Goal: Task Accomplishment & Management: Complete application form

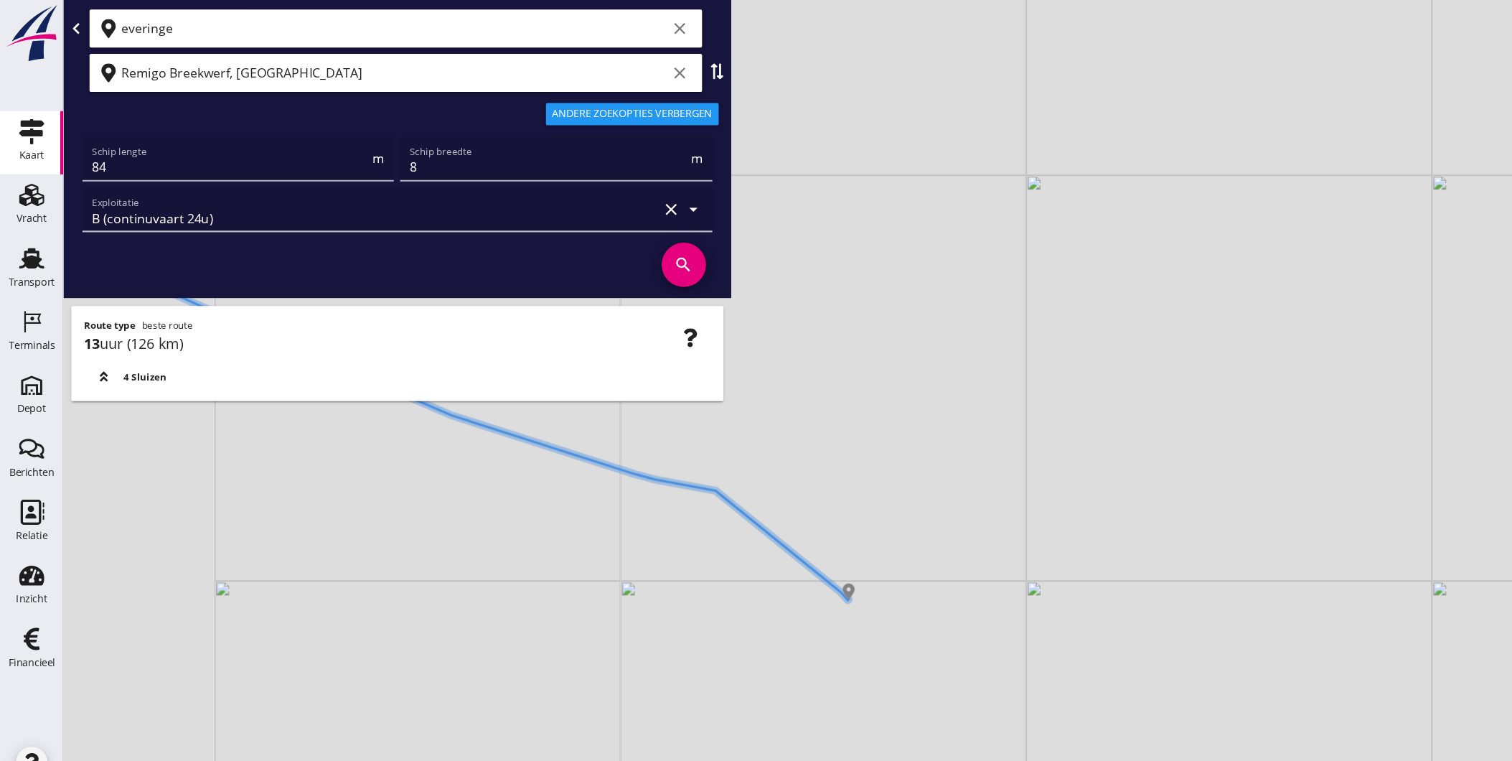
drag, startPoint x: 459, startPoint y: 464, endPoint x: 856, endPoint y: 625, distance: 428.1
click at [990, 664] on div "+ − Leaflet | © Mapbox © OpenStreetMap" at bounding box center [784, 380] width 1455 height 761
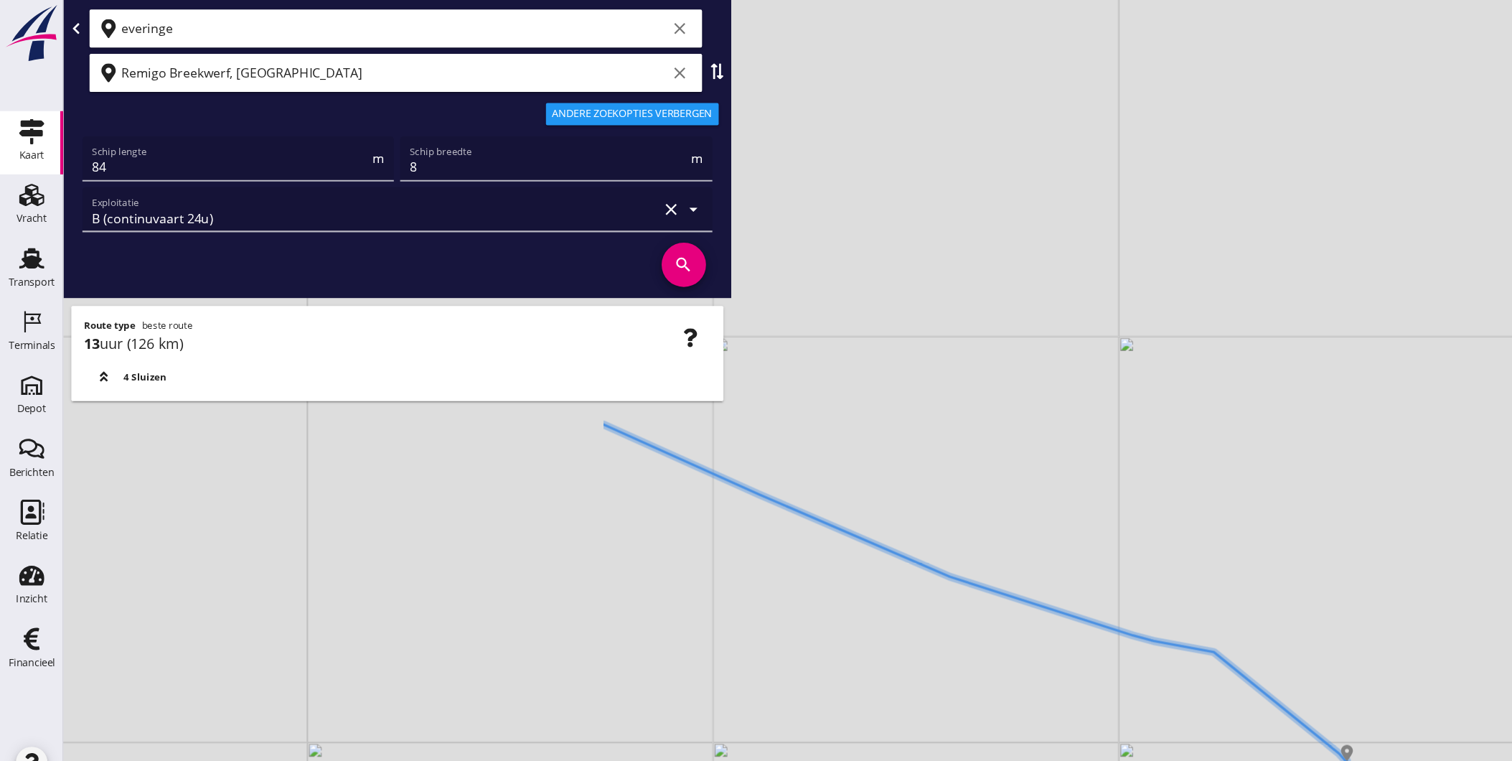
drag, startPoint x: 629, startPoint y: 540, endPoint x: 1019, endPoint y: 593, distance: 393.2
click at [969, 591] on div "+ − Leaflet | © Mapbox © OpenStreetMap" at bounding box center [784, 380] width 1455 height 761
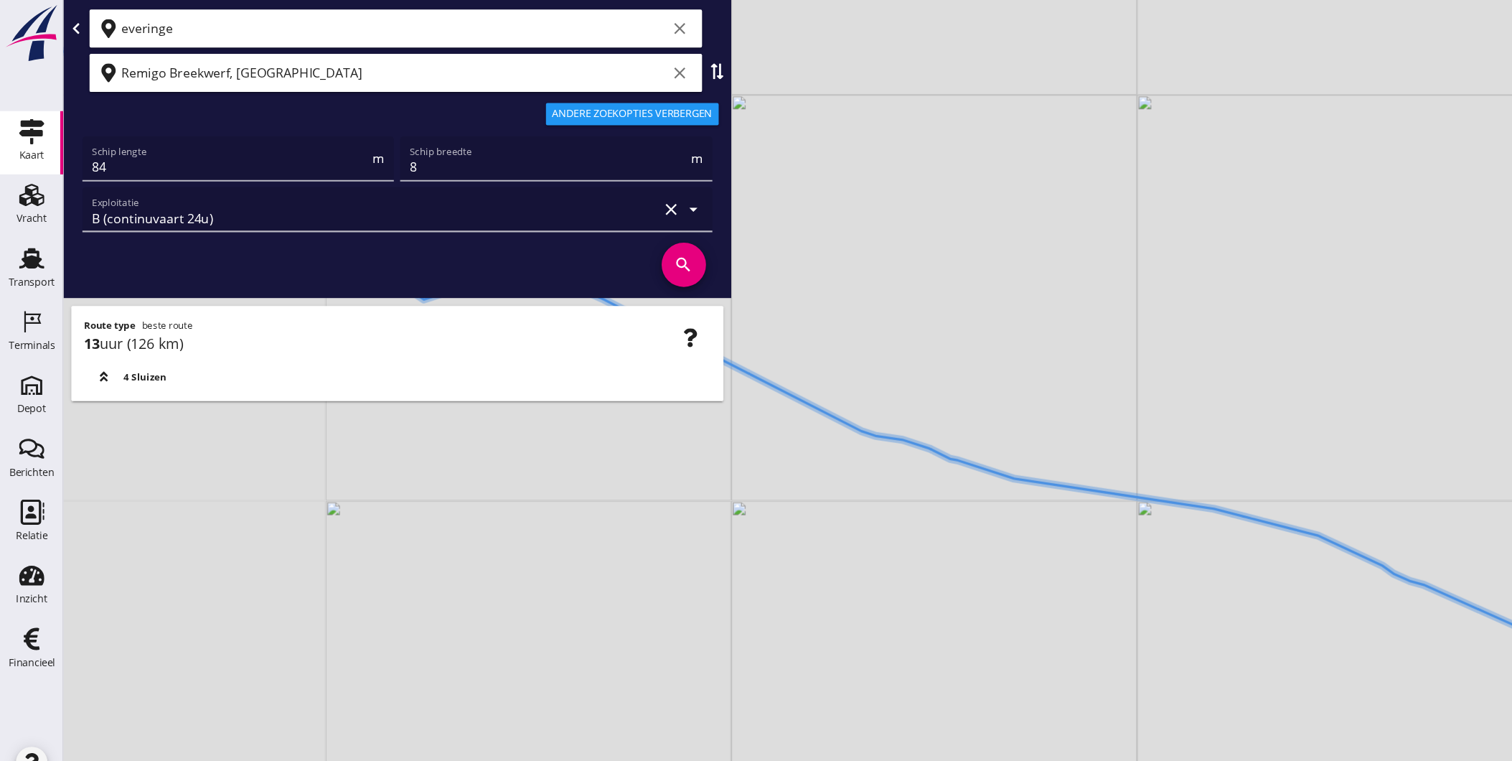
drag, startPoint x: 697, startPoint y: 542, endPoint x: 648, endPoint y: 515, distance: 56.2
click at [795, 557] on div "+ − Leaflet | © Mapbox © OpenStreetMap" at bounding box center [784, 380] width 1455 height 761
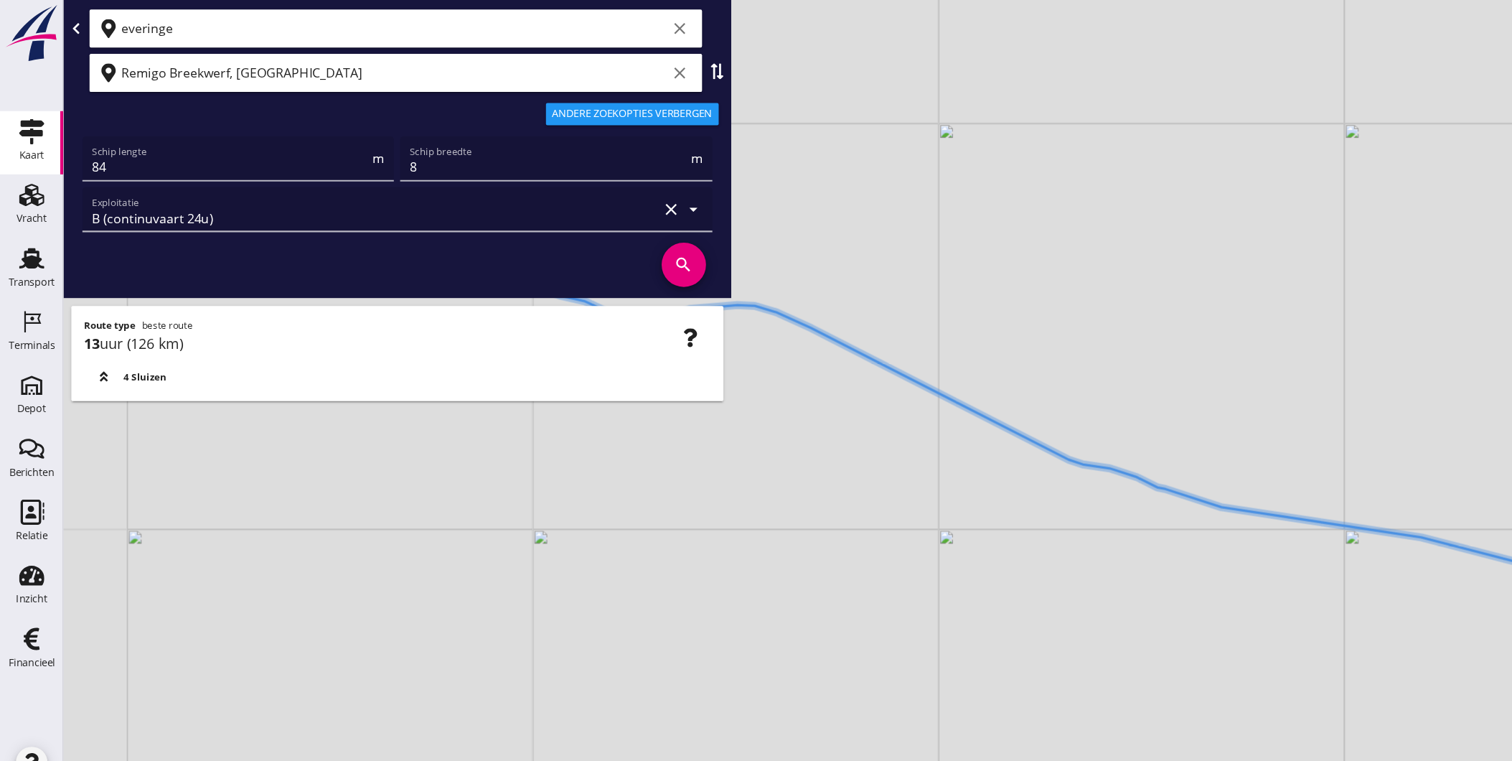
drag, startPoint x: 555, startPoint y: 492, endPoint x: 827, endPoint y: 552, distance: 277.7
click at [824, 553] on div "+ − Leaflet | © Mapbox © OpenStreetMap" at bounding box center [784, 380] width 1455 height 761
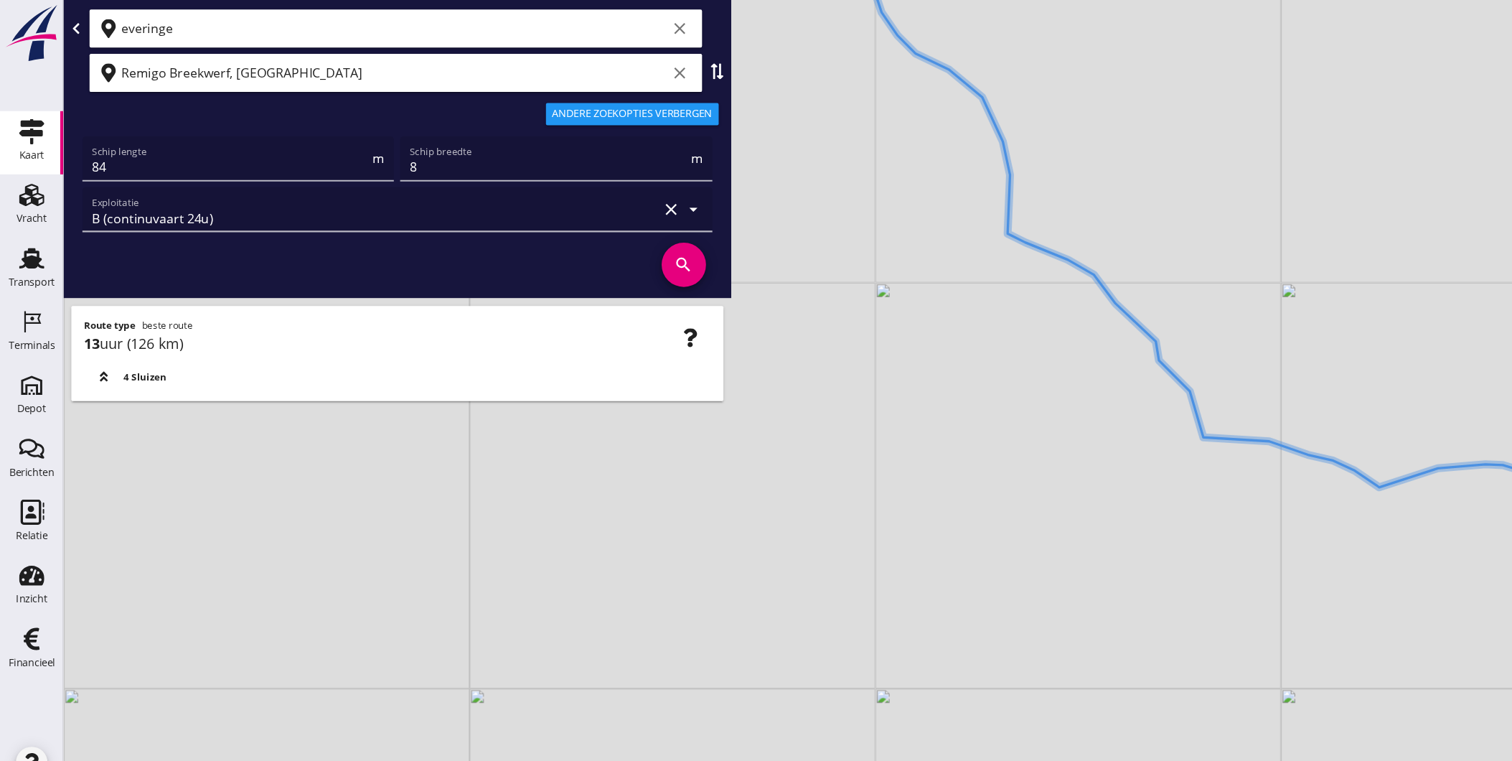
drag, startPoint x: 664, startPoint y: 504, endPoint x: 950, endPoint y: 560, distance: 291.7
click at [946, 558] on div "+ − Leaflet | © Mapbox © OpenStreetMap" at bounding box center [784, 380] width 1455 height 761
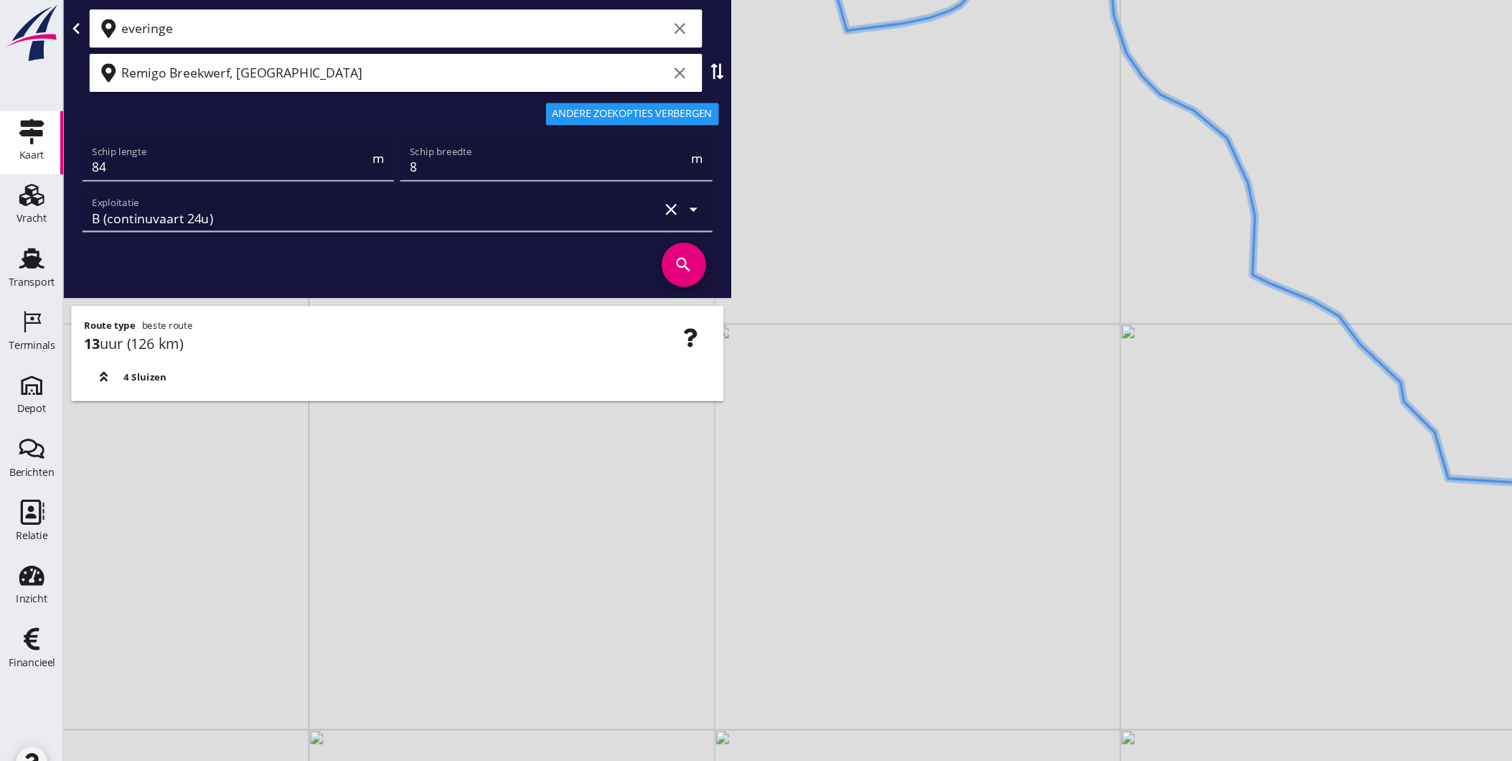
drag, startPoint x: 823, startPoint y: 546, endPoint x: 873, endPoint y: 681, distance: 144.0
click at [870, 664] on div "+ − Leaflet | © Mapbox © OpenStreetMap" at bounding box center [784, 380] width 1455 height 761
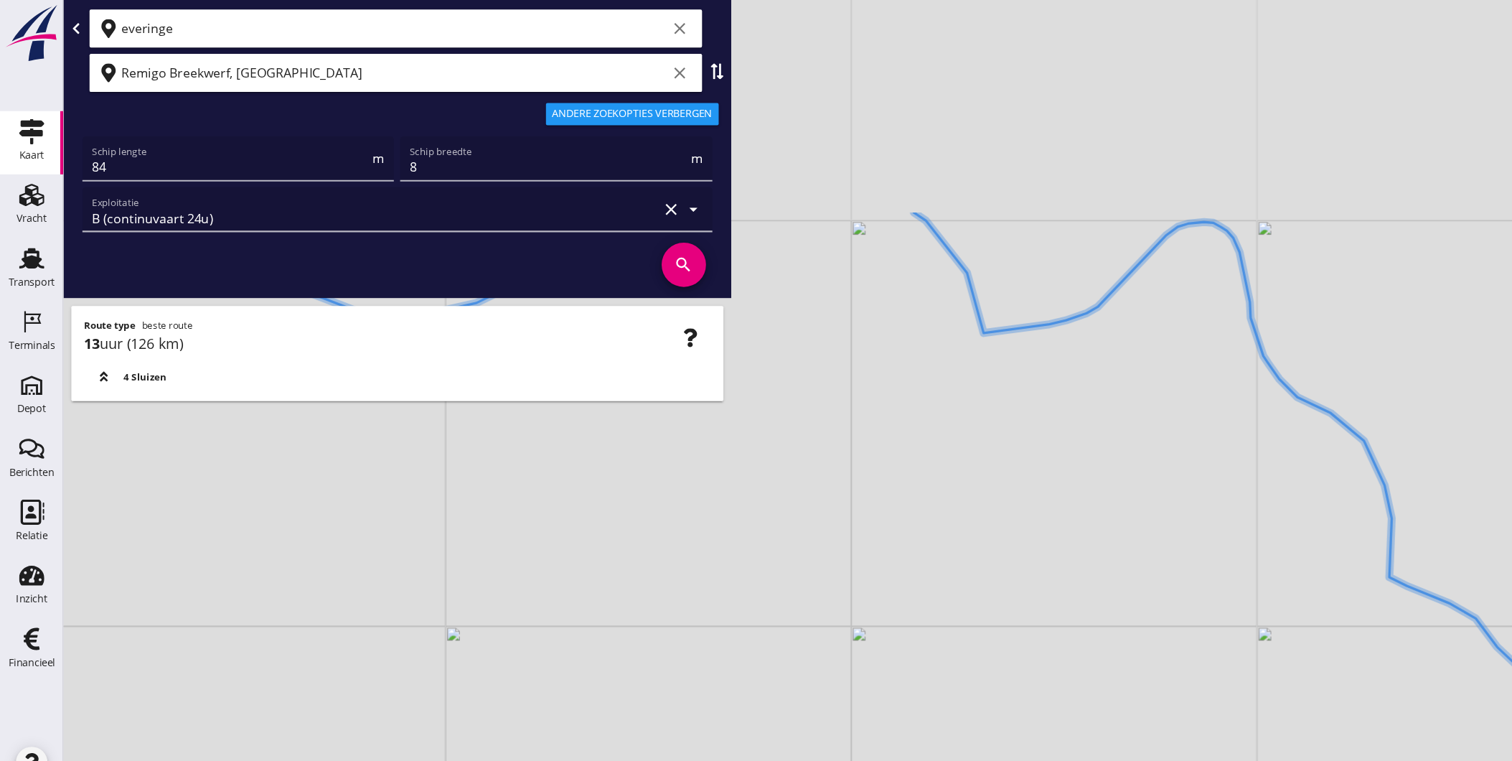
drag, startPoint x: 888, startPoint y: 552, endPoint x: 997, endPoint y: 570, distance: 110.7
click at [983, 569] on div "+ − Leaflet | © Mapbox © OpenStreetMap" at bounding box center [784, 380] width 1455 height 761
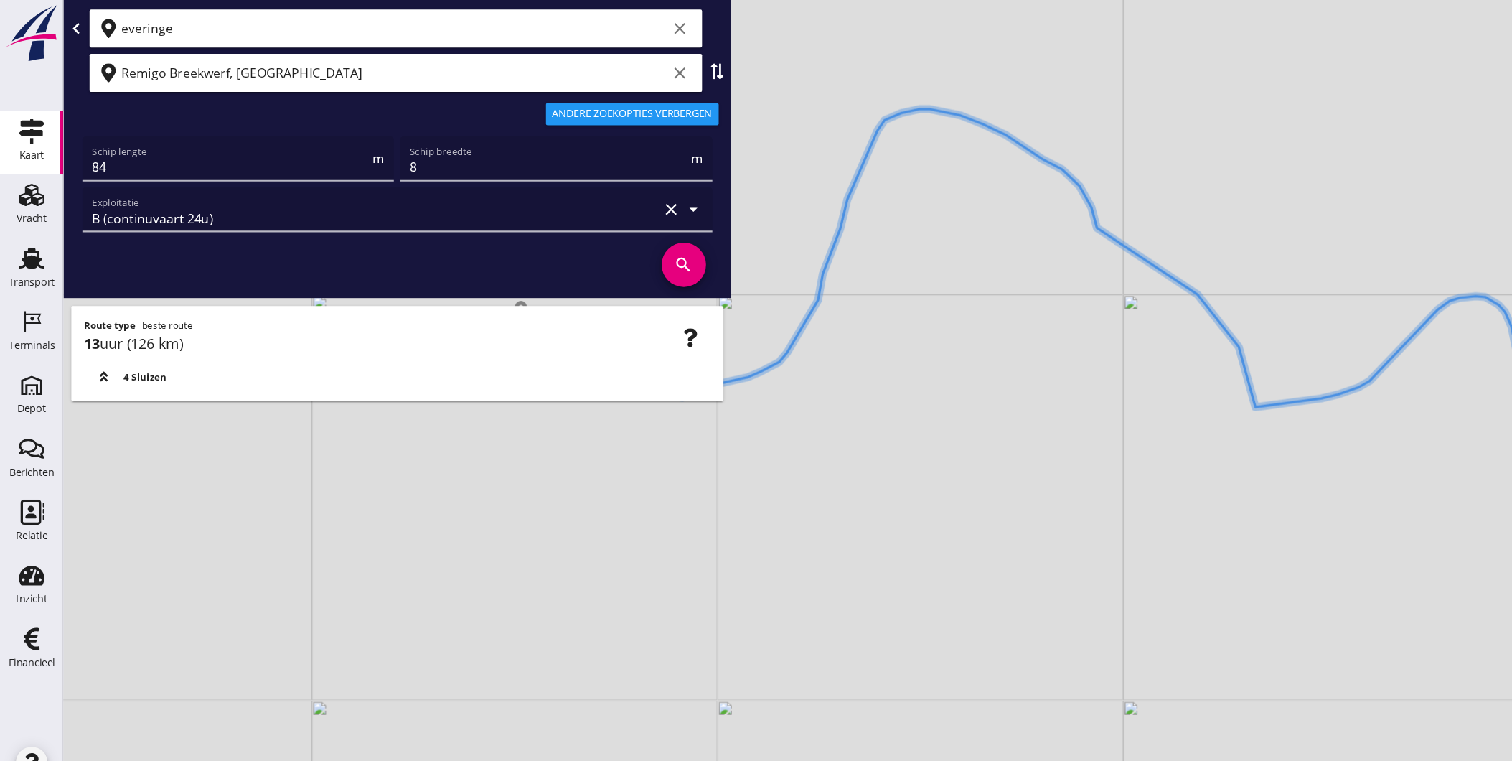
drag, startPoint x: 906, startPoint y: 528, endPoint x: 983, endPoint y: 521, distance: 77.1
click at [979, 522] on div "+ − Leaflet | © Mapbox © OpenStreetMap" at bounding box center [784, 380] width 1455 height 761
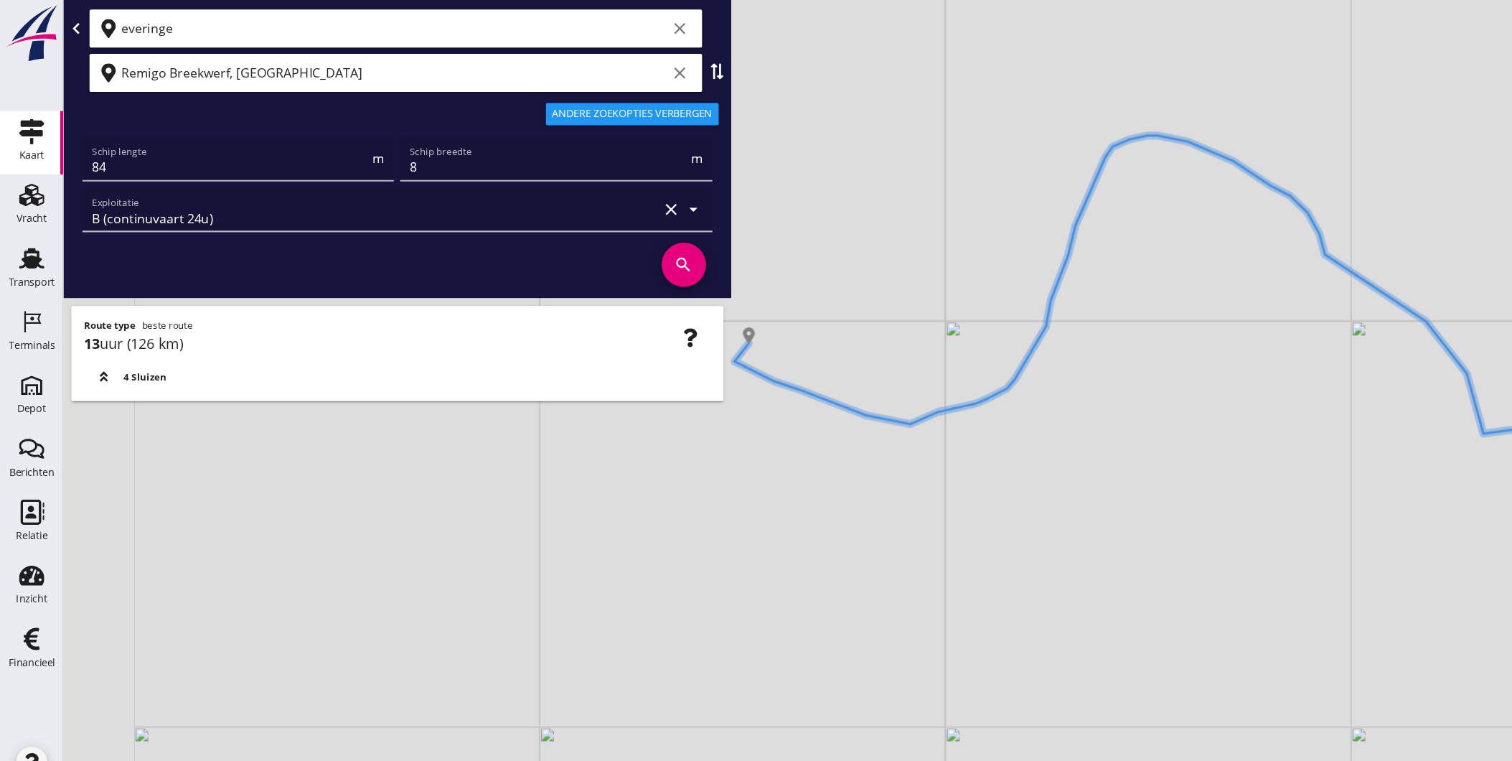
drag, startPoint x: 771, startPoint y: 497, endPoint x: 915, endPoint y: 526, distance: 147.2
click at [913, 526] on div "+ − Leaflet | © Mapbox © OpenStreetMap" at bounding box center [784, 380] width 1455 height 761
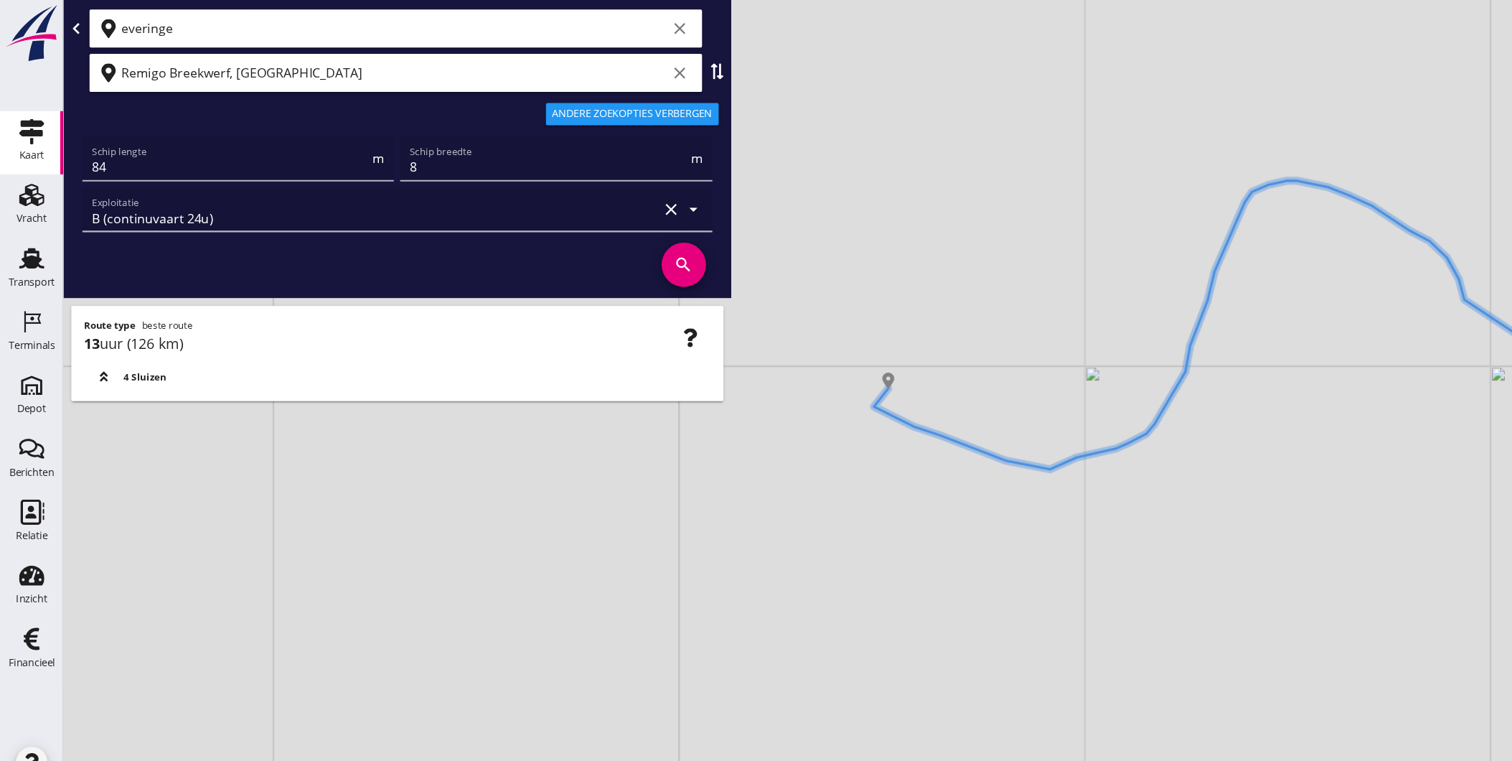
drag, startPoint x: 662, startPoint y: 471, endPoint x: 818, endPoint y: 531, distance: 167.4
click at [817, 530] on div "+ − Leaflet | © Mapbox © OpenStreetMap" at bounding box center [784, 380] width 1455 height 761
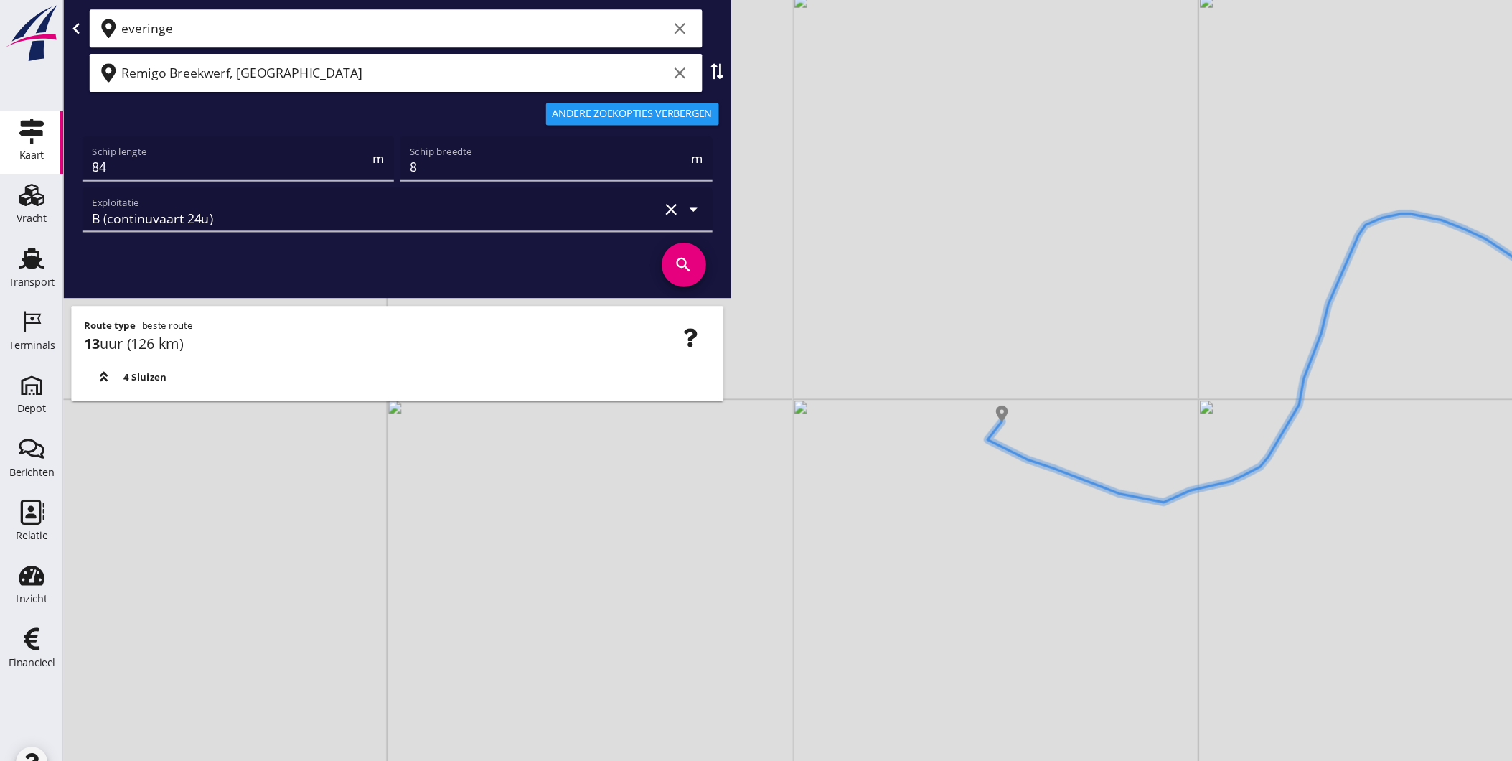
drag, startPoint x: 678, startPoint y: 502, endPoint x: 787, endPoint y: 540, distance: 115.8
click at [786, 540] on div "+ − Leaflet | © Mapbox © OpenStreetMap" at bounding box center [784, 380] width 1455 height 761
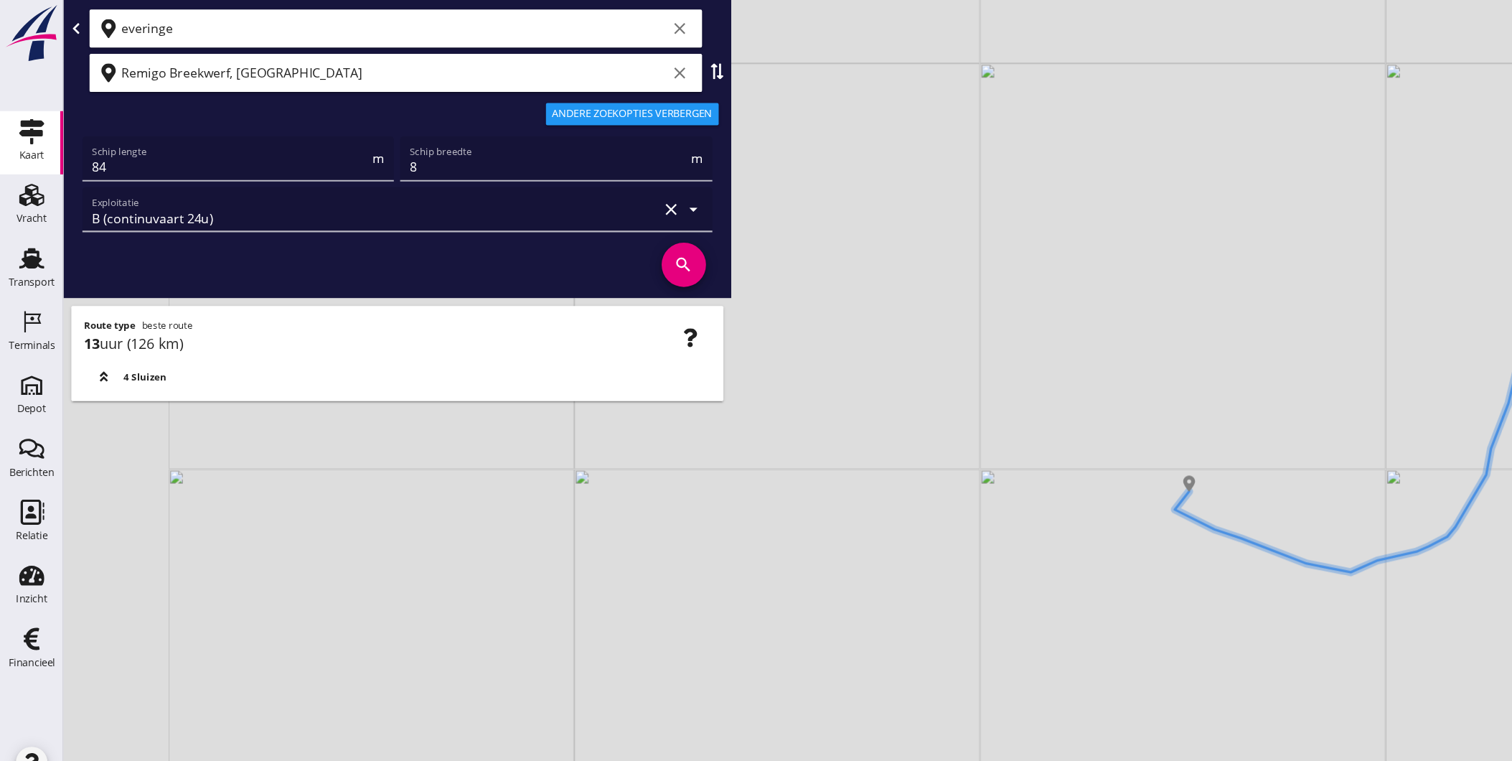
drag, startPoint x: 751, startPoint y: 530, endPoint x: 812, endPoint y: 557, distance: 66.5
click at [812, 557] on div "+ − Leaflet | © Mapbox © OpenStreetMap" at bounding box center [784, 380] width 1455 height 761
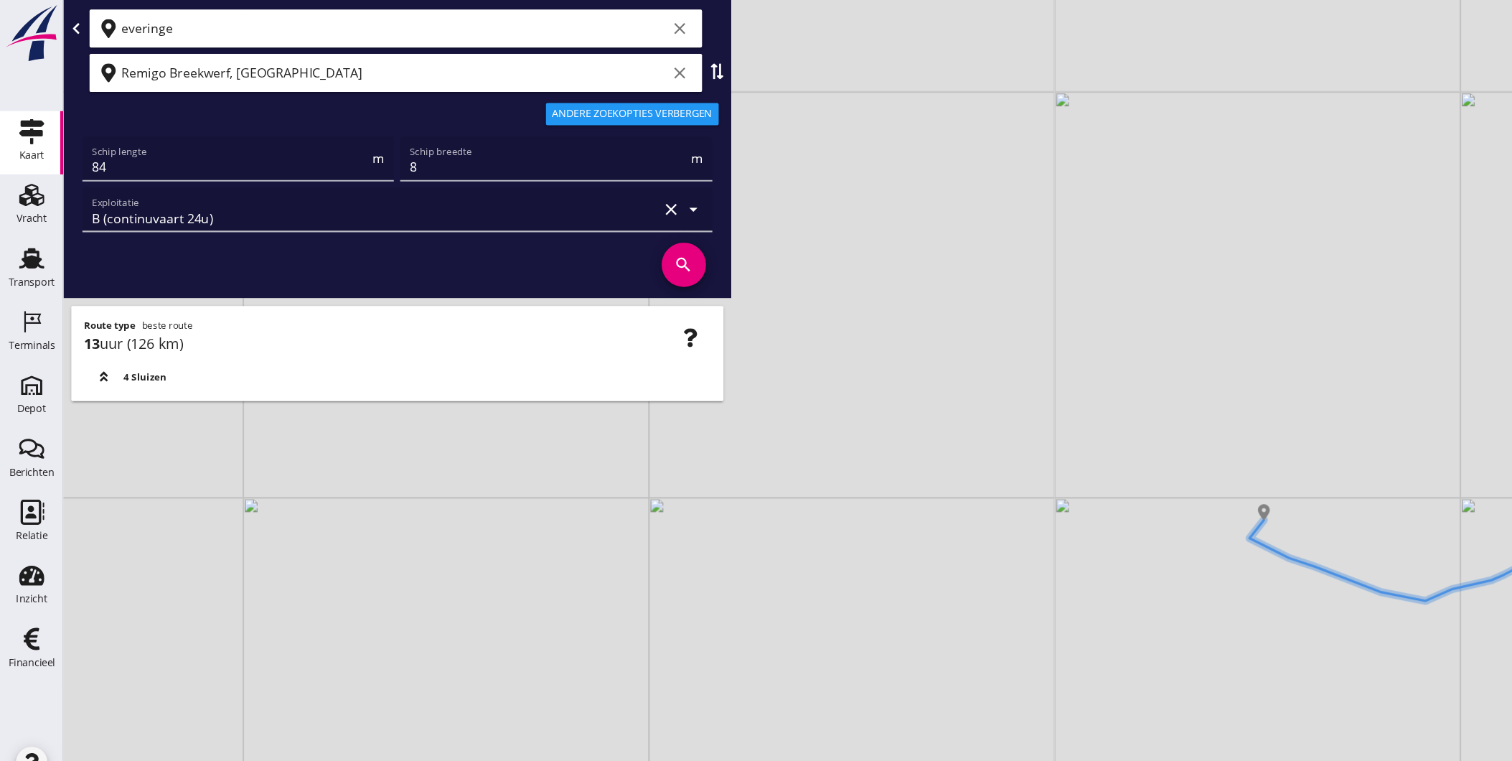
drag, startPoint x: 828, startPoint y: 565, endPoint x: 792, endPoint y: 537, distance: 45.5
click at [830, 566] on div "+ − Leaflet | © Mapbox © OpenStreetMap" at bounding box center [784, 380] width 1455 height 761
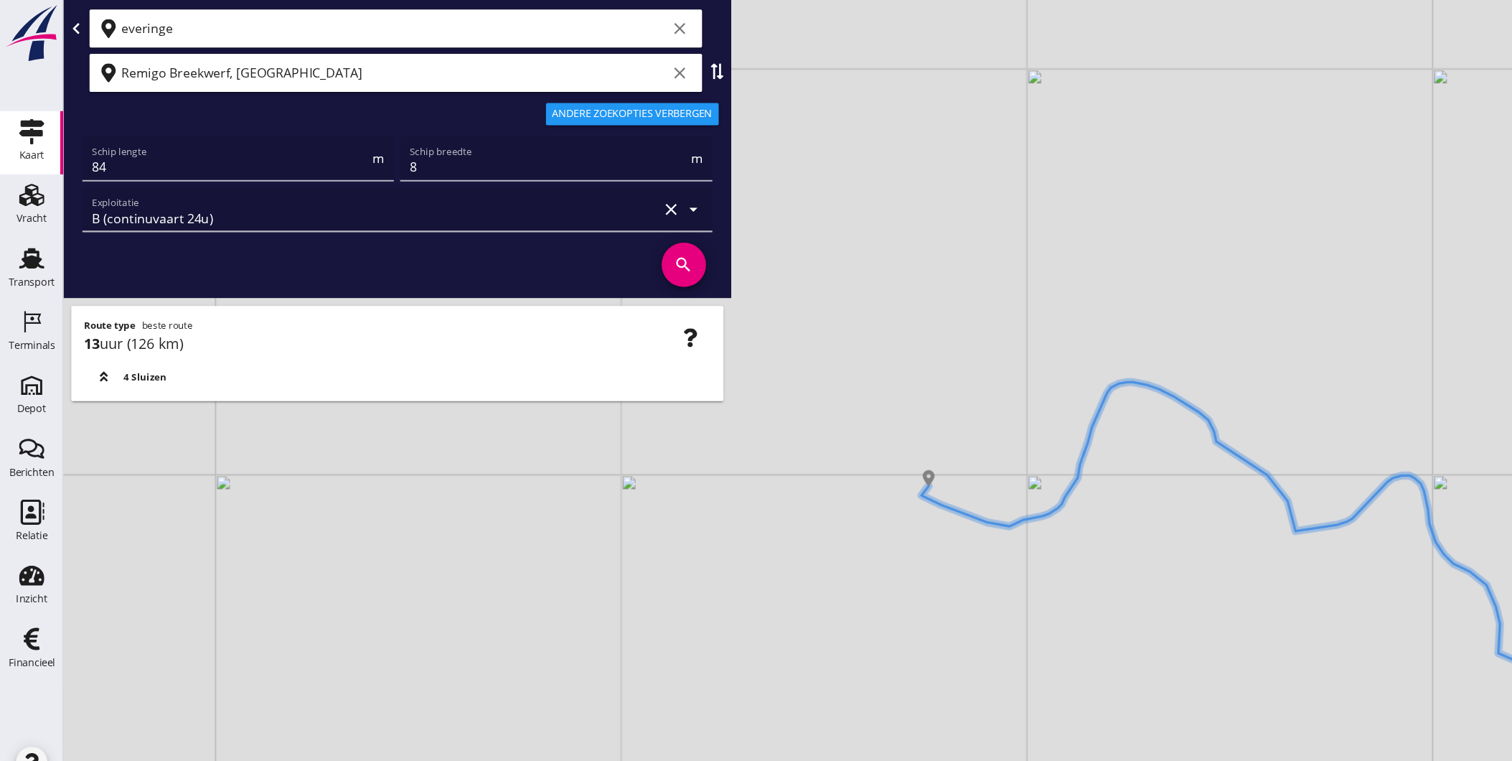
drag, startPoint x: 1022, startPoint y: 526, endPoint x: 596, endPoint y: 476, distance: 428.5
click at [596, 476] on div "+ − Leaflet | © Mapbox © OpenStreetMap" at bounding box center [784, 380] width 1455 height 761
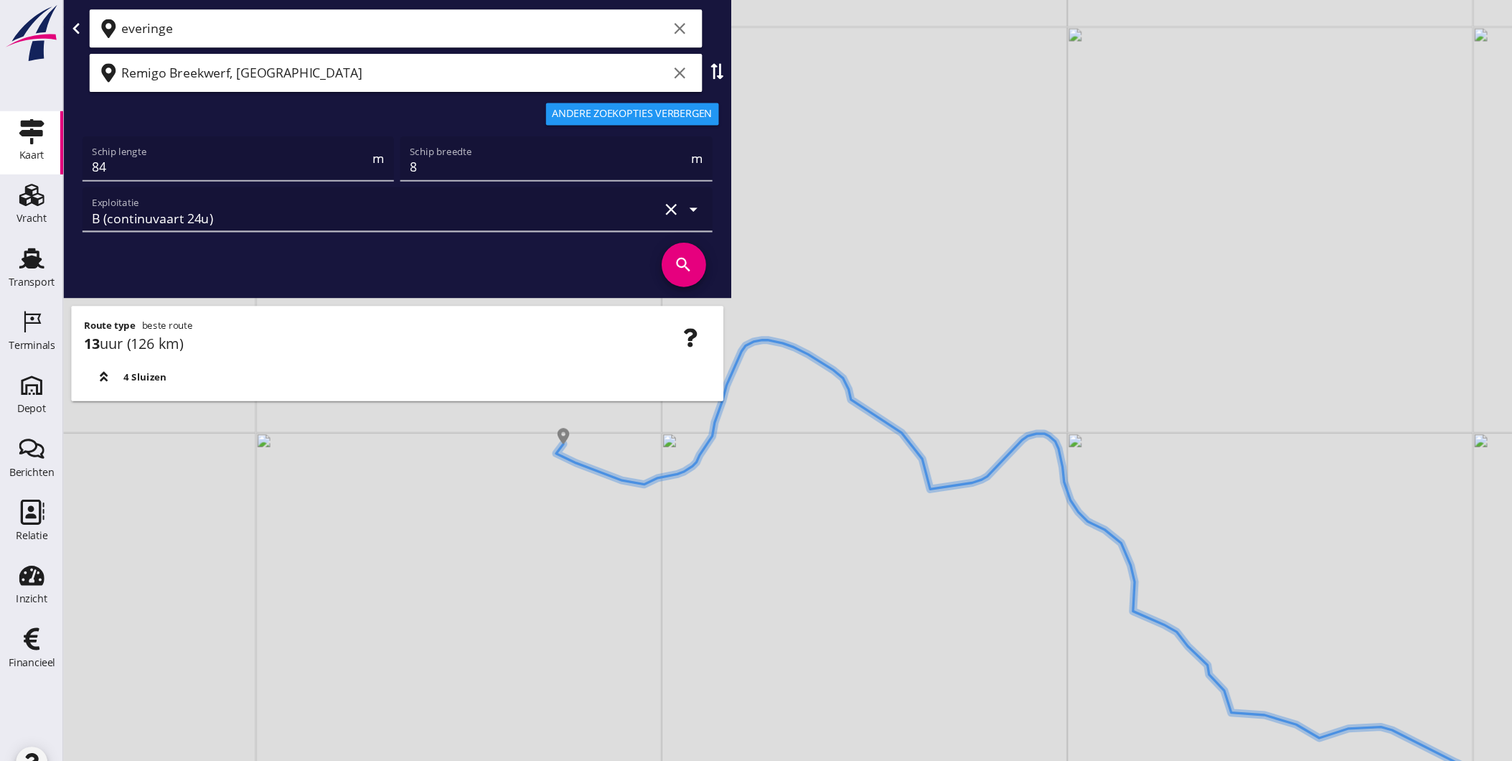
drag, startPoint x: 819, startPoint y: 522, endPoint x: 583, endPoint y: 329, distance: 305.0
click at [583, 329] on div "+ − Leaflet | © Mapbox © OpenStreetMap everinge clear Remigo Breekwerf, Beringe…" at bounding box center [784, 380] width 1455 height 761
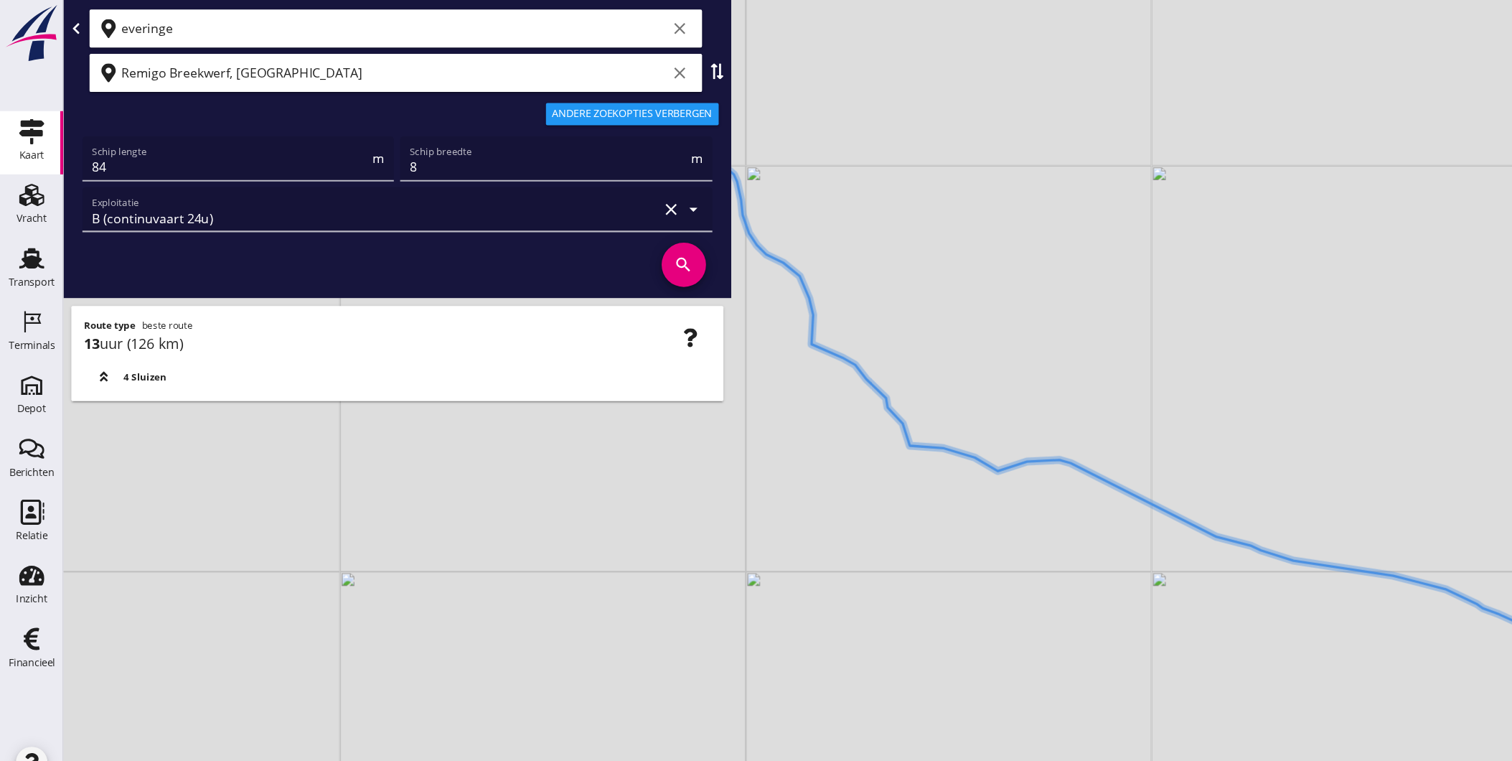
drag, startPoint x: 703, startPoint y: 398, endPoint x: 697, endPoint y: 409, distance: 12.2
click at [492, 322] on div "+ − Leaflet | © Mapbox © OpenStreetMap everinge clear Remigo Breekwerf, Beringe…" at bounding box center [784, 380] width 1455 height 761
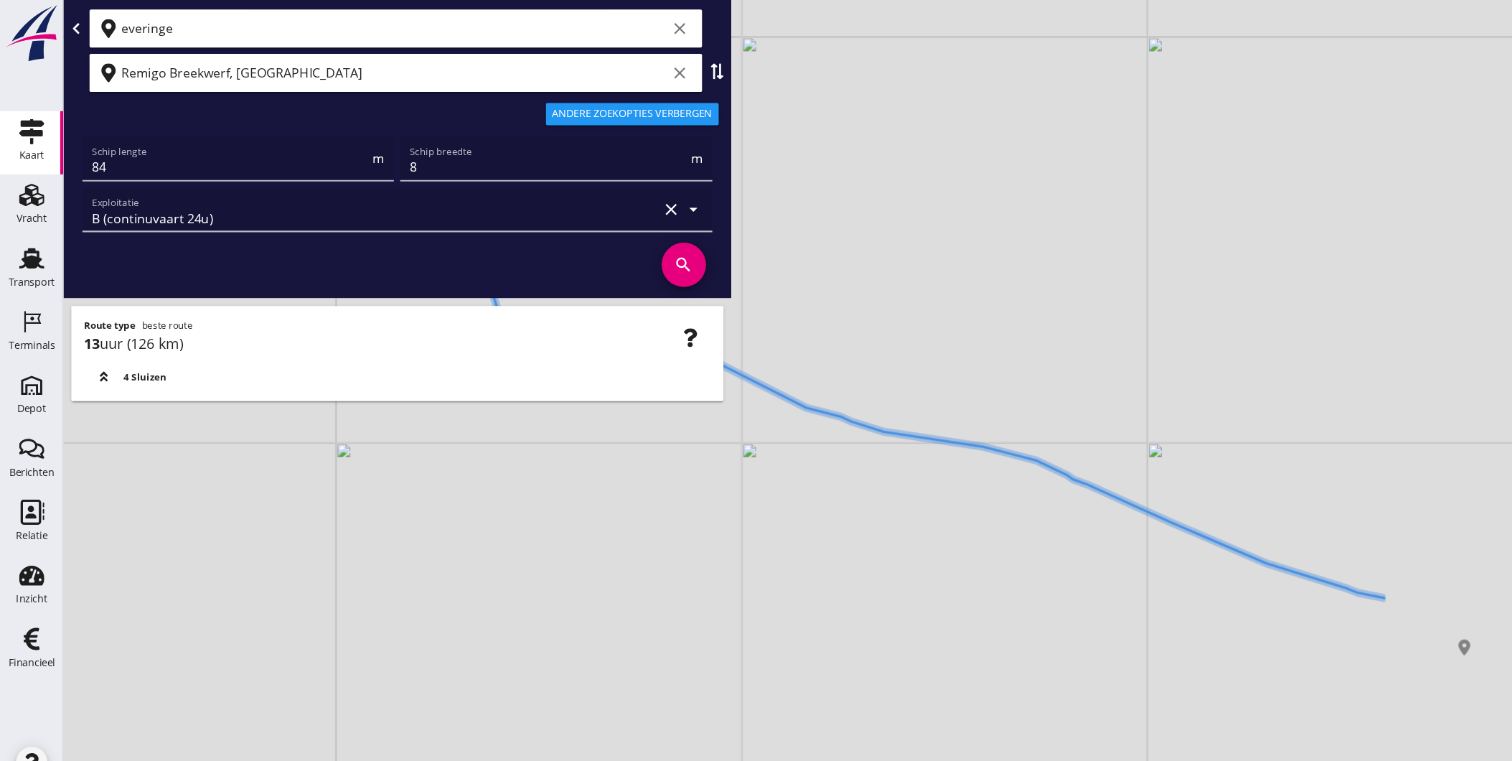
drag, startPoint x: 599, startPoint y: 352, endPoint x: 573, endPoint y: 348, distance: 26.2
click at [535, 334] on div "+ − Leaflet | © Mapbox © OpenStreetMap everinge clear Remigo Breekwerf, Beringe…" at bounding box center [784, 380] width 1455 height 761
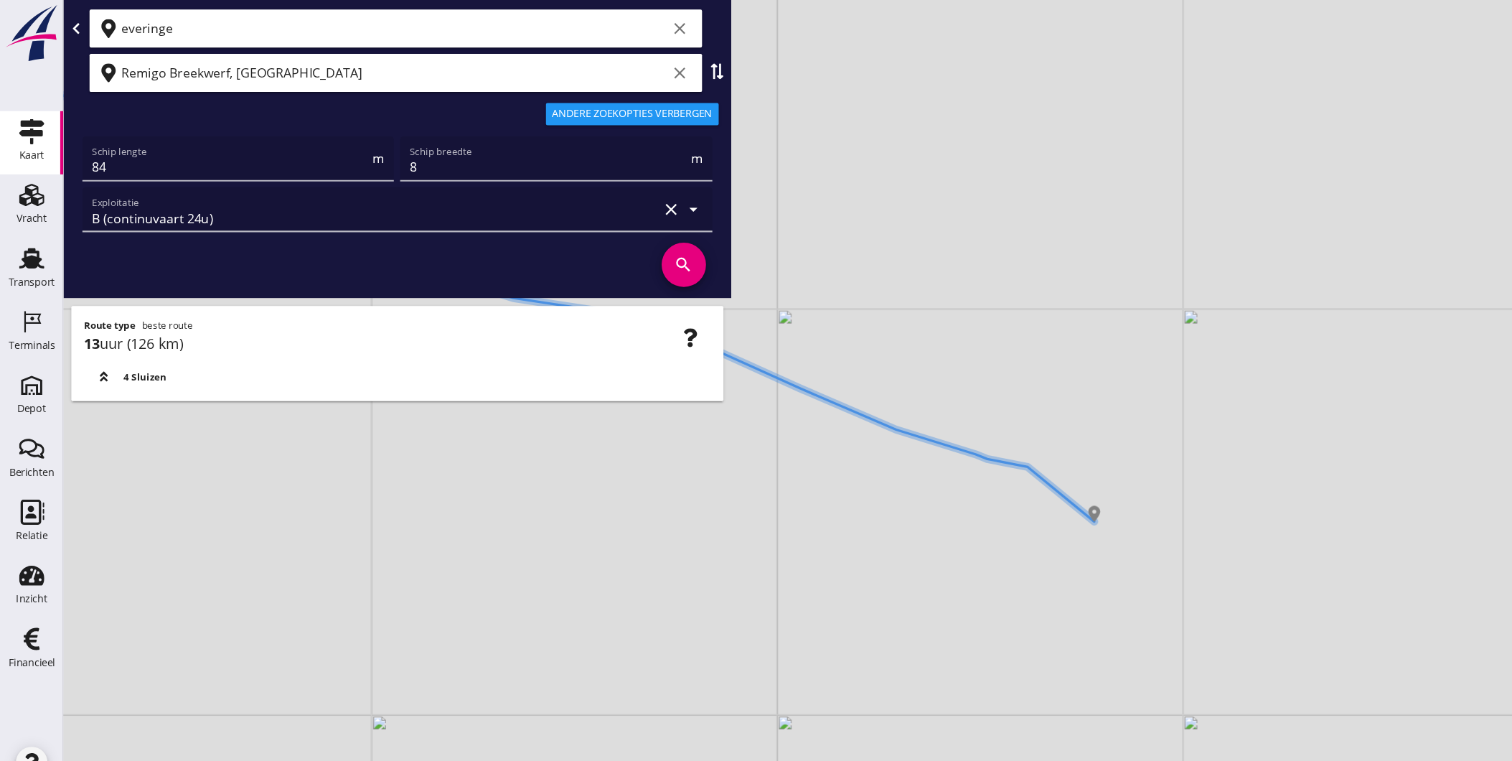
drag, startPoint x: 626, startPoint y: 366, endPoint x: 842, endPoint y: 461, distance: 236.8
click at [842, 461] on div "+ − Leaflet | © Mapbox © OpenStreetMap everinge clear Remigo Breekwerf, Beringe…" at bounding box center [784, 380] width 1455 height 761
drag, startPoint x: 842, startPoint y: 461, endPoint x: 822, endPoint y: 459, distance: 20.2
click at [1038, 553] on div "+ − Leaflet | © Mapbox © OpenStreetMap" at bounding box center [784, 380] width 1455 height 761
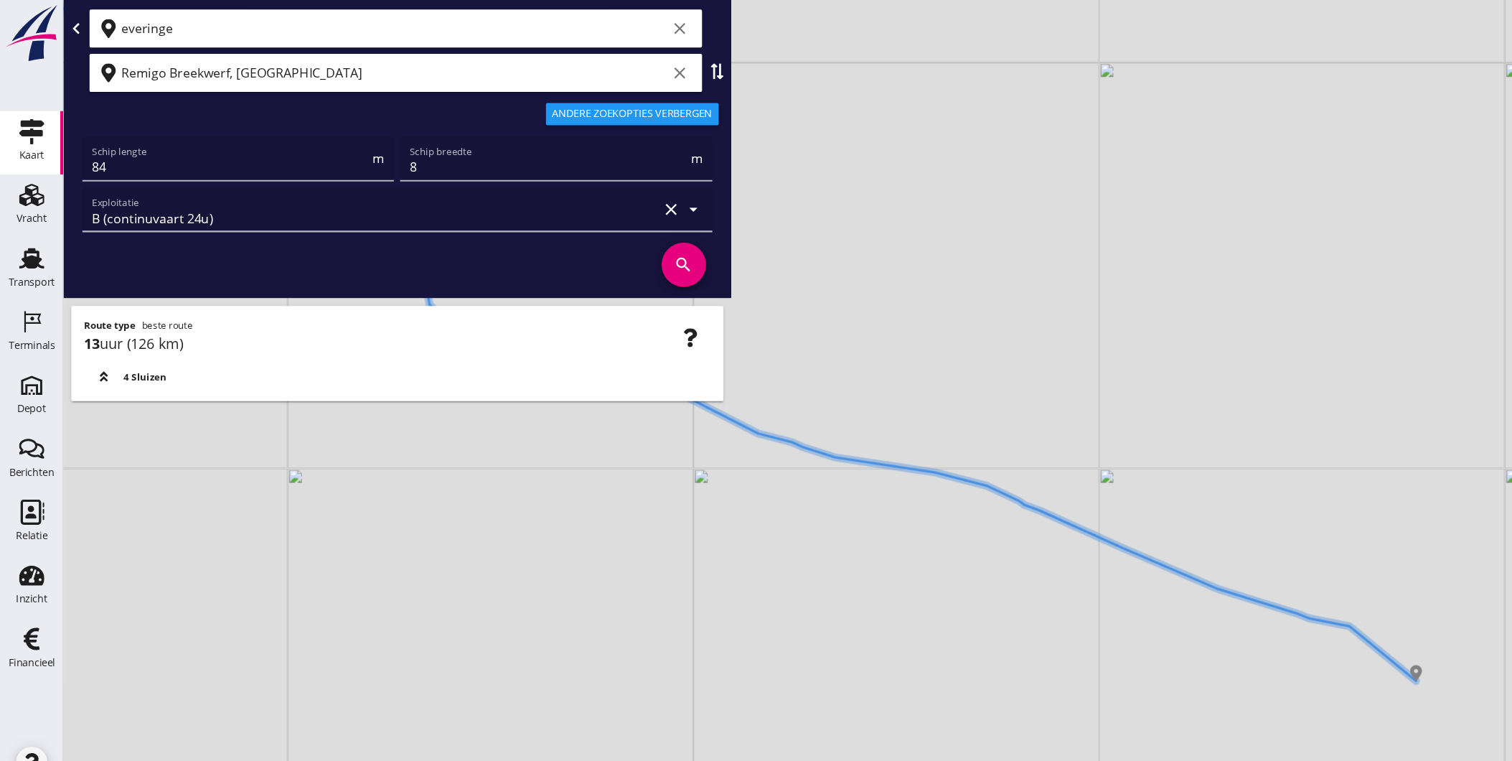
drag, startPoint x: 798, startPoint y: 483, endPoint x: 885, endPoint y: 531, distance: 99.2
click at [885, 527] on div "+ − Leaflet | © Mapbox © OpenStreetMap" at bounding box center [784, 380] width 1455 height 761
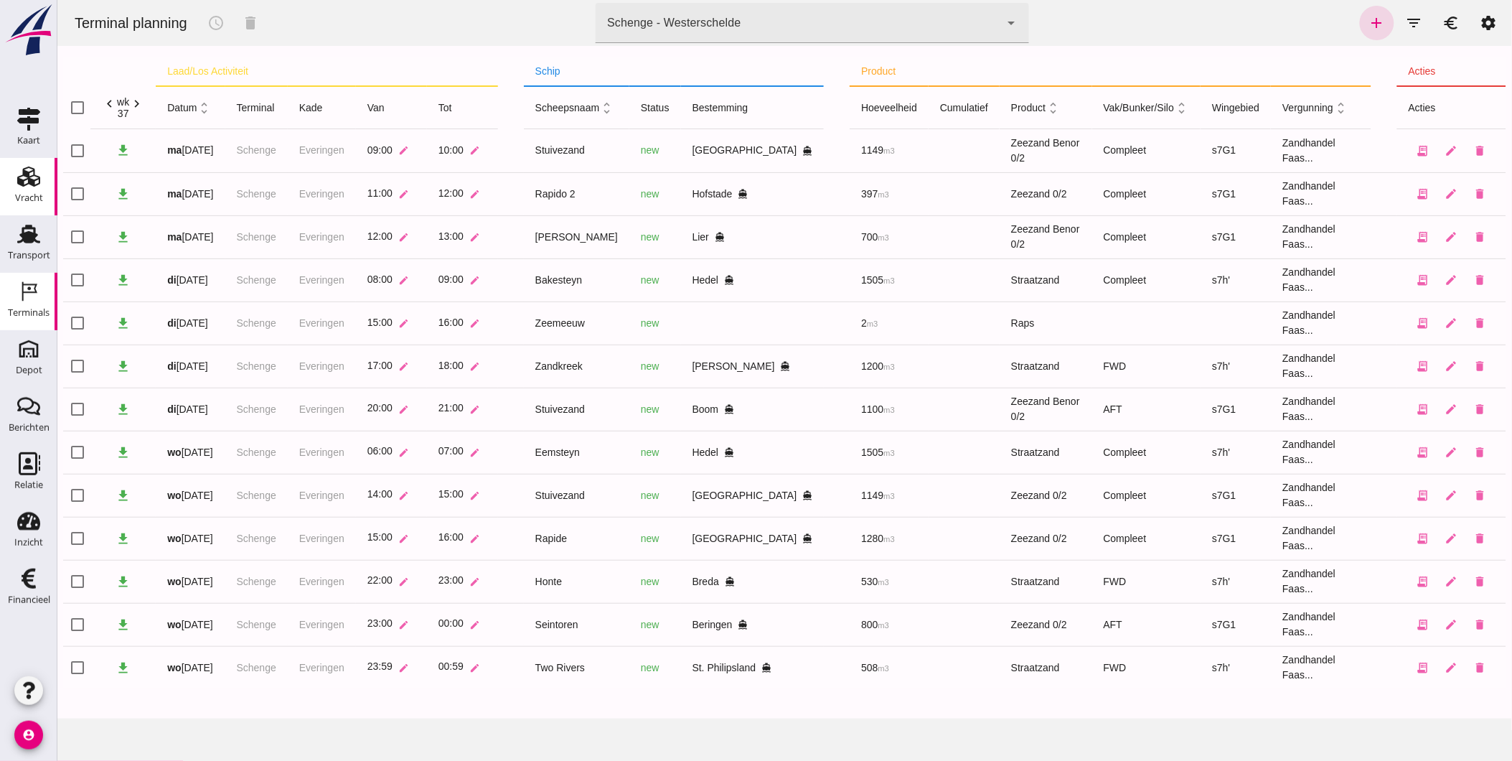
click at [31, 180] on use at bounding box center [28, 176] width 23 height 20
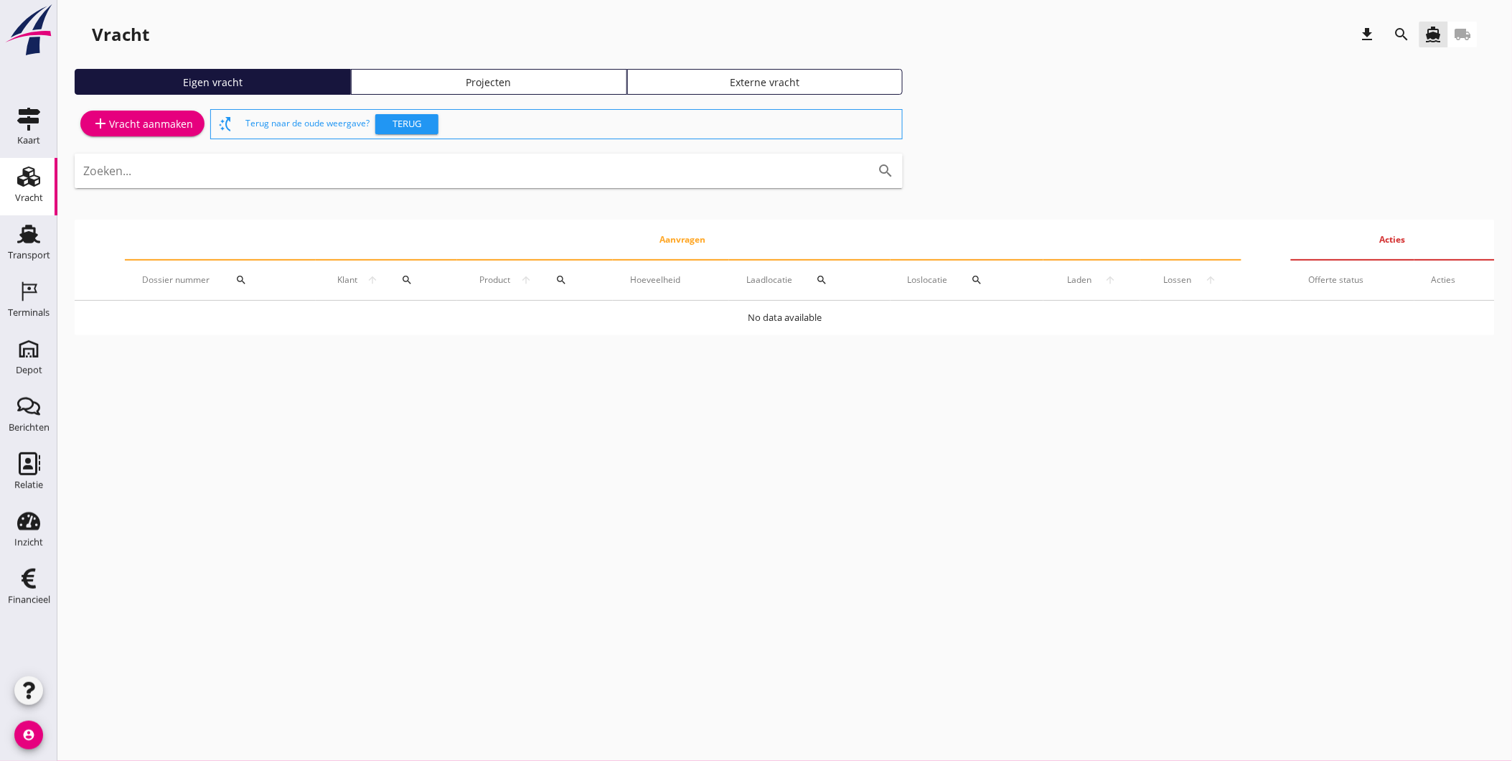
click at [525, 82] on div "Projecten" at bounding box center [488, 82] width 263 height 15
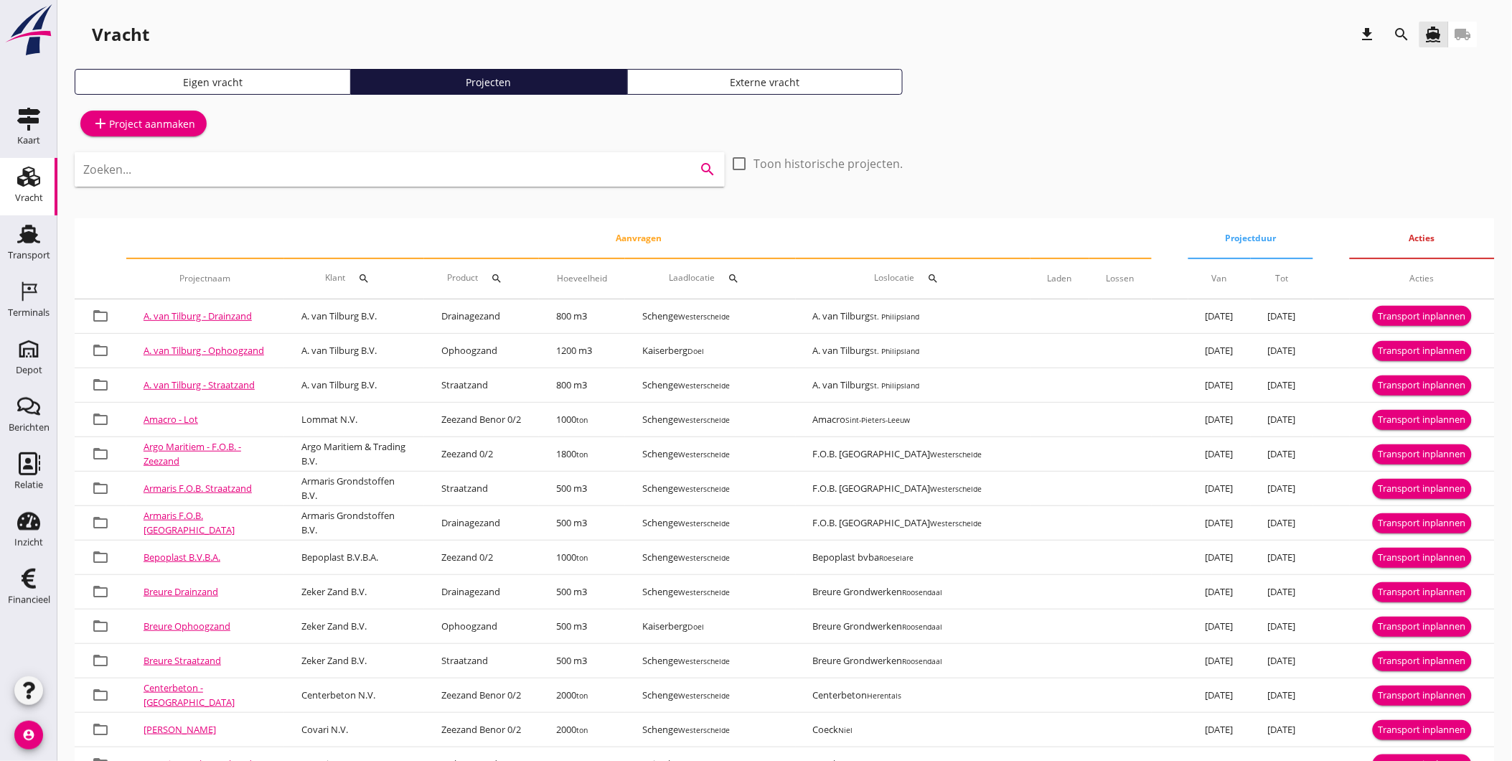
click at [296, 159] on input "Zoeken..." at bounding box center [379, 169] width 593 height 23
click at [535, 178] on input "Zoeken..." at bounding box center [379, 169] width 593 height 23
click at [1404, 37] on icon "search" at bounding box center [1402, 34] width 17 height 17
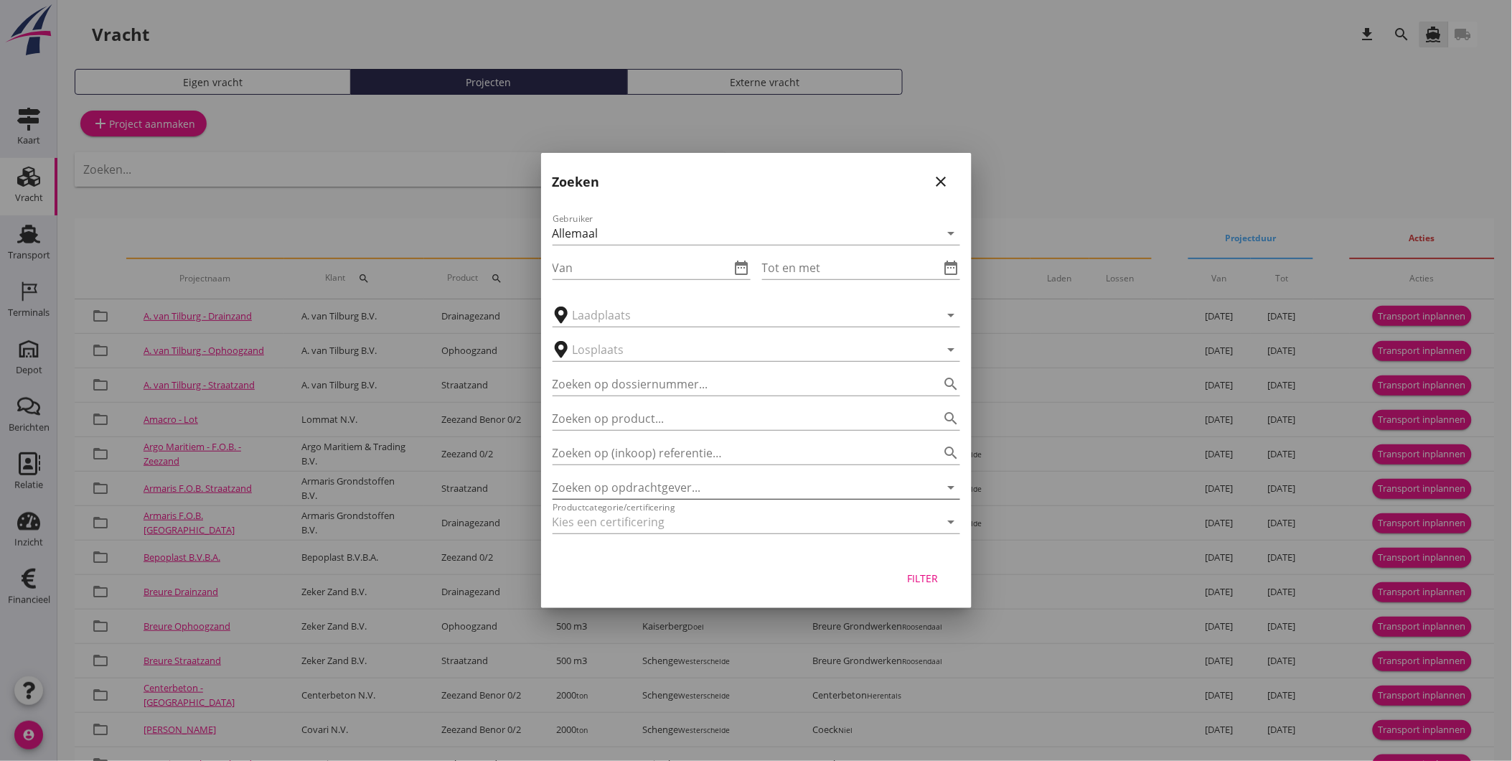
click at [657, 489] on input "Zoeken op opdrachtgever..." at bounding box center [736, 487] width 367 height 23
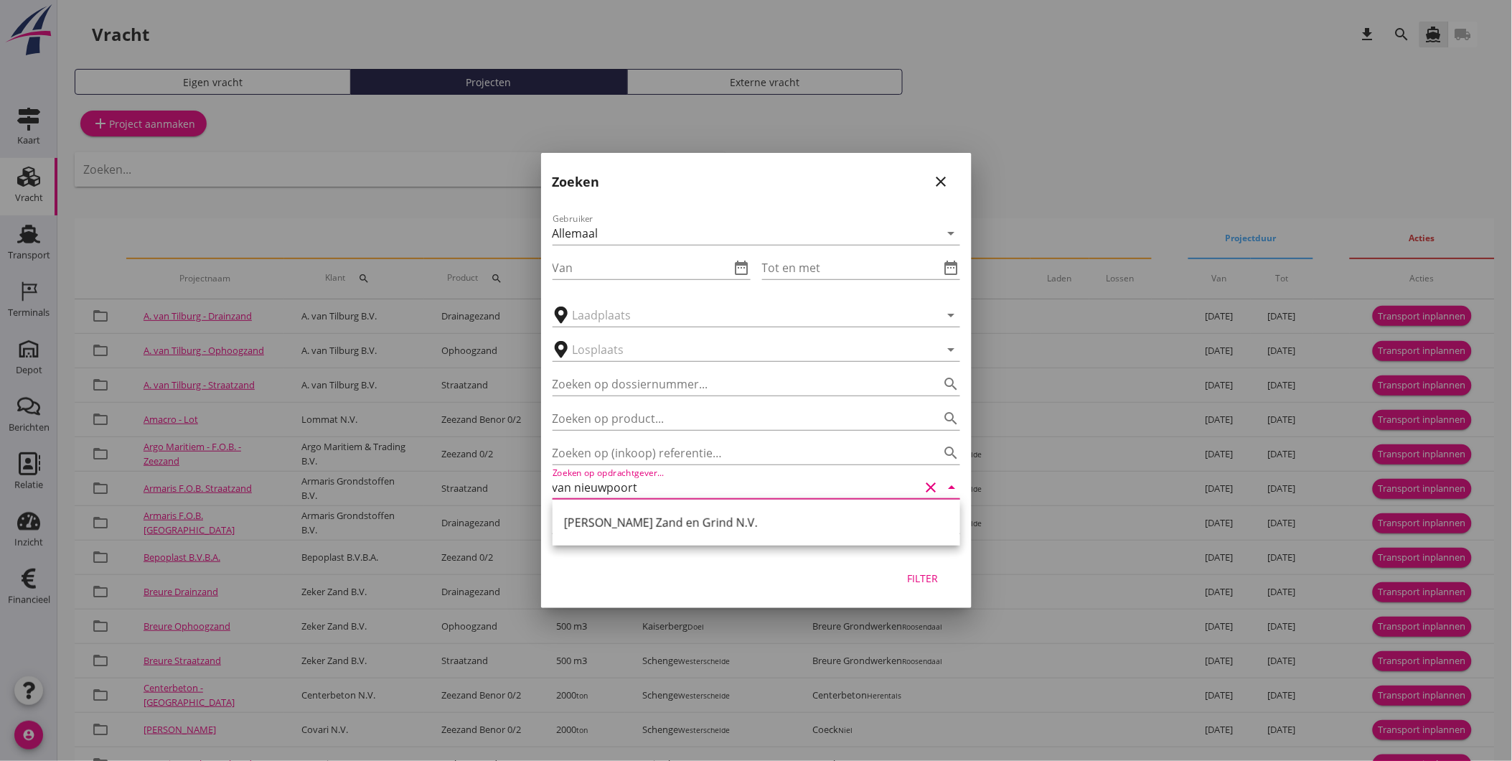
click at [728, 527] on div "Van Nieuwpoort Zand en Grind N.V." at bounding box center [756, 522] width 385 height 17
type input "Van Nieuwpoort Zand en Grind N.V."
click at [913, 574] on div "Filter" at bounding box center [923, 577] width 40 height 15
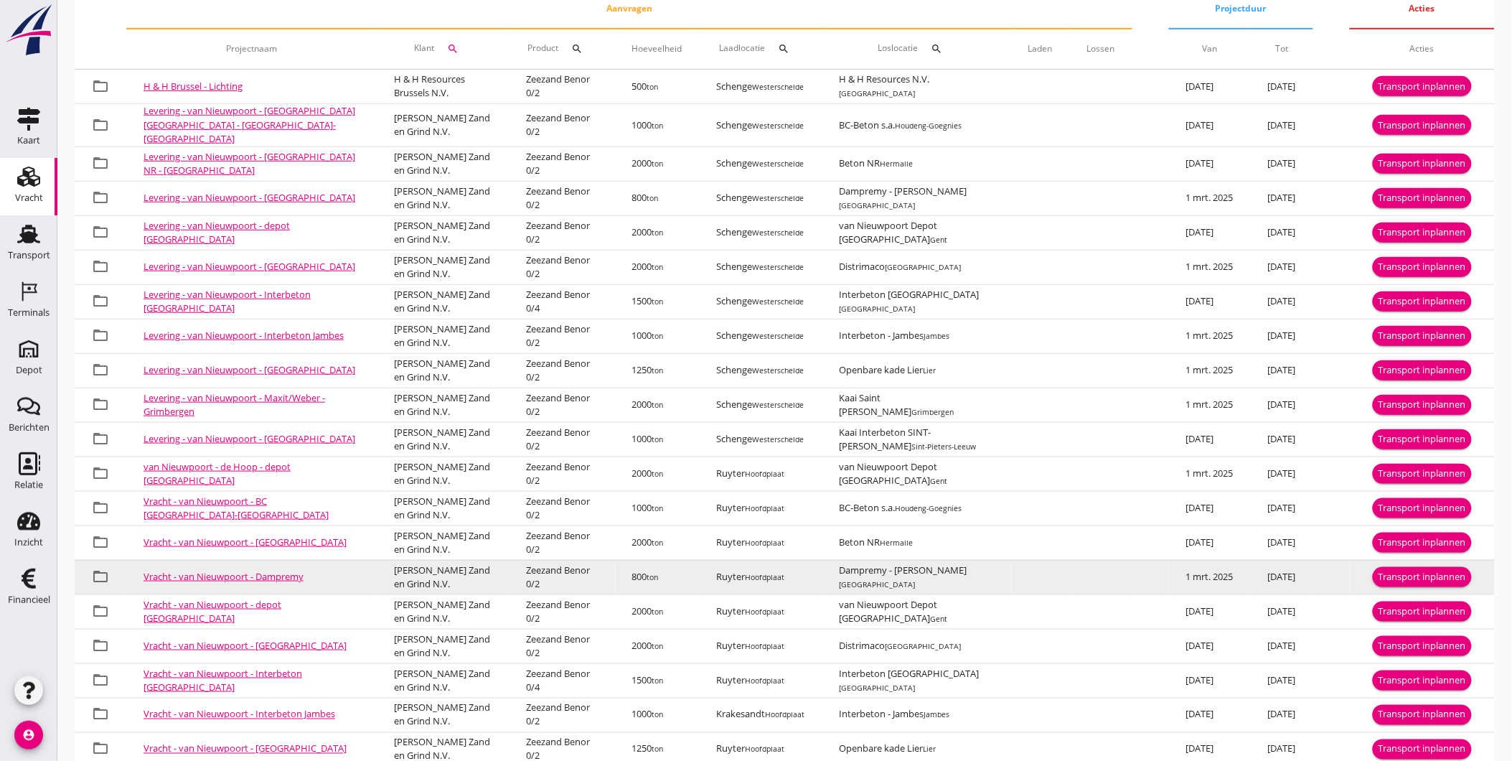
scroll to position [359, 0]
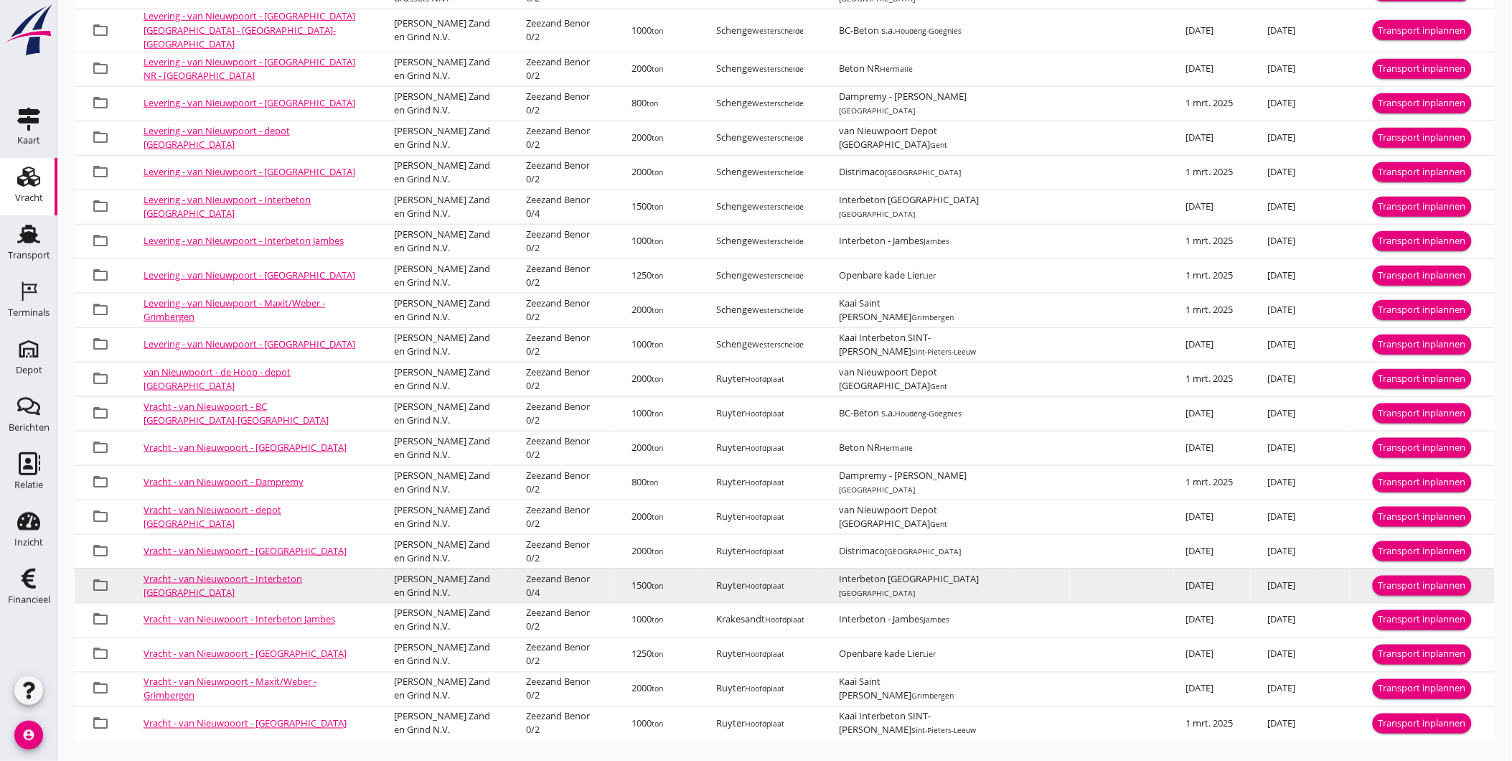
click at [632, 578] on span "1500 ton" at bounding box center [648, 584] width 32 height 13
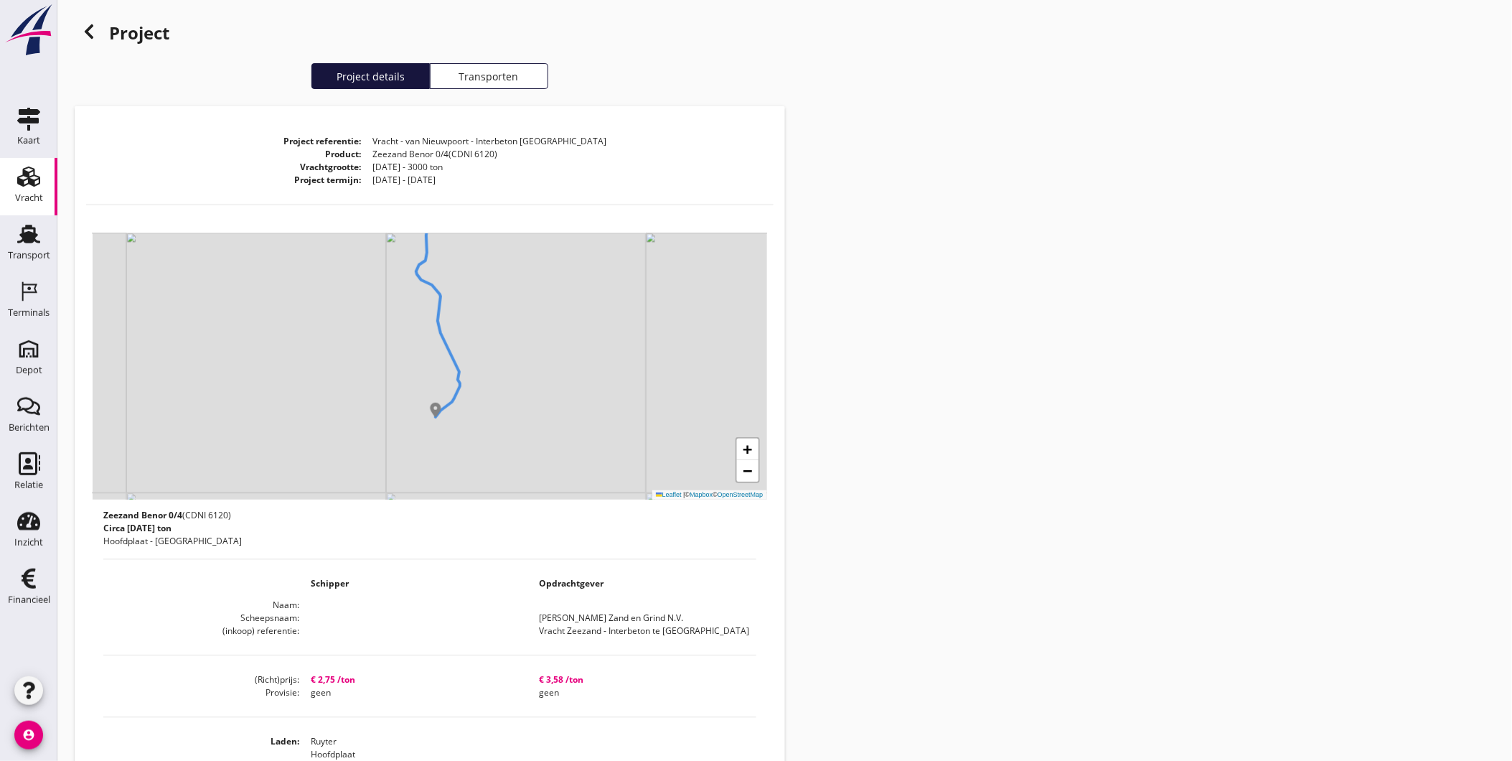
drag, startPoint x: 515, startPoint y: 456, endPoint x: 489, endPoint y: 365, distance: 94.7
click at [489, 365] on div "+ − Leaflet | © Mapbox © OpenStreetMap" at bounding box center [430, 366] width 675 height 266
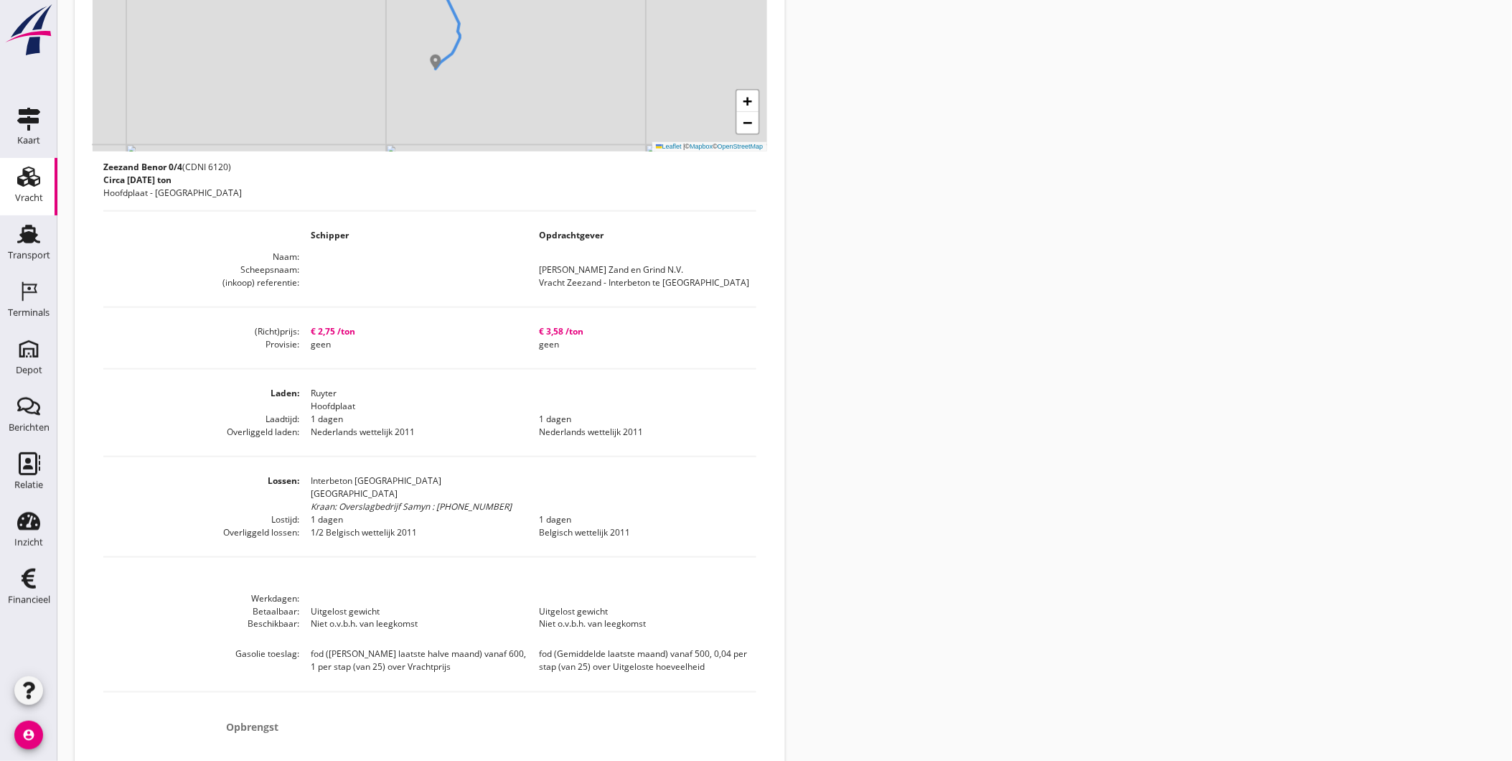
scroll to position [159, 0]
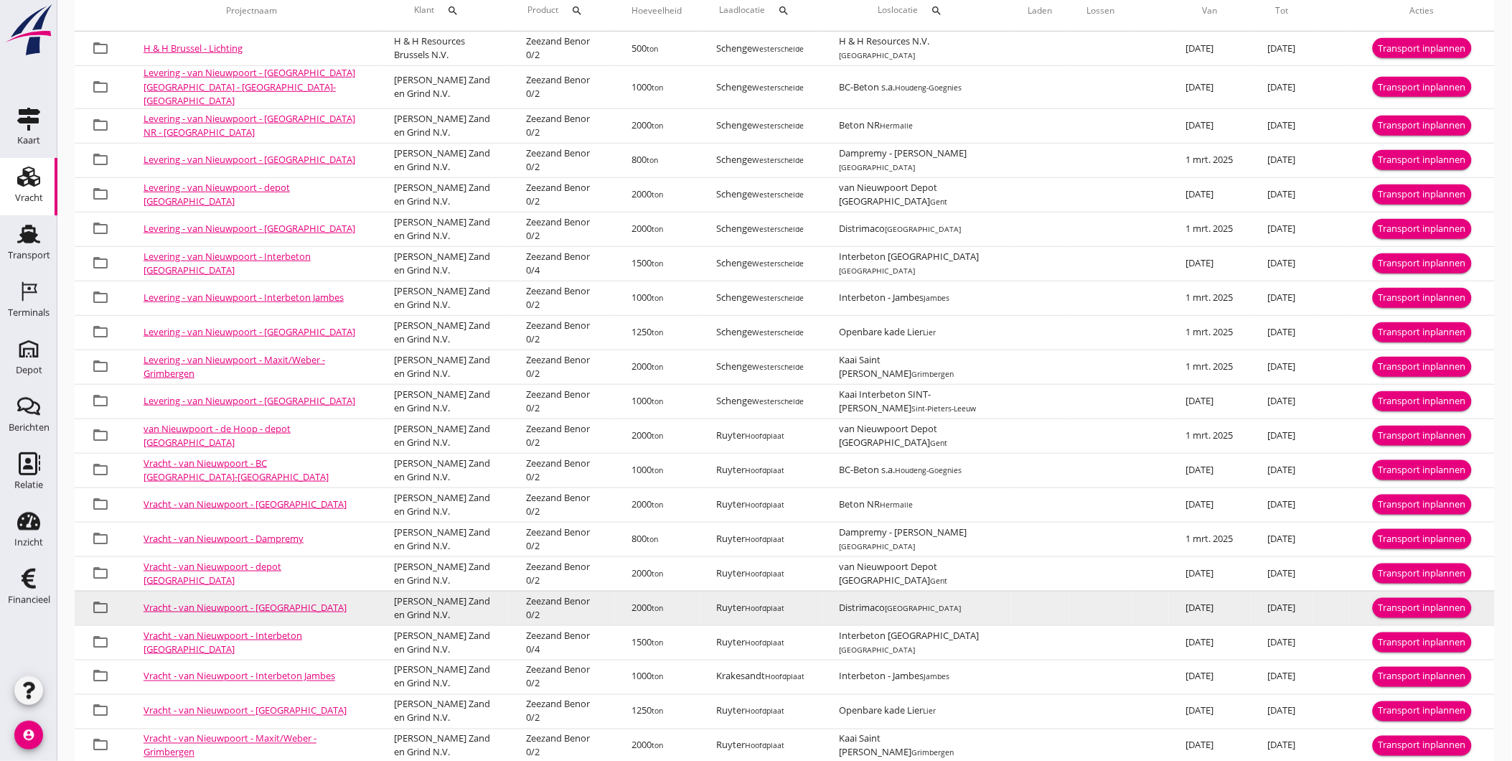
scroll to position [359, 0]
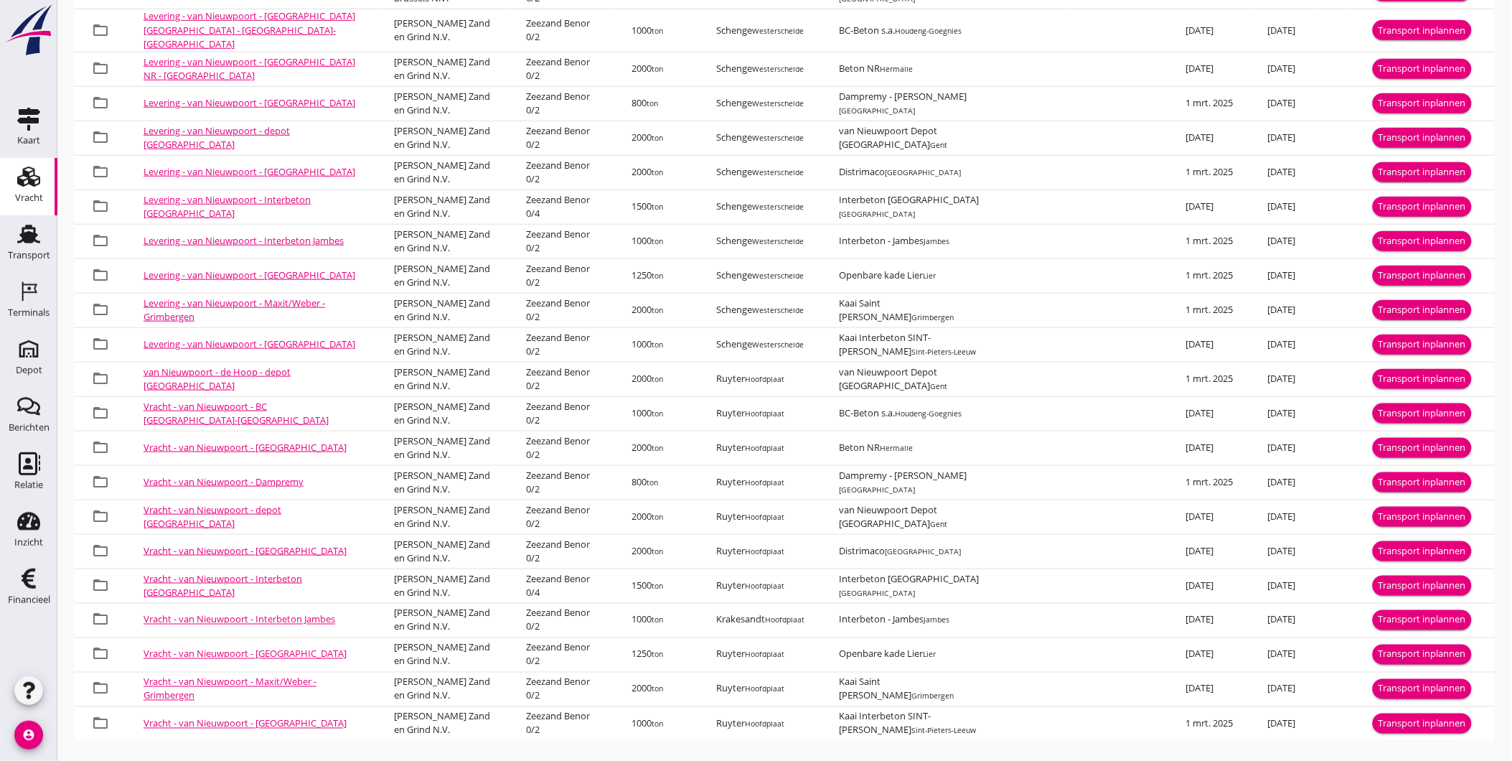
drag, startPoint x: 31, startPoint y: 230, endPoint x: 27, endPoint y: 207, distance: 24.0
click at [31, 231] on icon "Transport" at bounding box center [28, 233] width 23 height 23
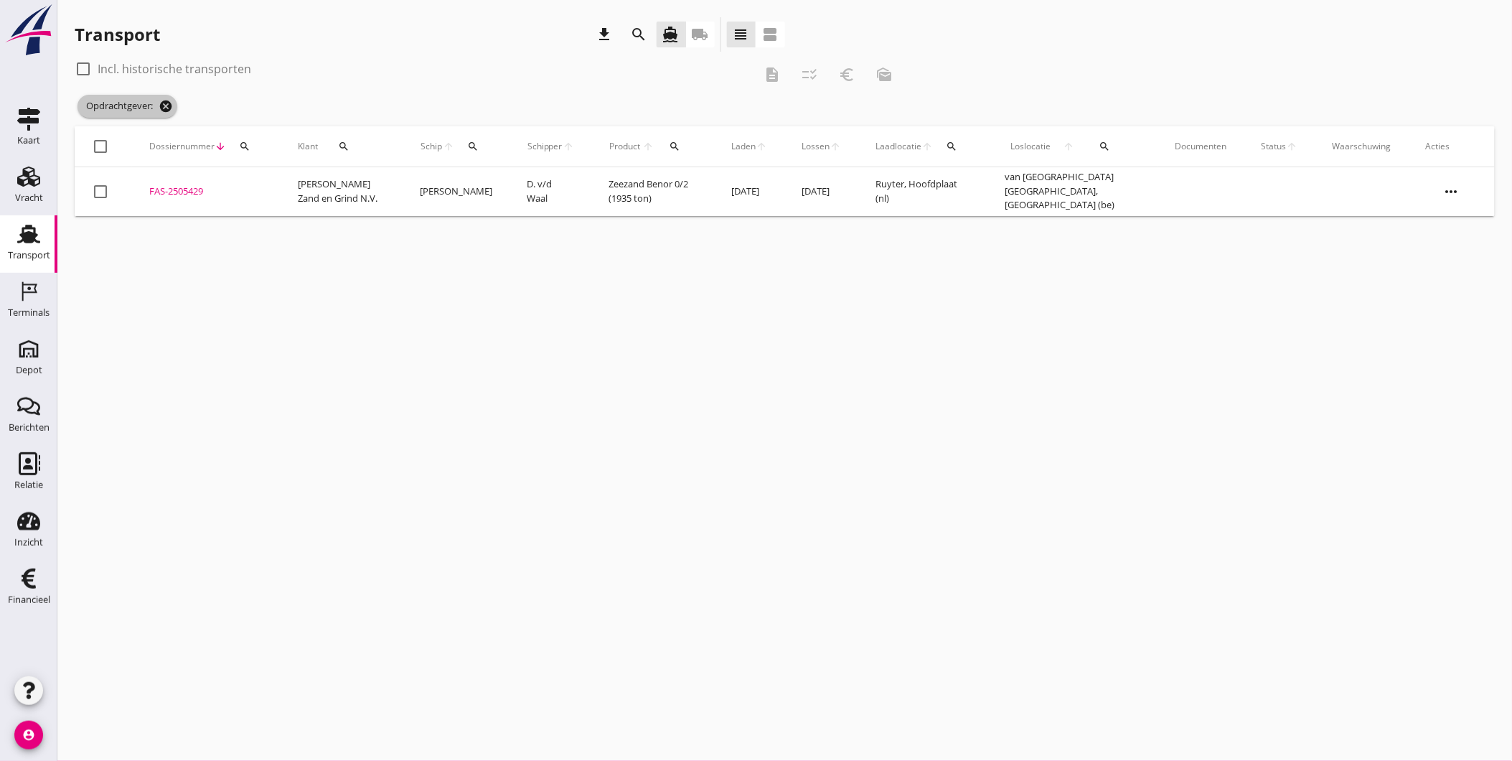
click at [161, 104] on icon "cancel" at bounding box center [166, 106] width 14 height 14
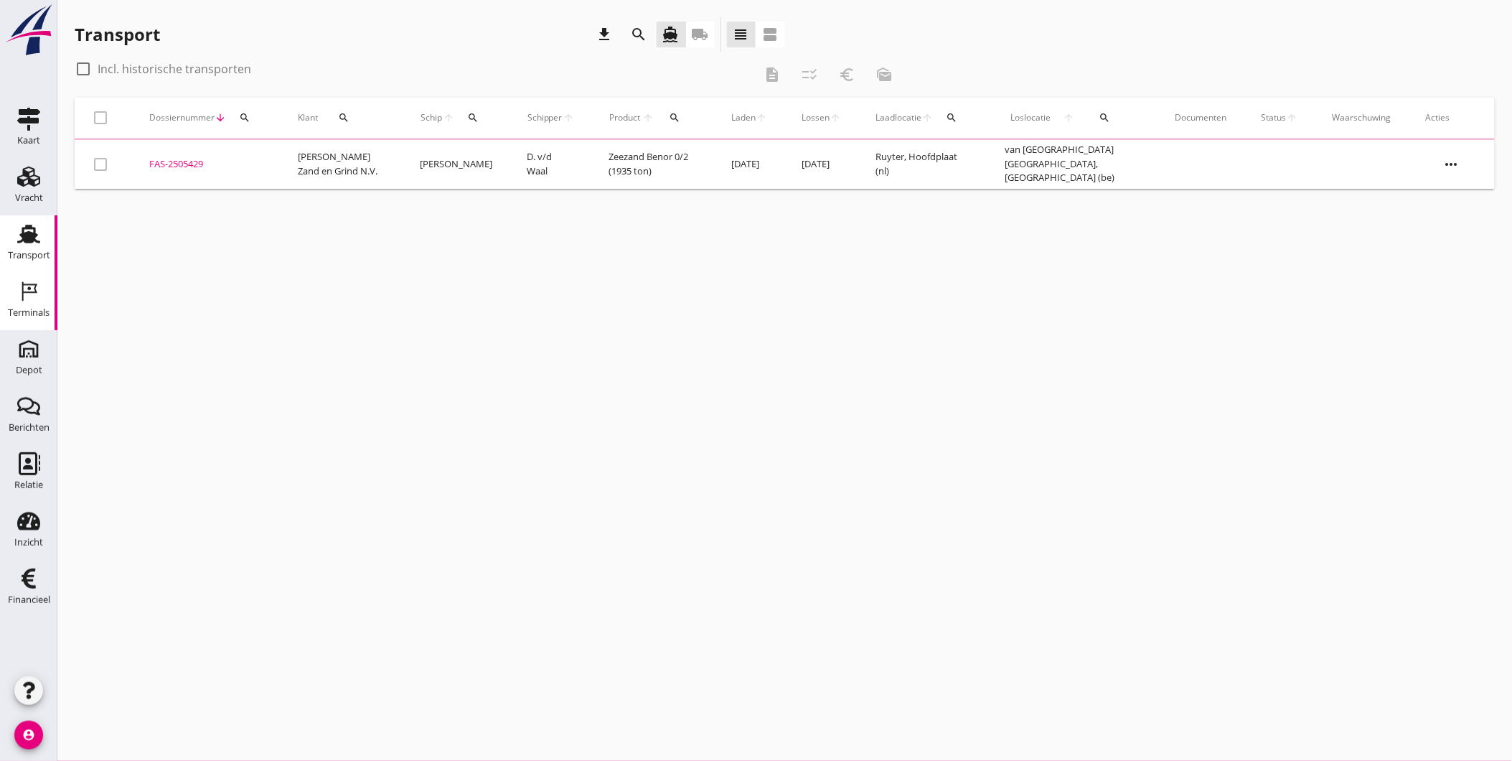
click at [42, 313] on div "Terminals" at bounding box center [29, 312] width 42 height 9
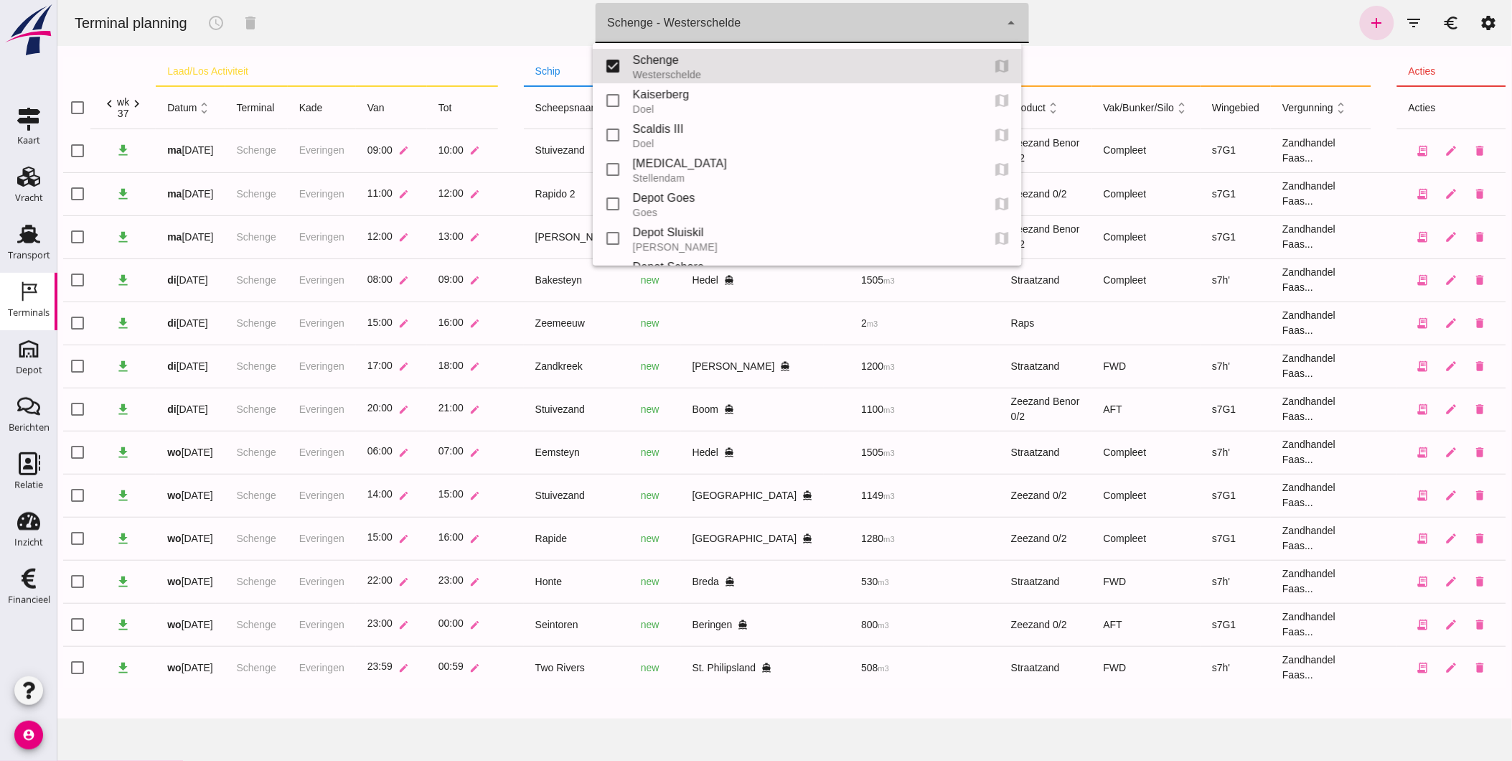
click at [642, 9] on div "Schenge - Westerschelde 9c876888-926f-4f5f-969d-c779b766b815" at bounding box center [797, 23] width 404 height 40
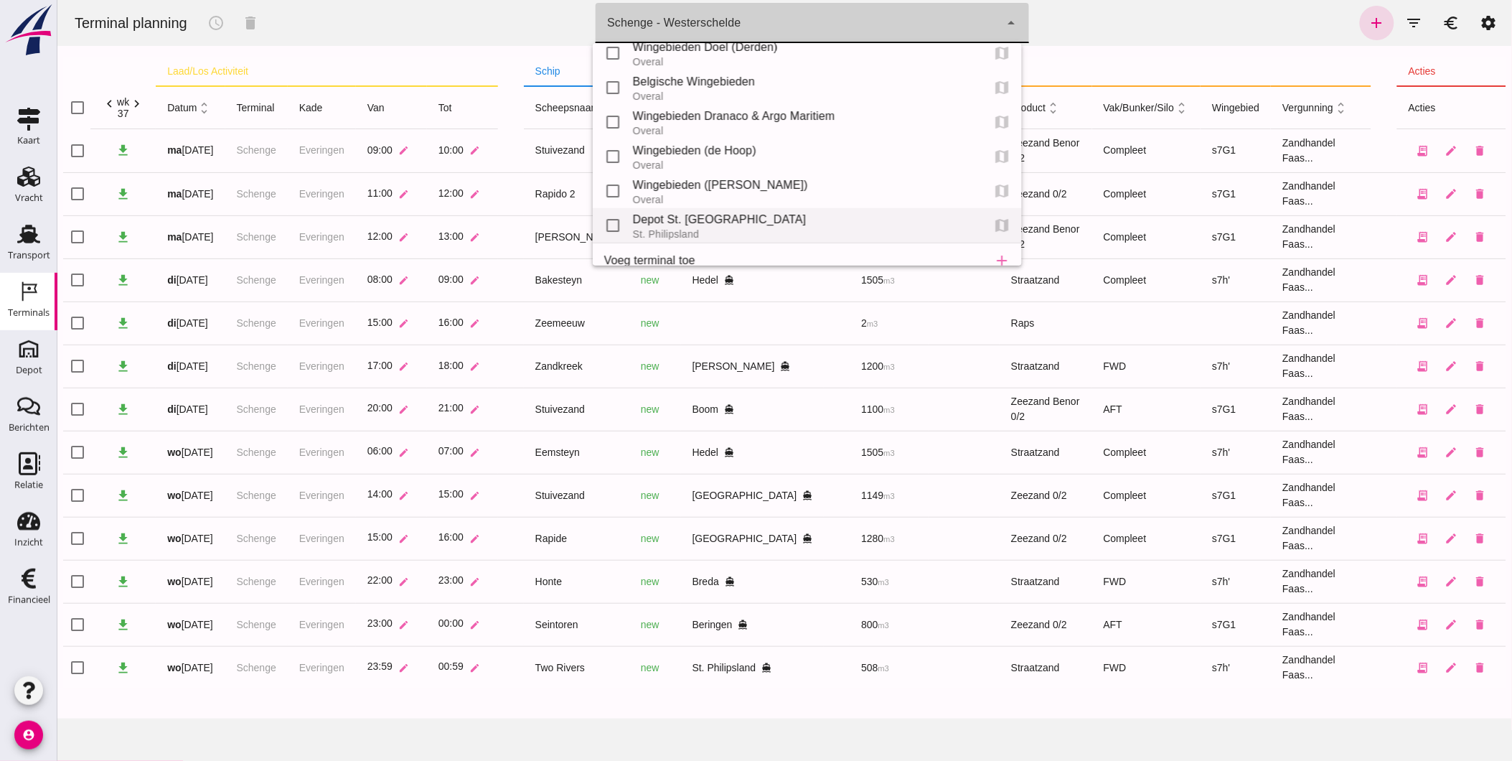
scroll to position [375, 0]
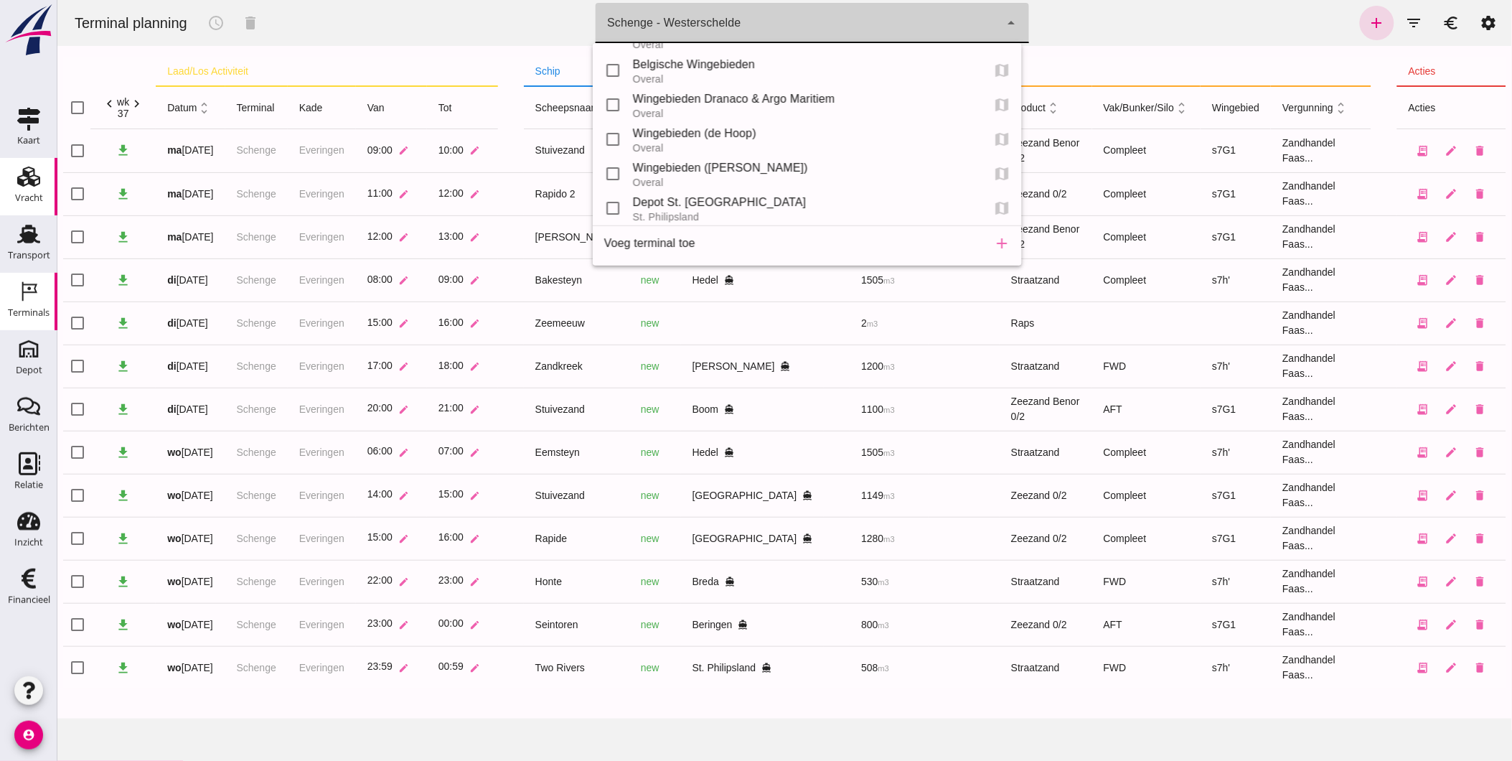
click at [37, 182] on icon "Vracht" at bounding box center [28, 176] width 23 height 23
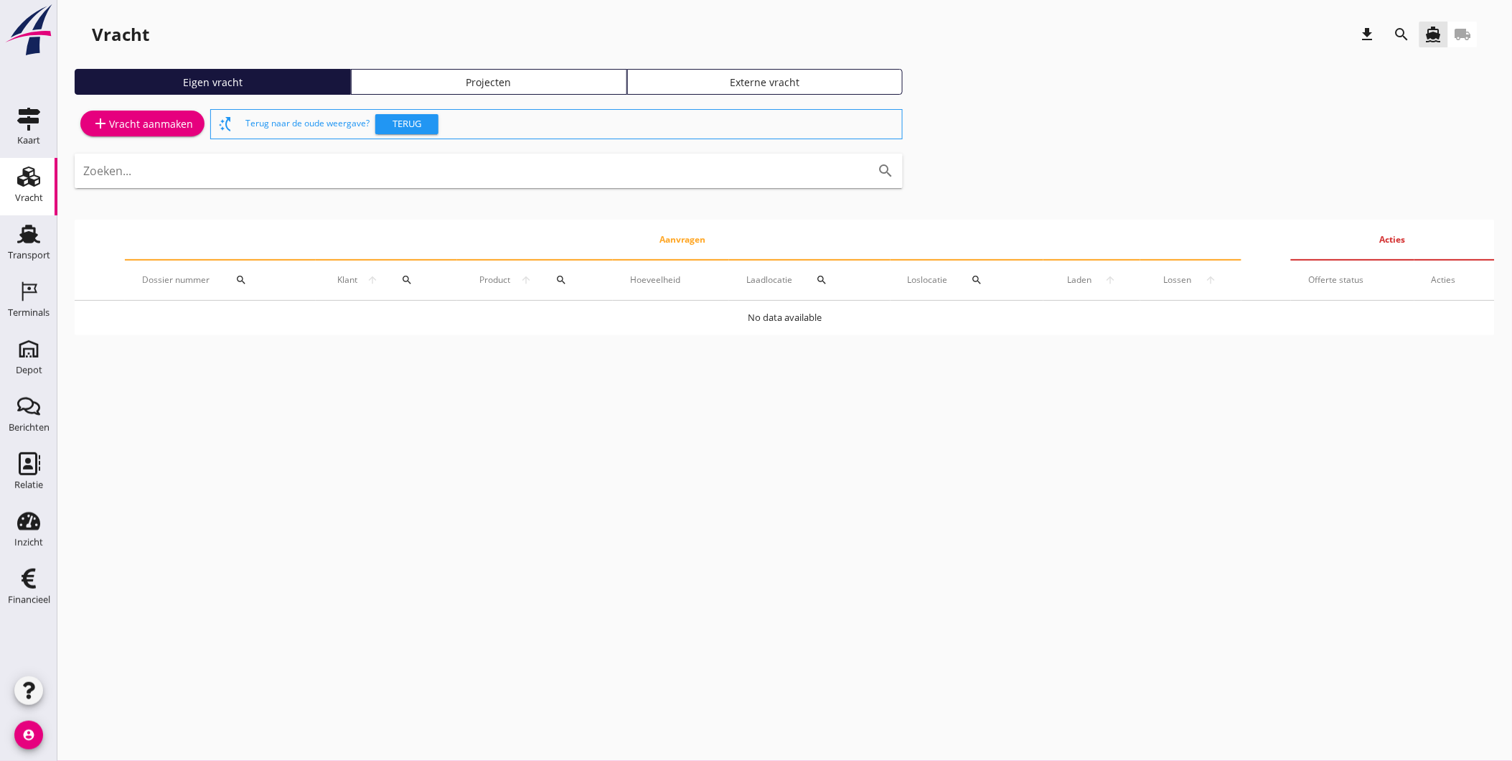
click at [479, 82] on div "Projecten" at bounding box center [488, 82] width 263 height 15
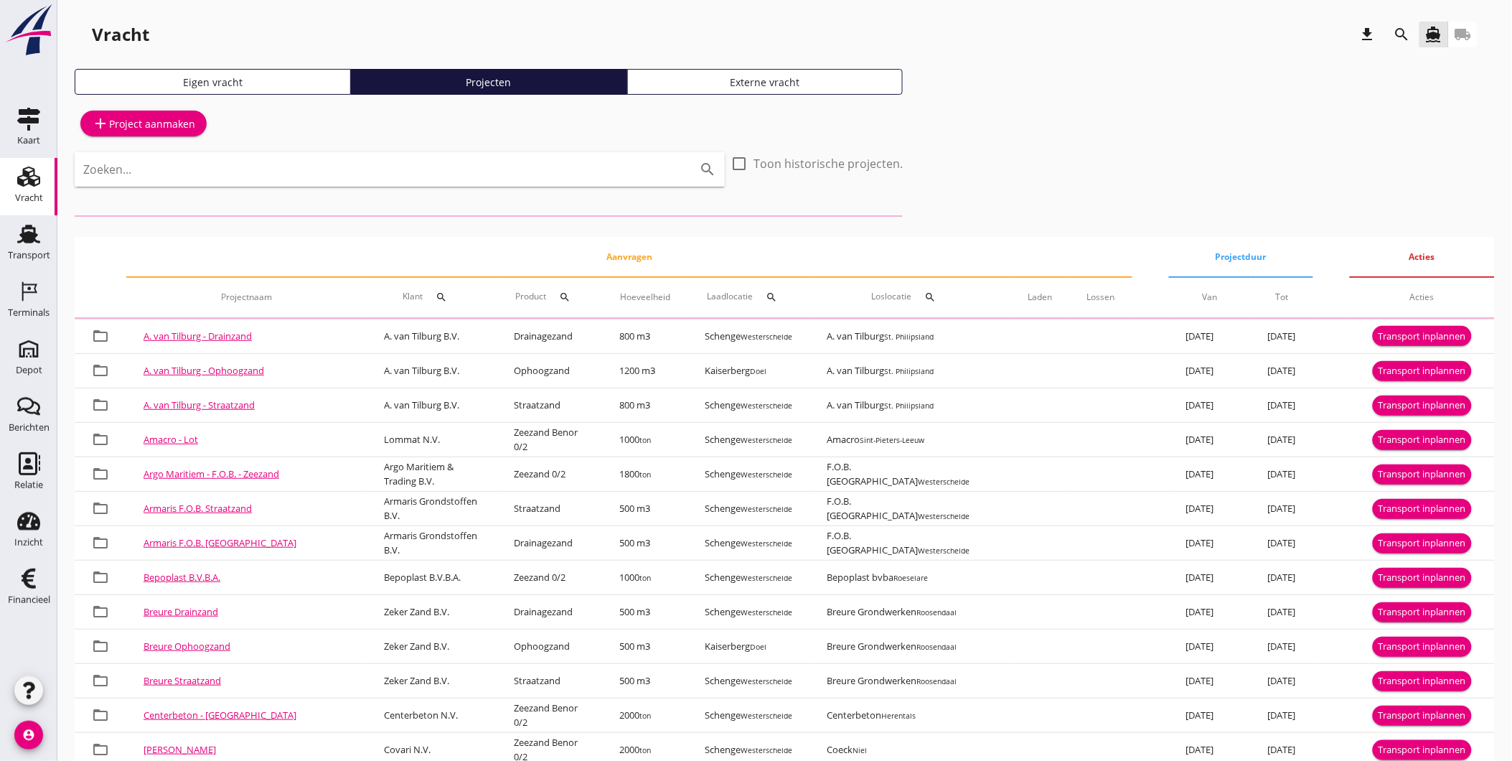
click at [1396, 38] on icon "search" at bounding box center [1402, 34] width 17 height 17
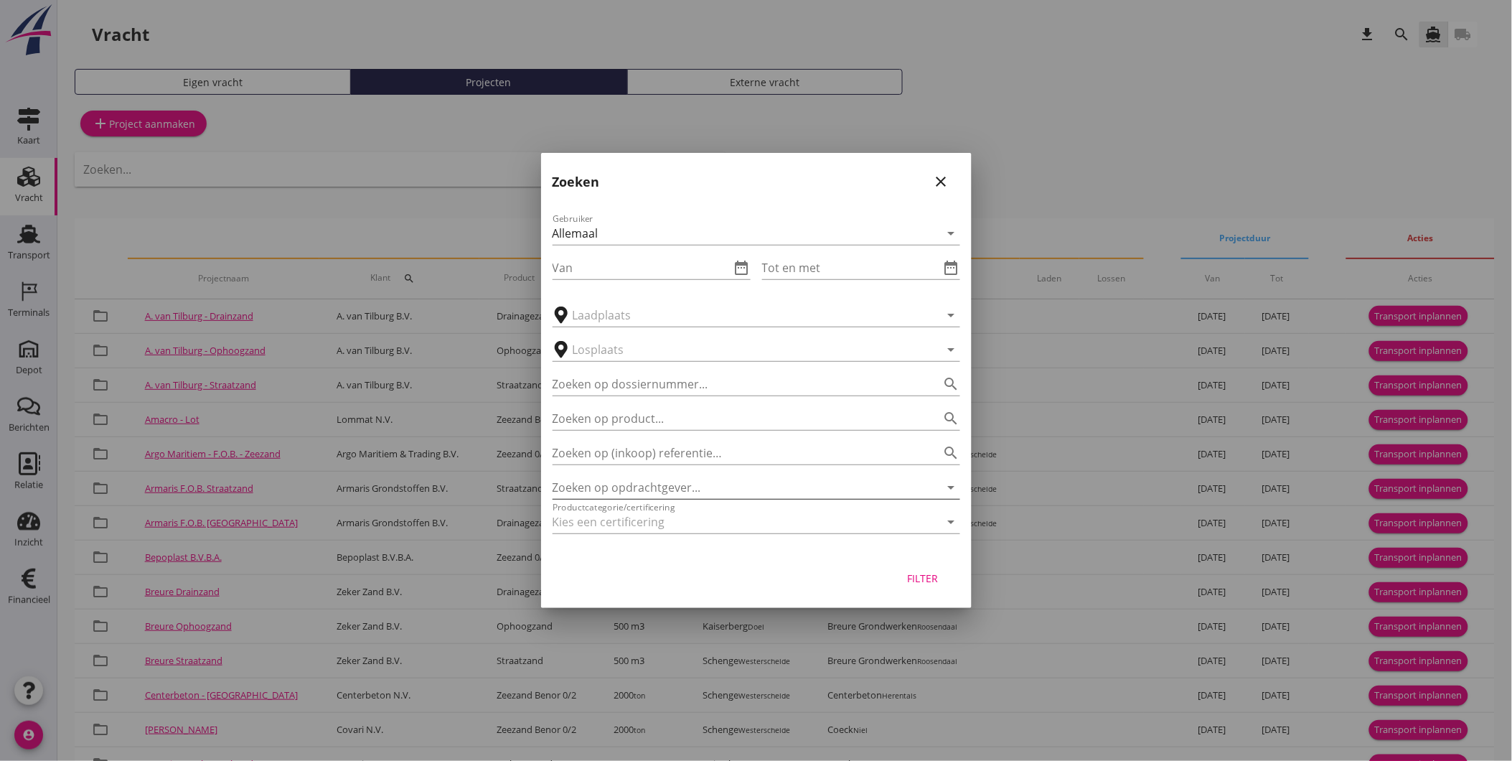
click at [686, 499] on div "Gebruiker Allemaal arrow_drop_down Van date_range Tot en met date_range arrow_d…" at bounding box center [756, 376] width 431 height 354
click at [687, 494] on input "Zoeken op opdrachtgever..." at bounding box center [736, 487] width 367 height 23
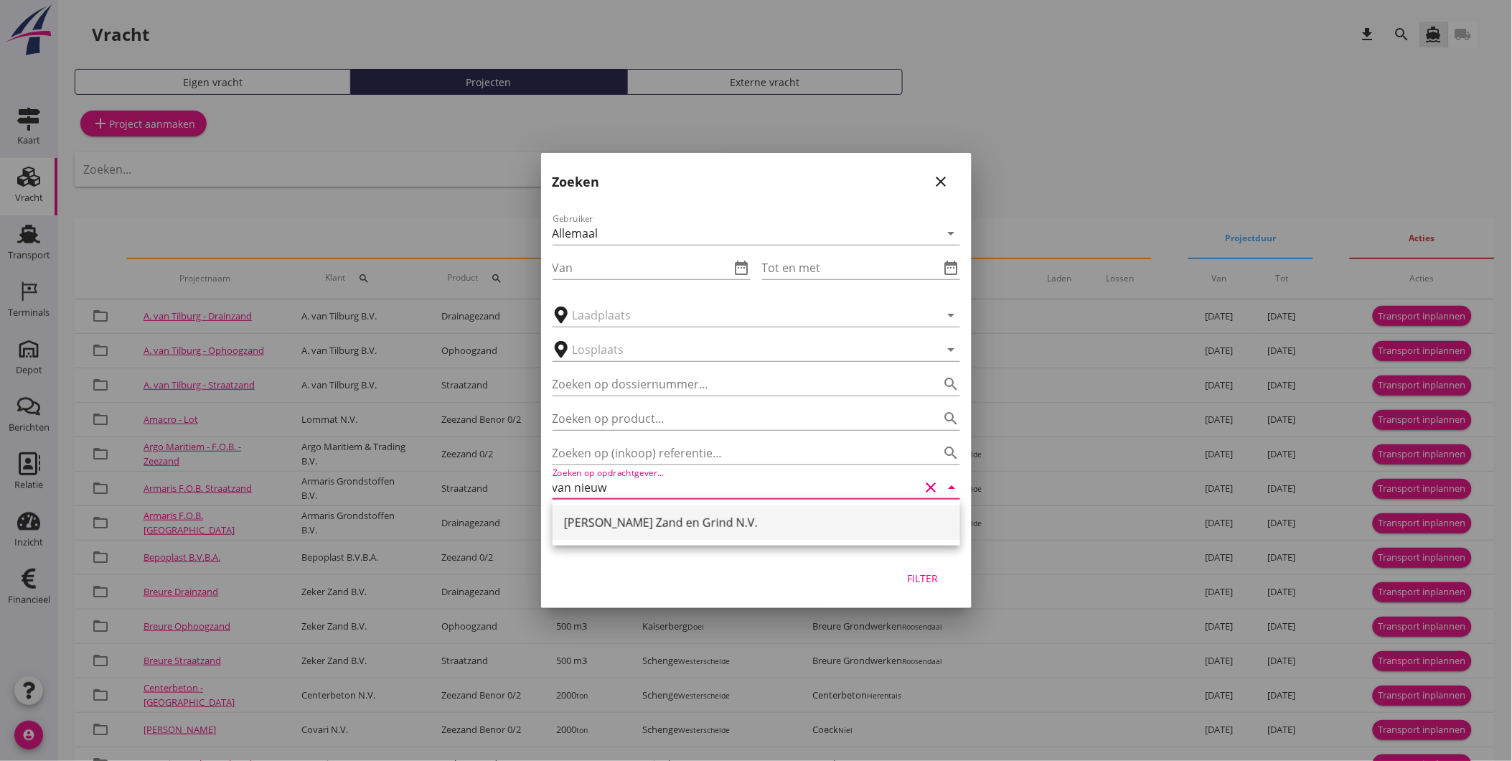
click at [666, 524] on div "Van Nieuwpoort Zand en Grind N.V." at bounding box center [756, 522] width 385 height 17
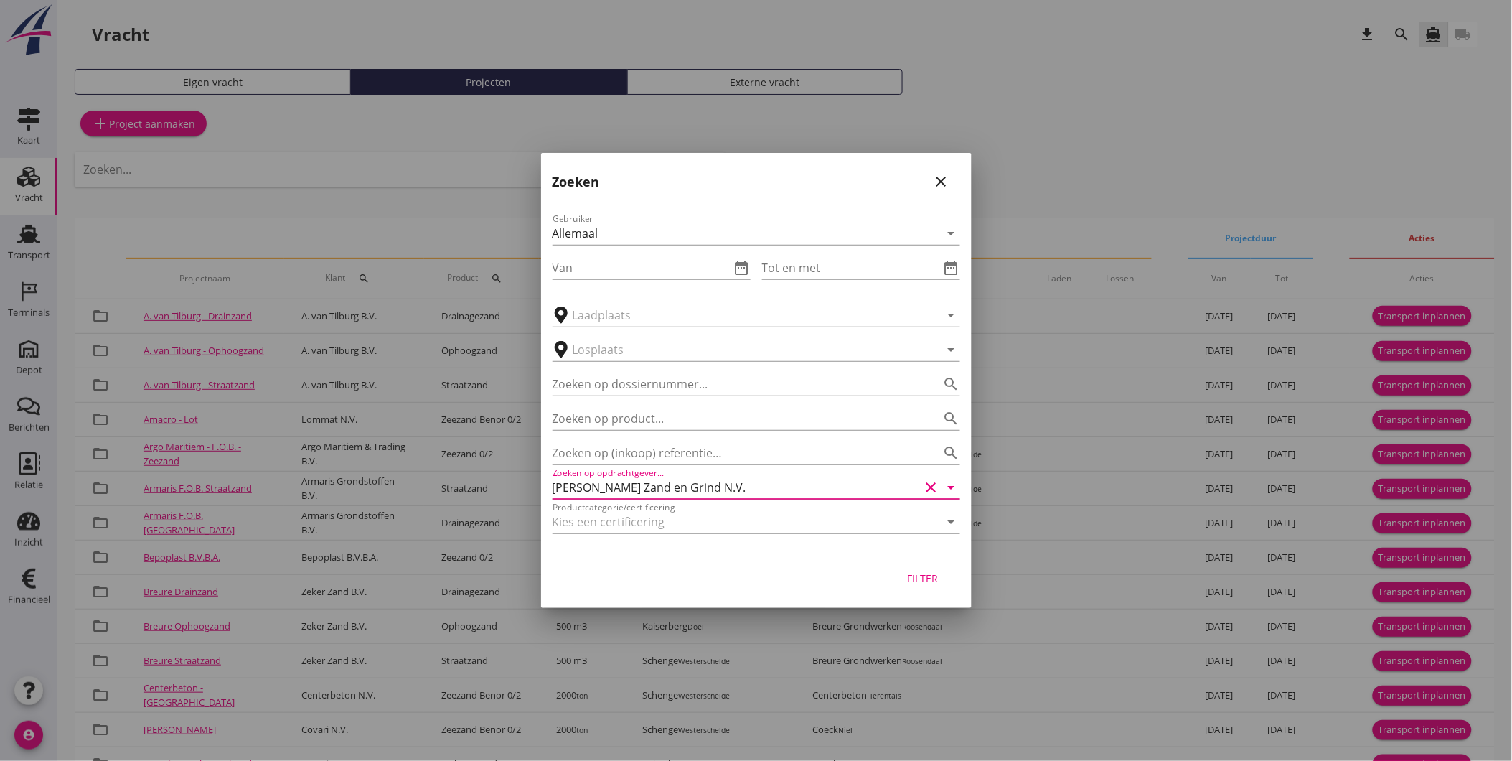
type input "Van Nieuwpoort Zand en Grind N.V."
click at [941, 572] on div "Filter" at bounding box center [923, 577] width 40 height 15
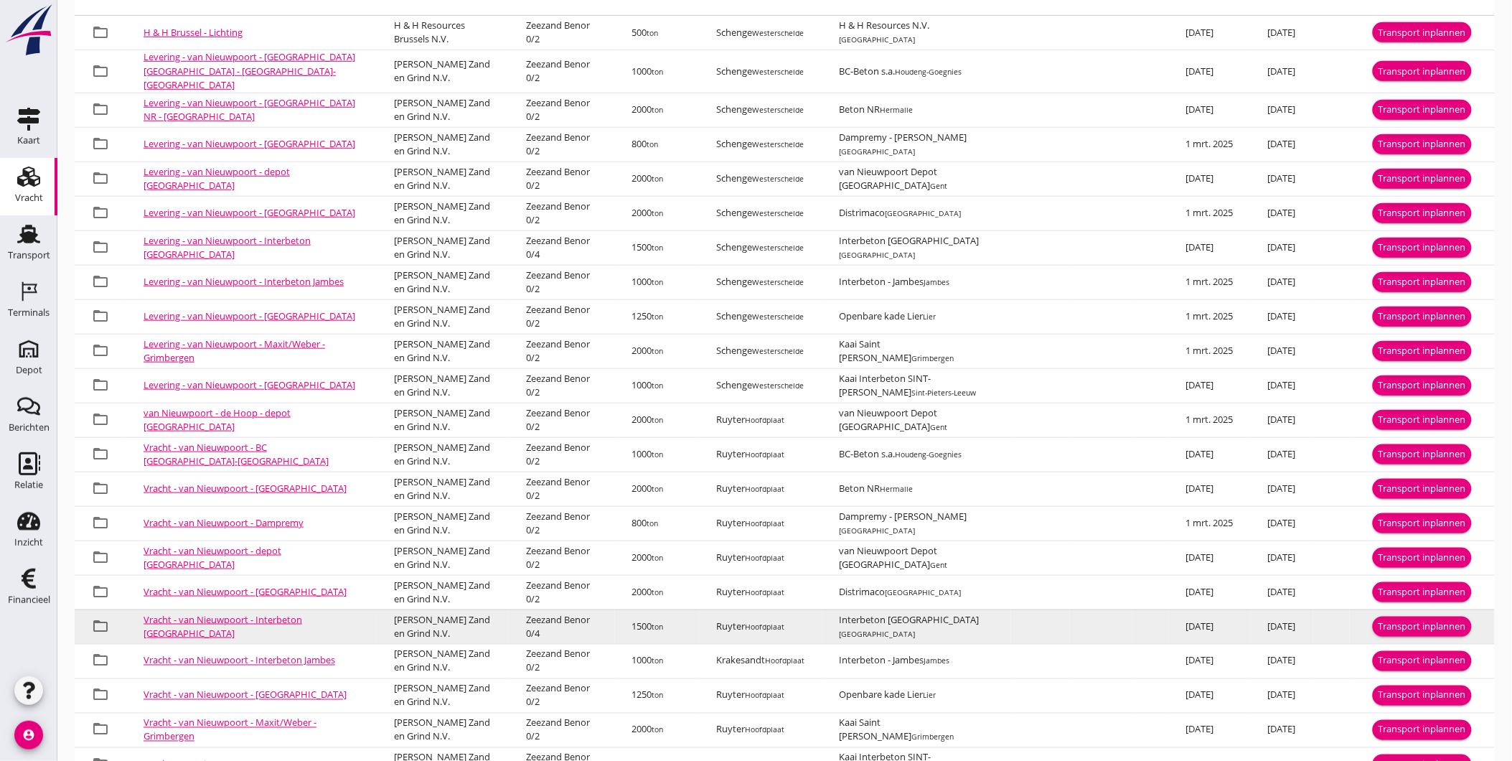
scroll to position [359, 0]
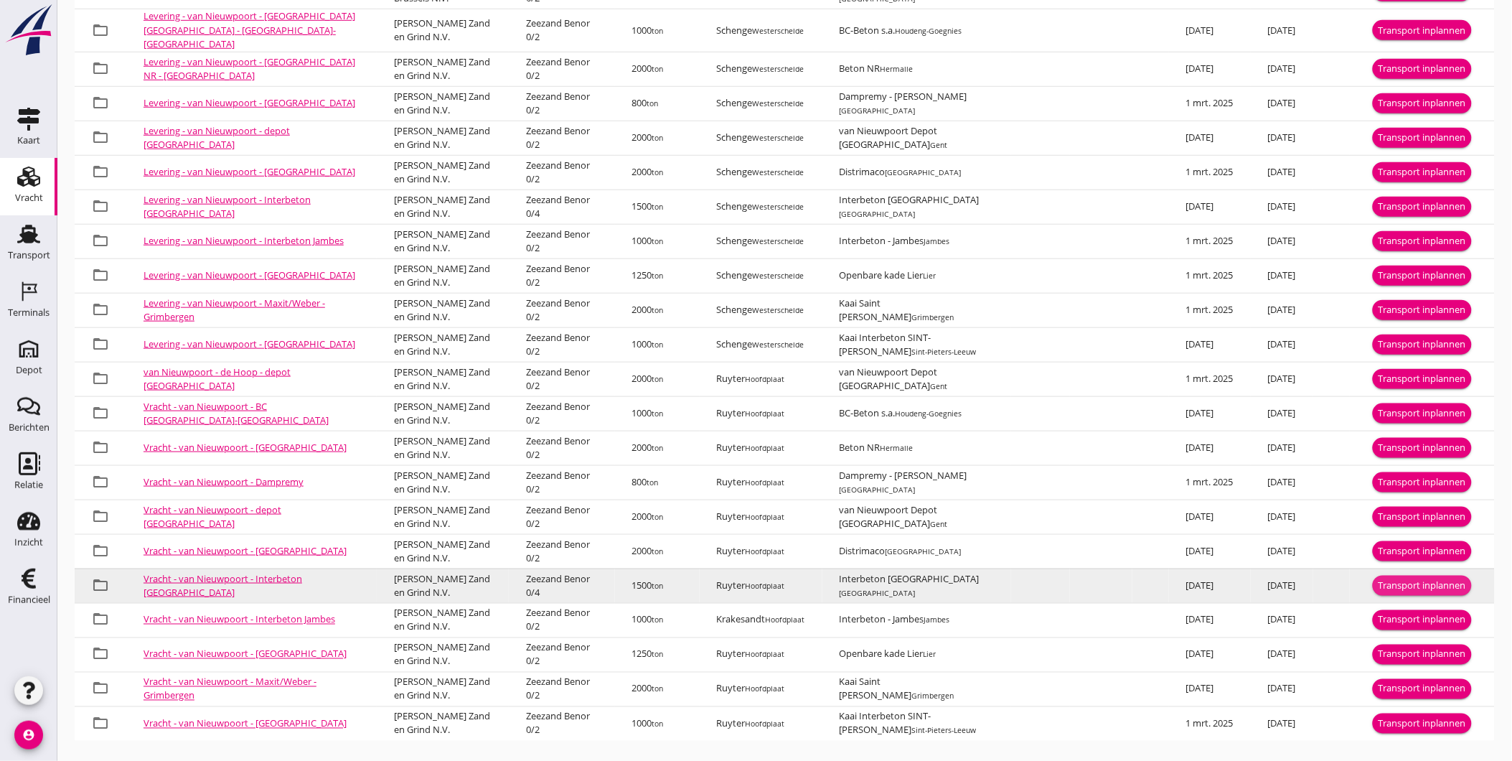
drag, startPoint x: 1389, startPoint y: 578, endPoint x: 1386, endPoint y: 585, distance: 7.7
click at [1389, 578] on div "Transport inplannen" at bounding box center [1422, 585] width 88 height 14
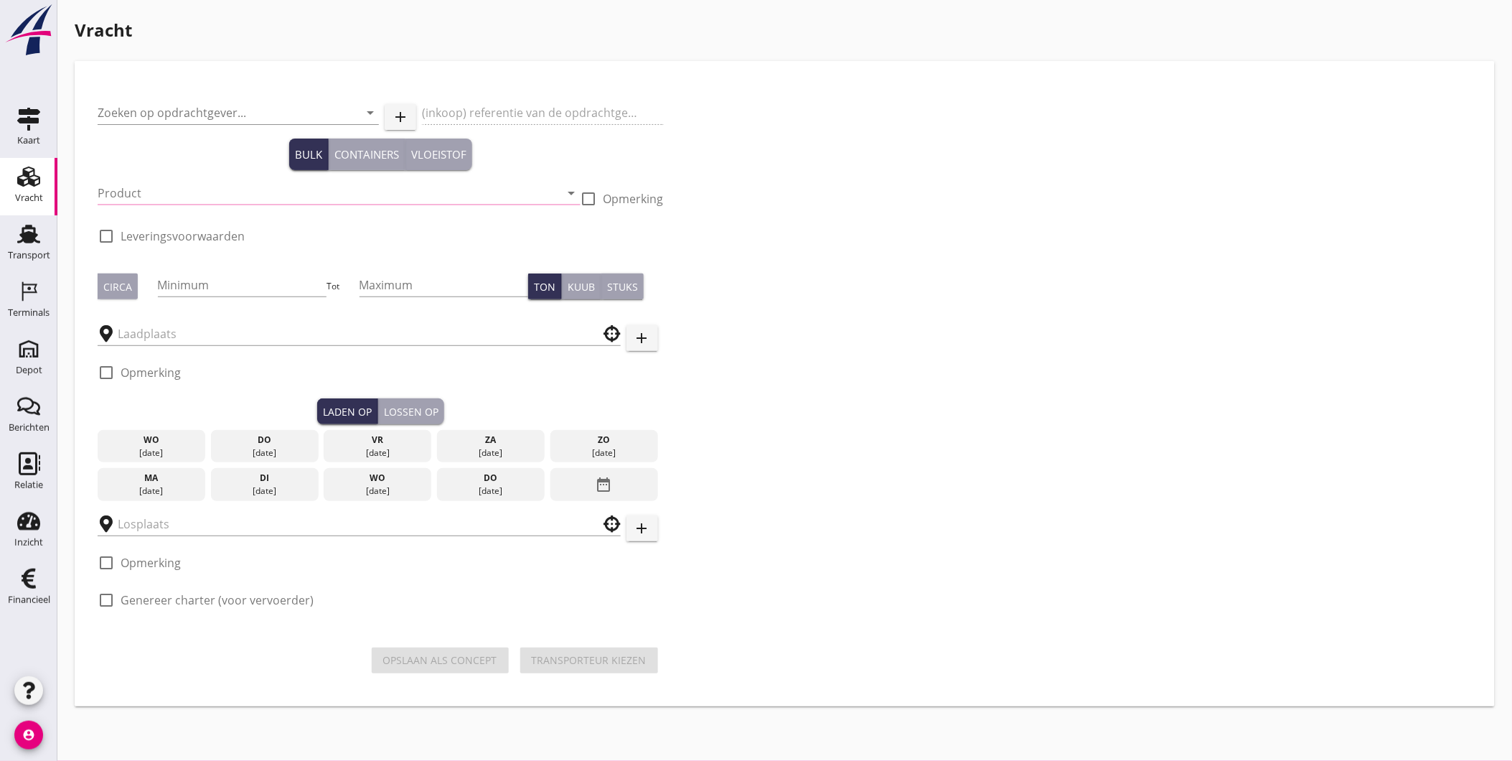
type input "Van Nieuwpoort Zand en Grind N.V."
type input "Vracht Zeezand - Interbeton te Brussel"
type input "Zeezand Benor 0/4 (6120)"
type input "1500"
checkbox input "true"
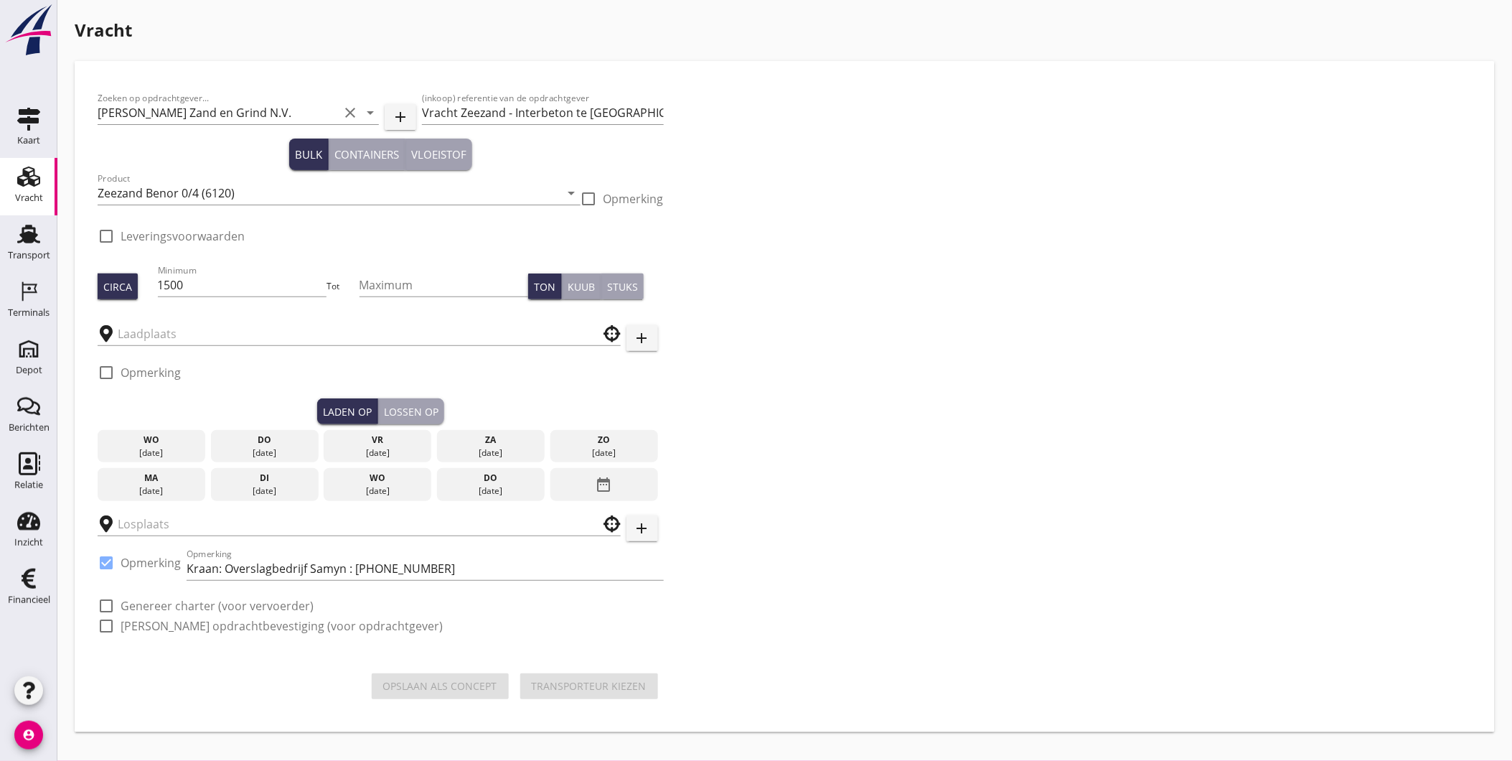
type input "Ruyter"
type input "Interbeton Brussel"
checkbox input "true"
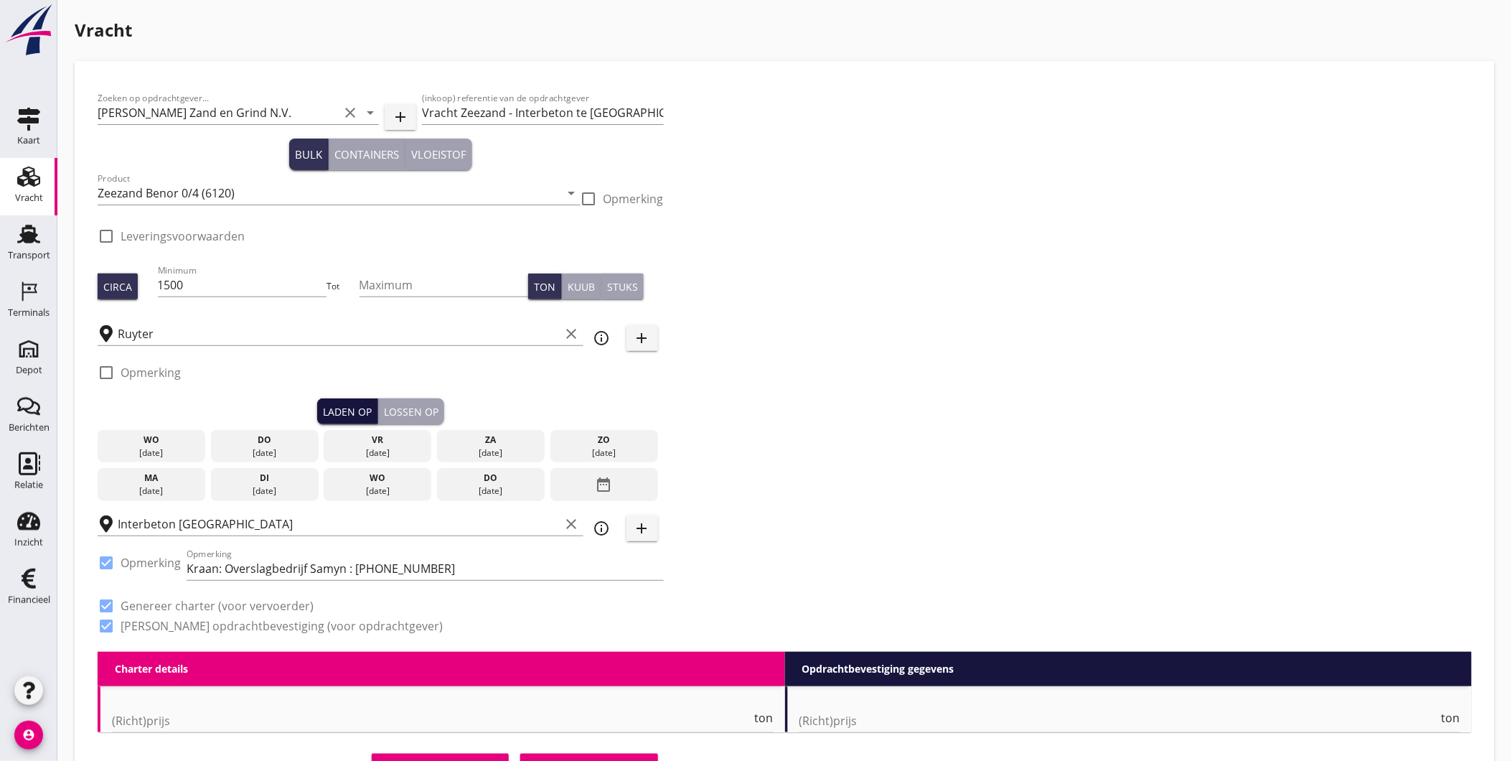
type input "2.75"
checkbox input "false"
radio input "false"
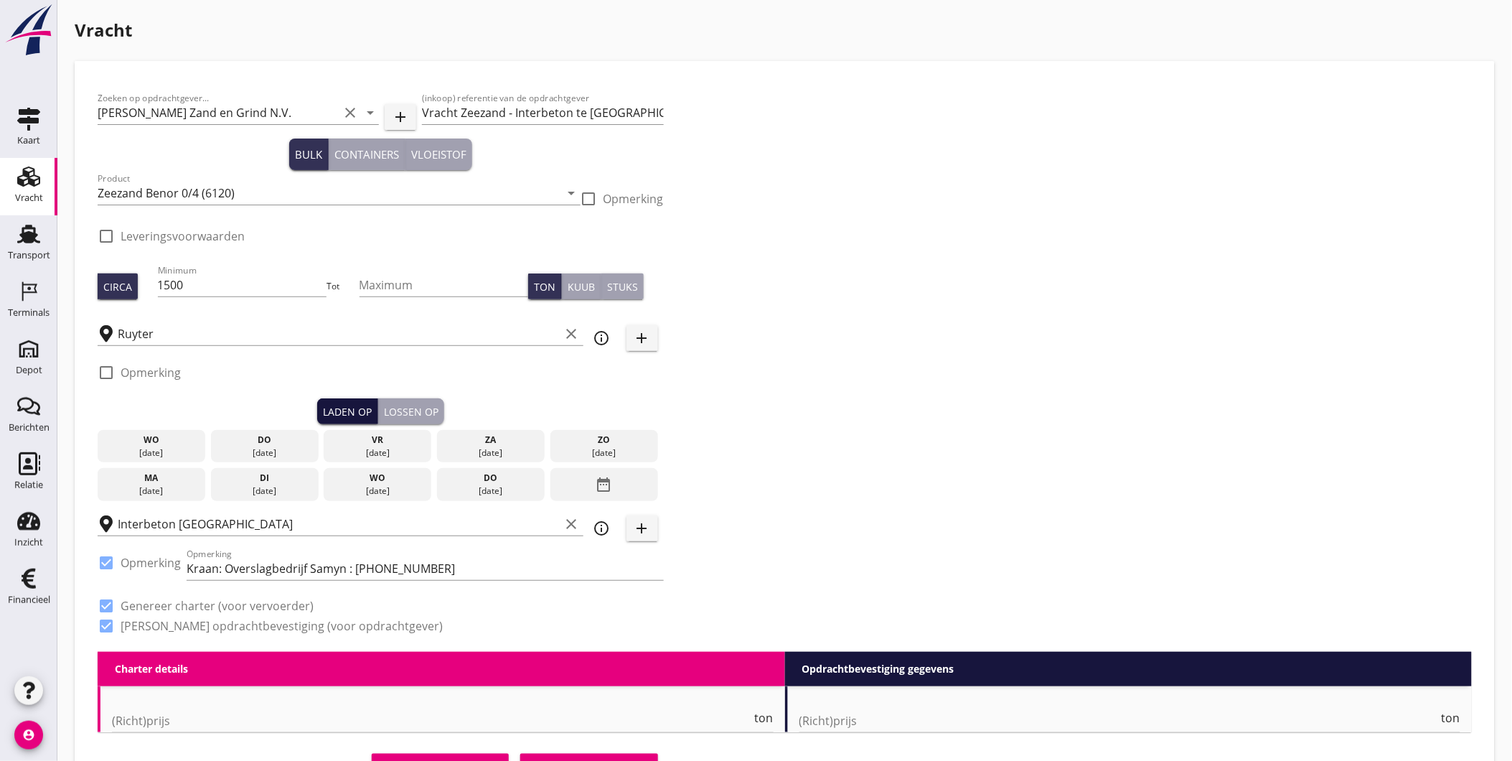
checkbox input "true"
type input "1"
type input "3.58"
checkbox input "false"
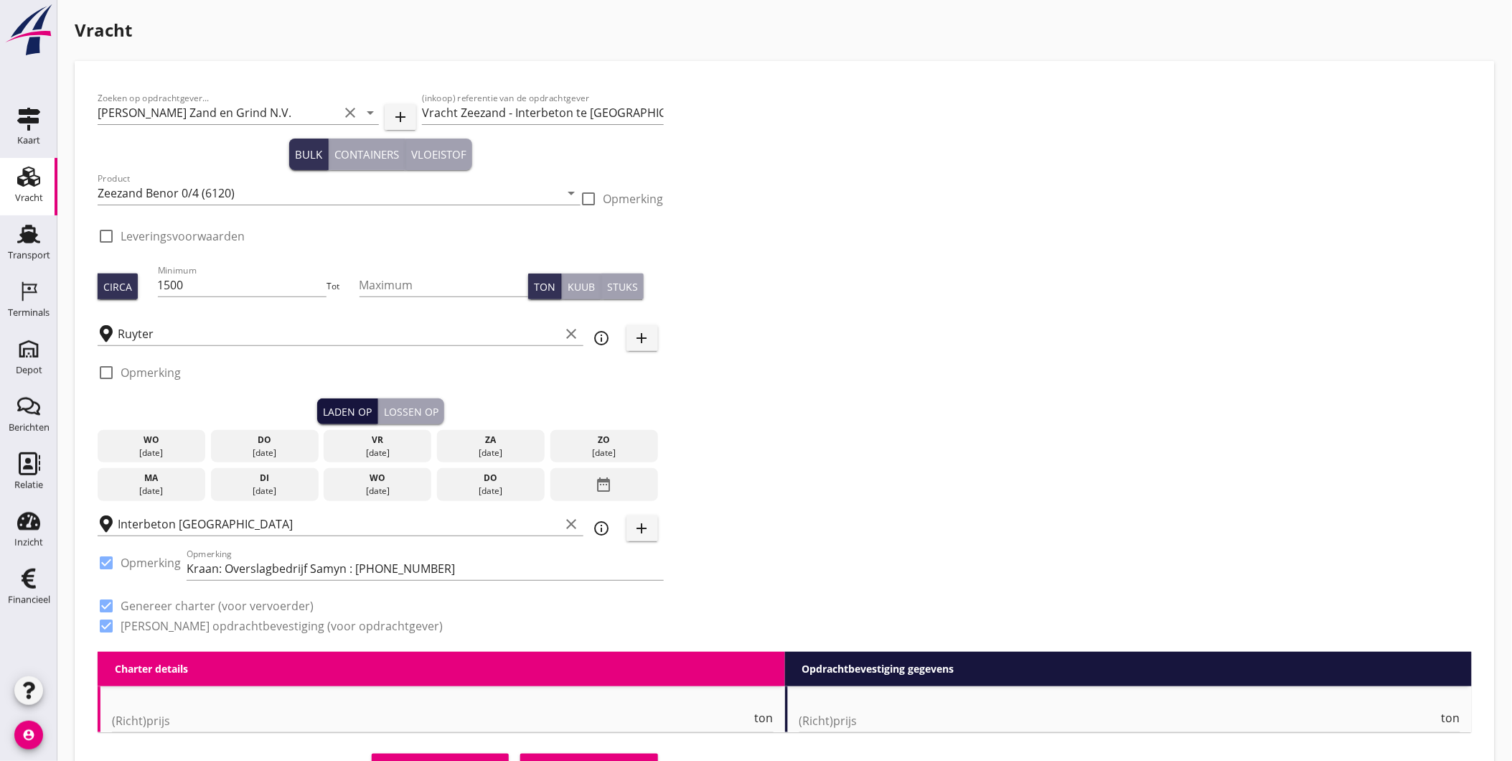
radio input "false"
checkbox input "true"
type input "1"
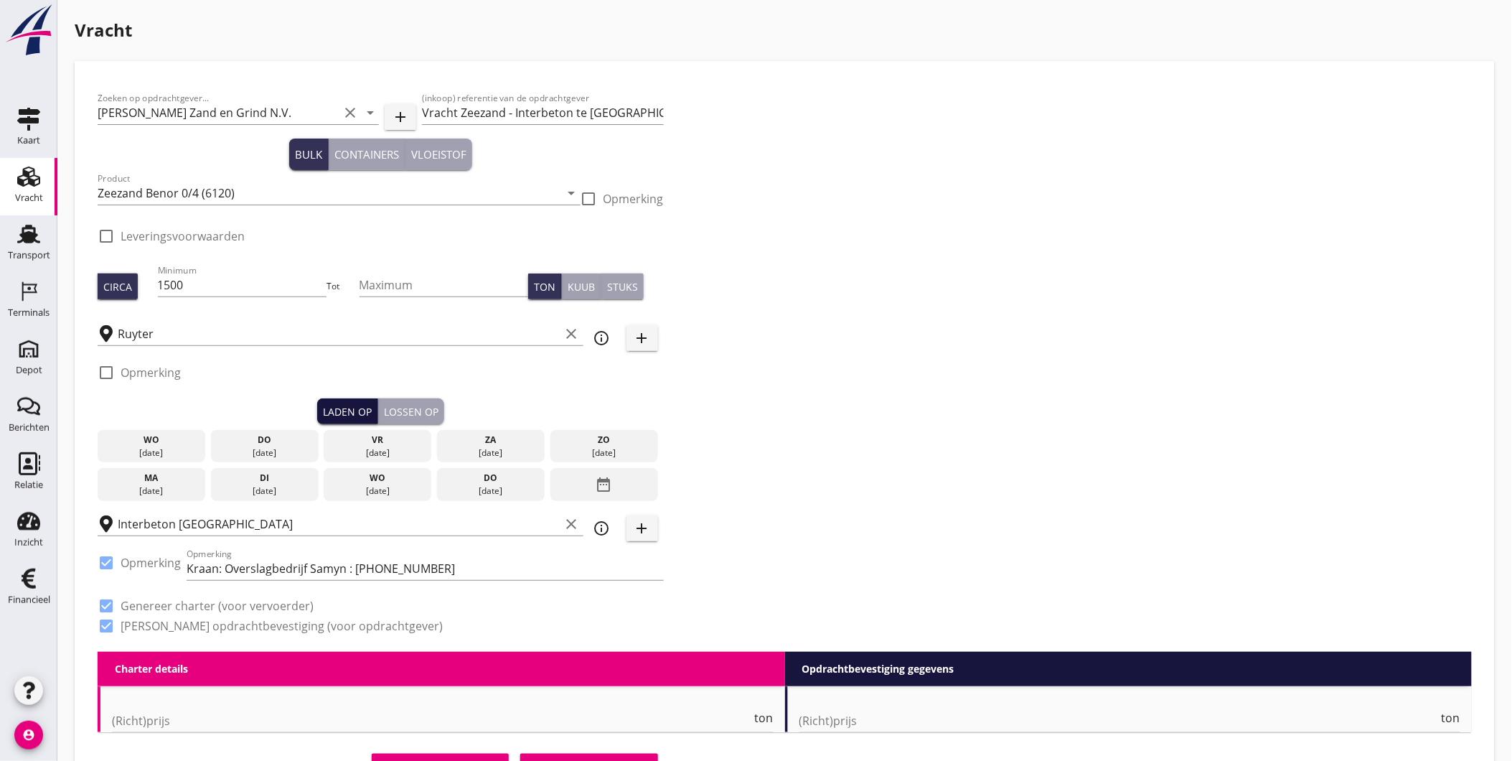
type input "1"
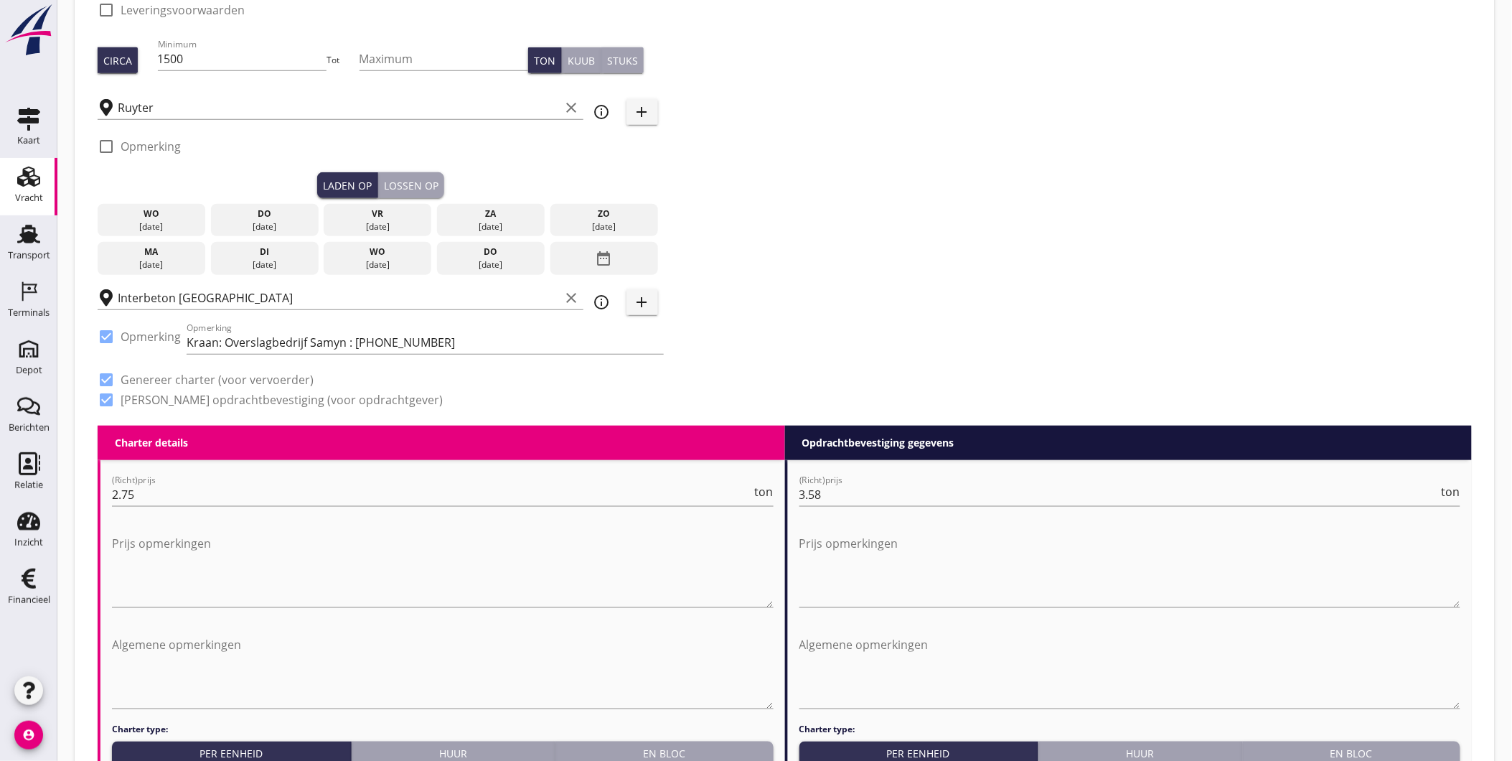
scroll to position [175, 0]
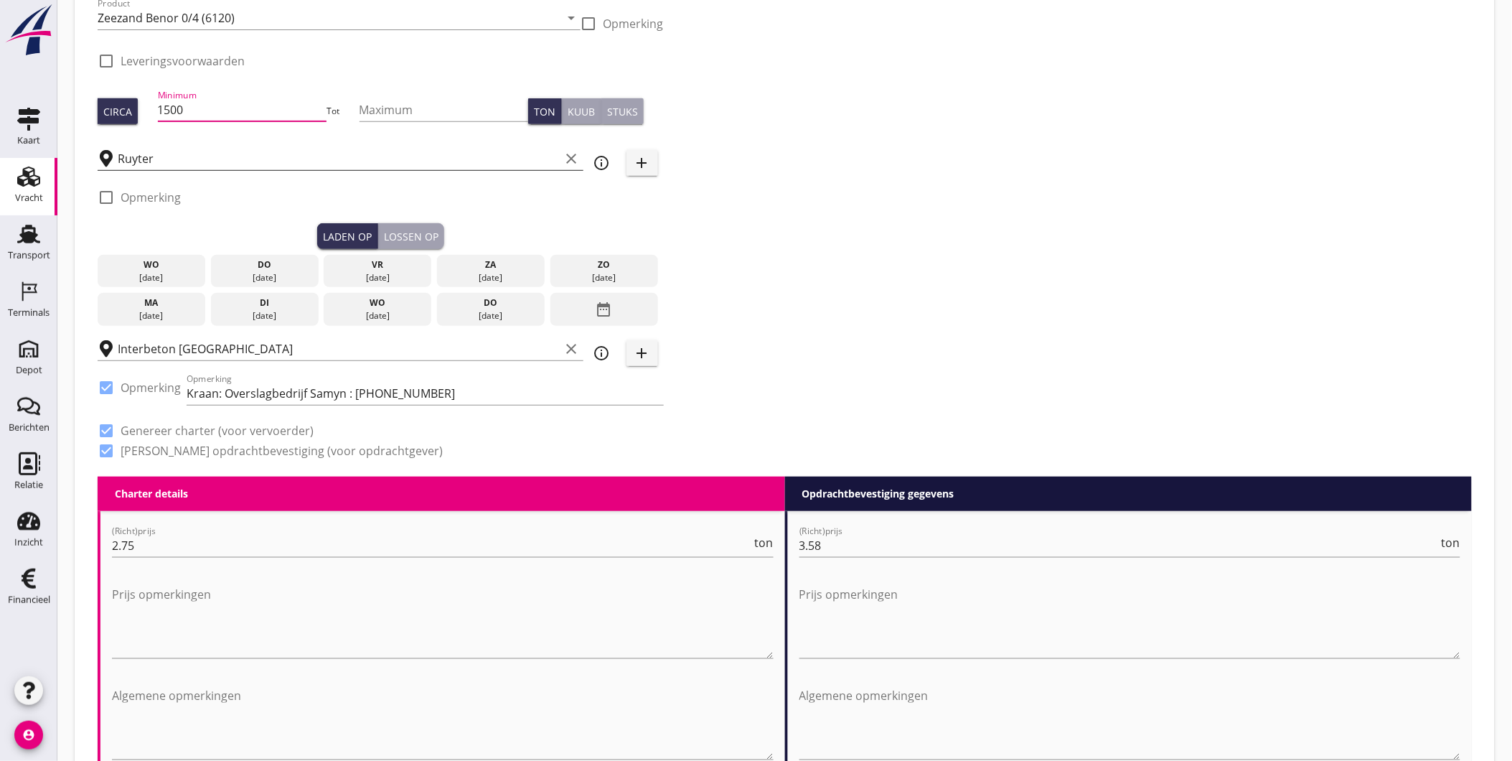
drag, startPoint x: 216, startPoint y: 103, endPoint x: 148, endPoint y: 160, distance: 88.7
click at [136, 137] on div "Zoeken op opdrachtgever... Van Nieuwpoort Zand en Grind N.V. clear arrow_drop_d…" at bounding box center [381, 193] width 578 height 568
type input "1149"
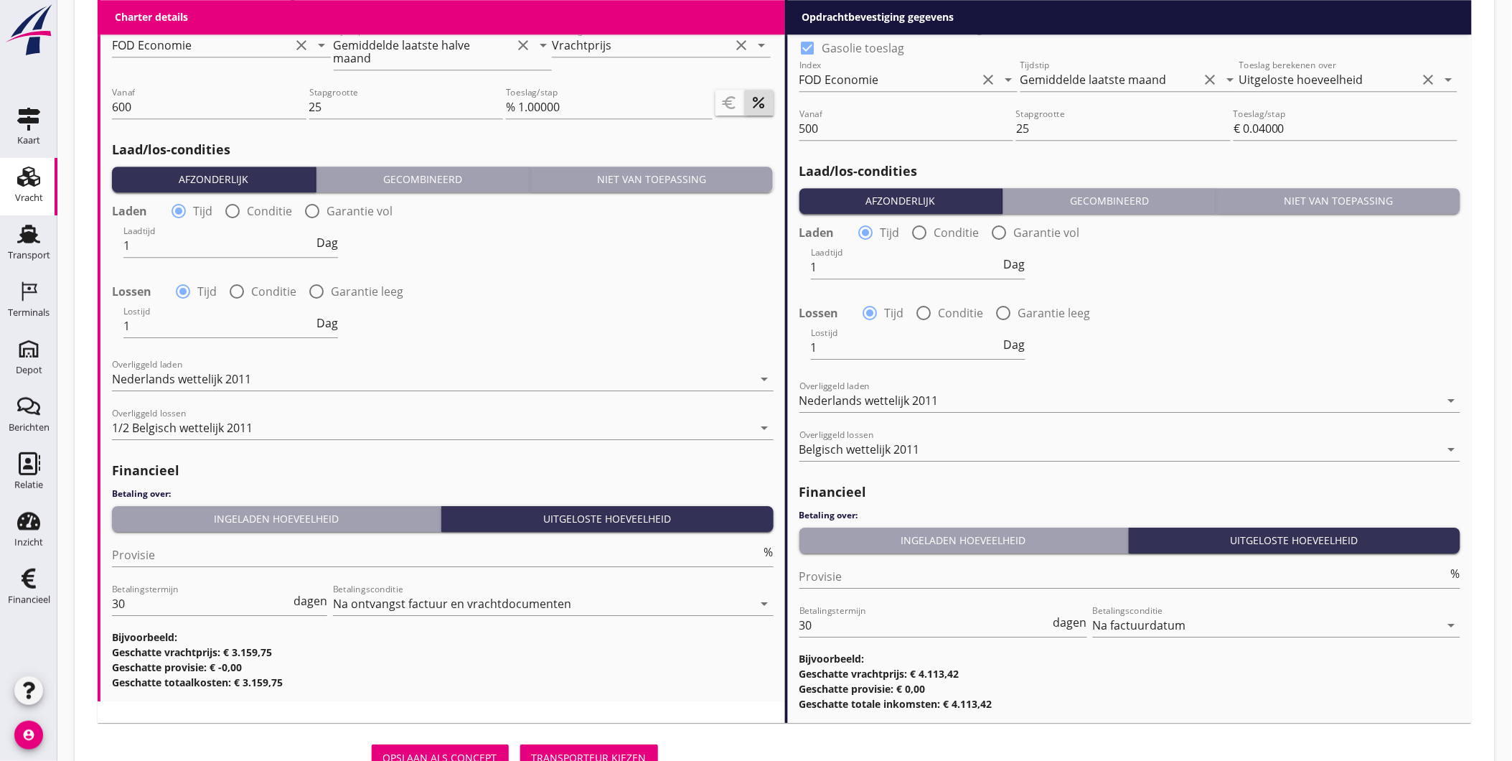
scroll to position [1451, 0]
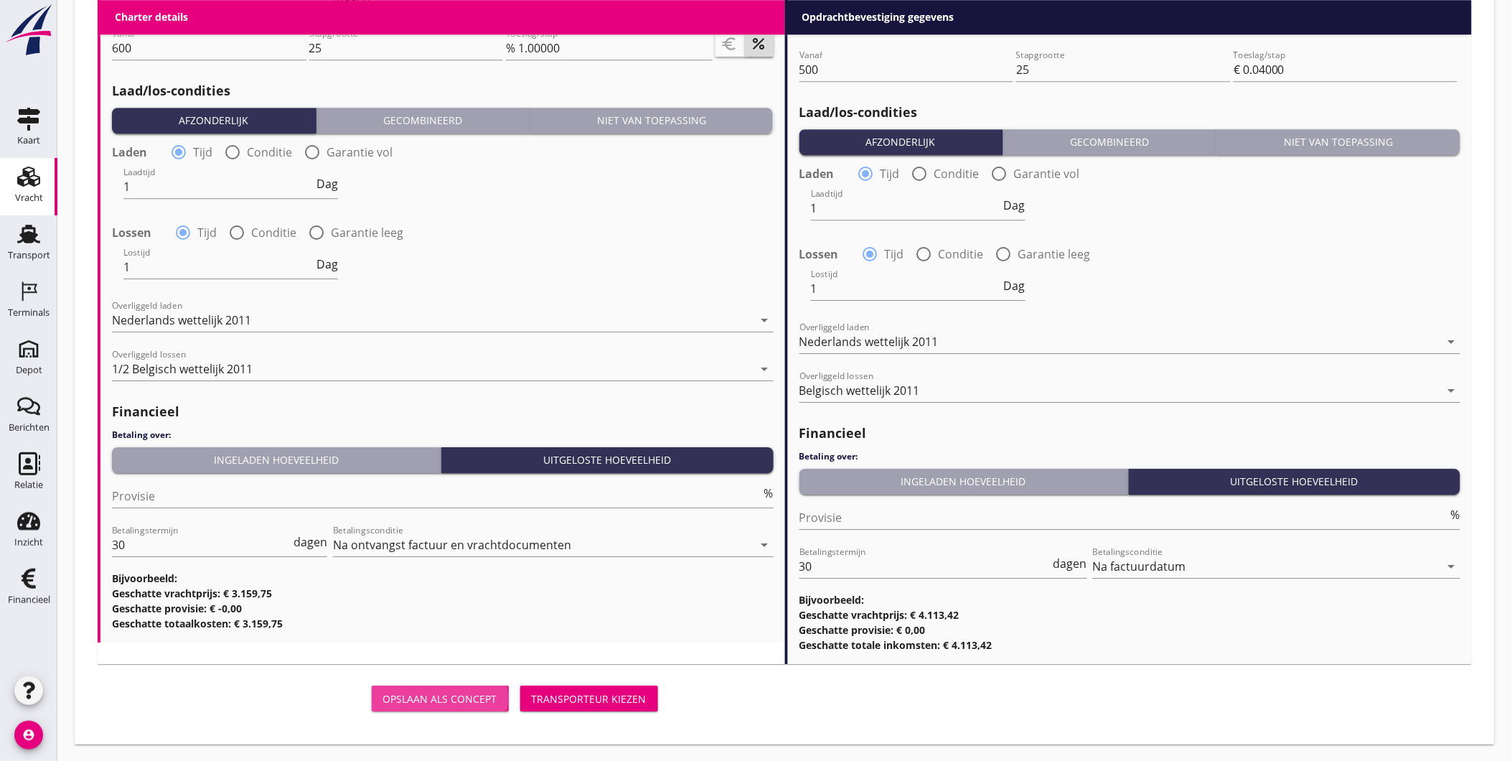
click at [470, 699] on div "Opslaan als concept" at bounding box center [440, 698] width 114 height 15
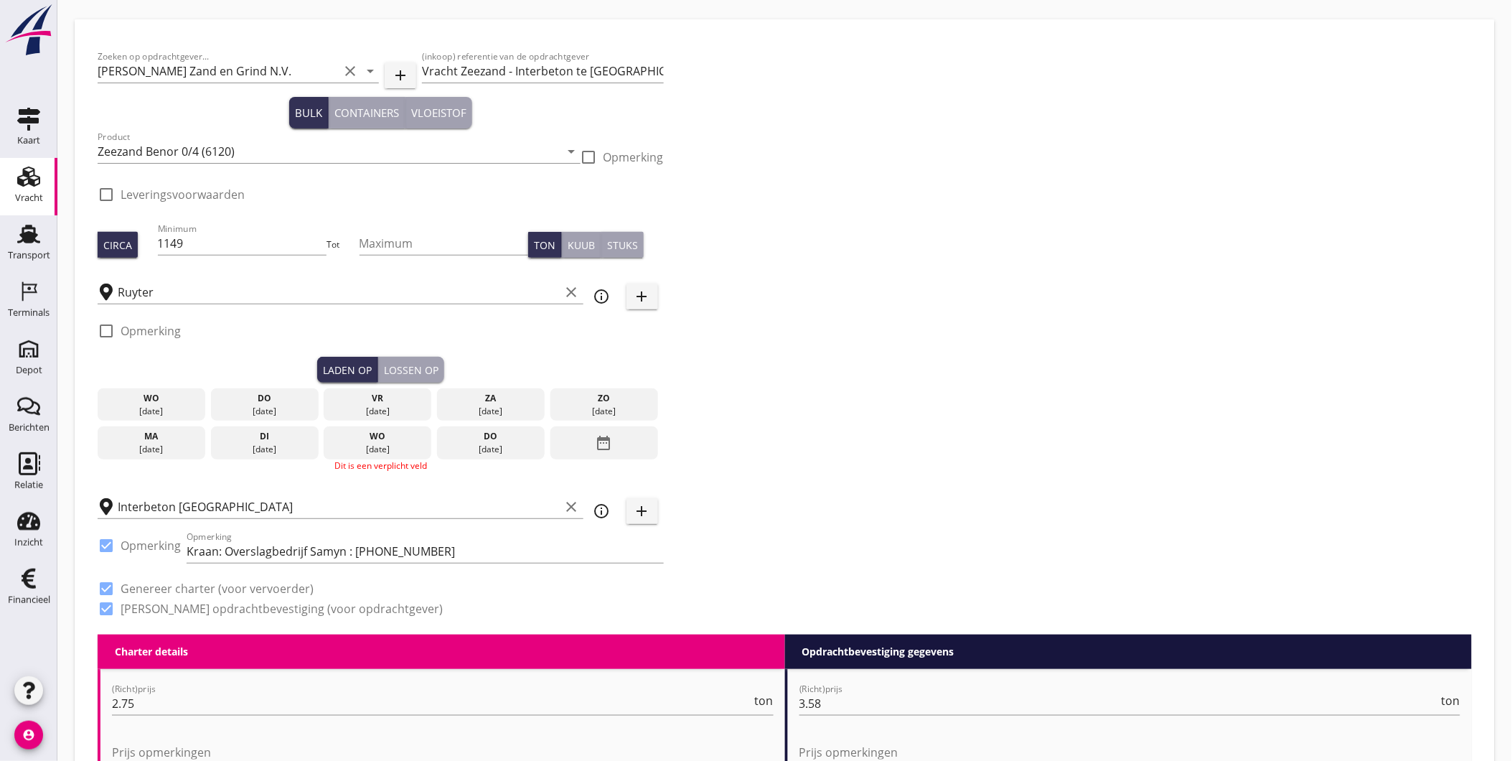
scroll to position [39, 0]
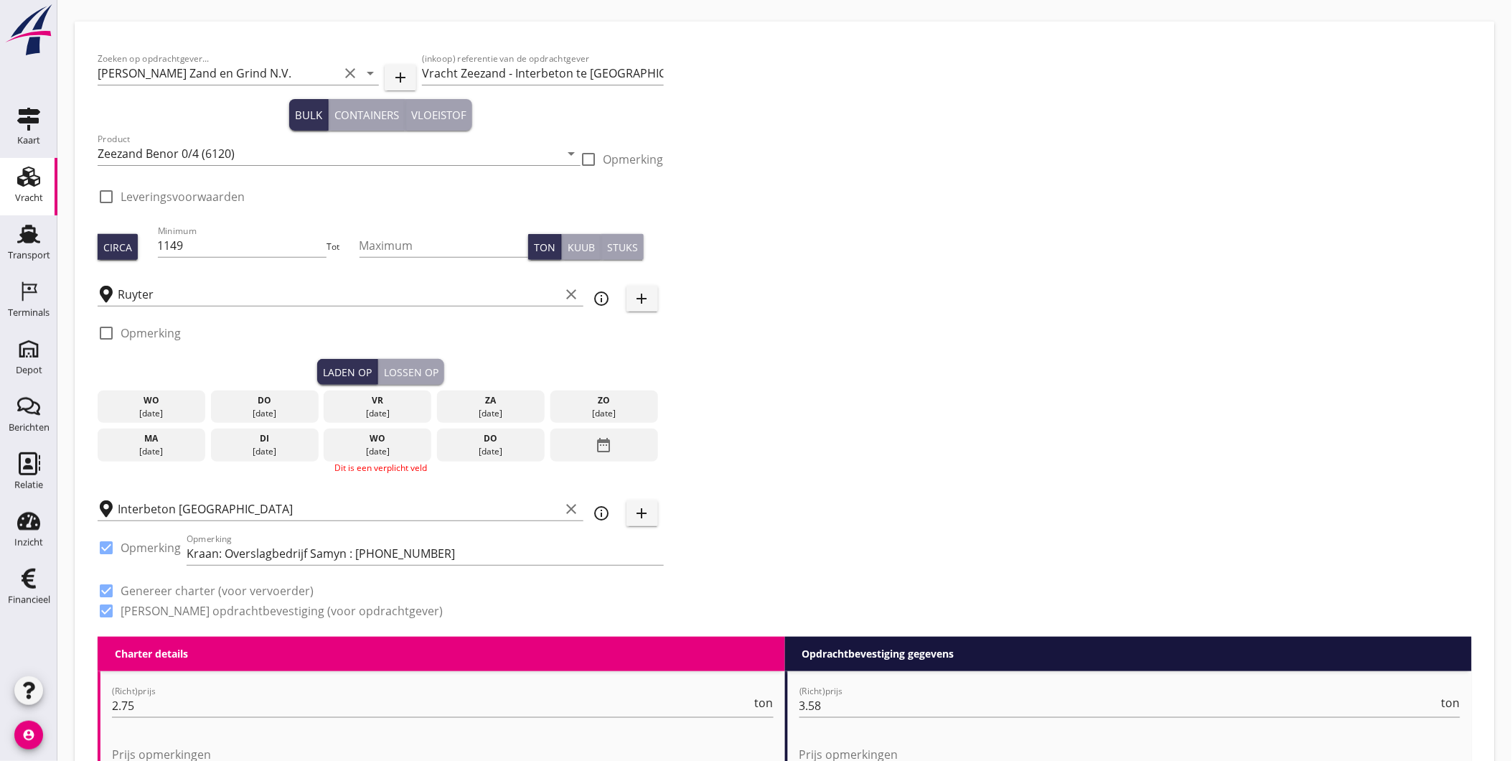
click at [266, 408] on div "11 sep." at bounding box center [265, 413] width 100 height 13
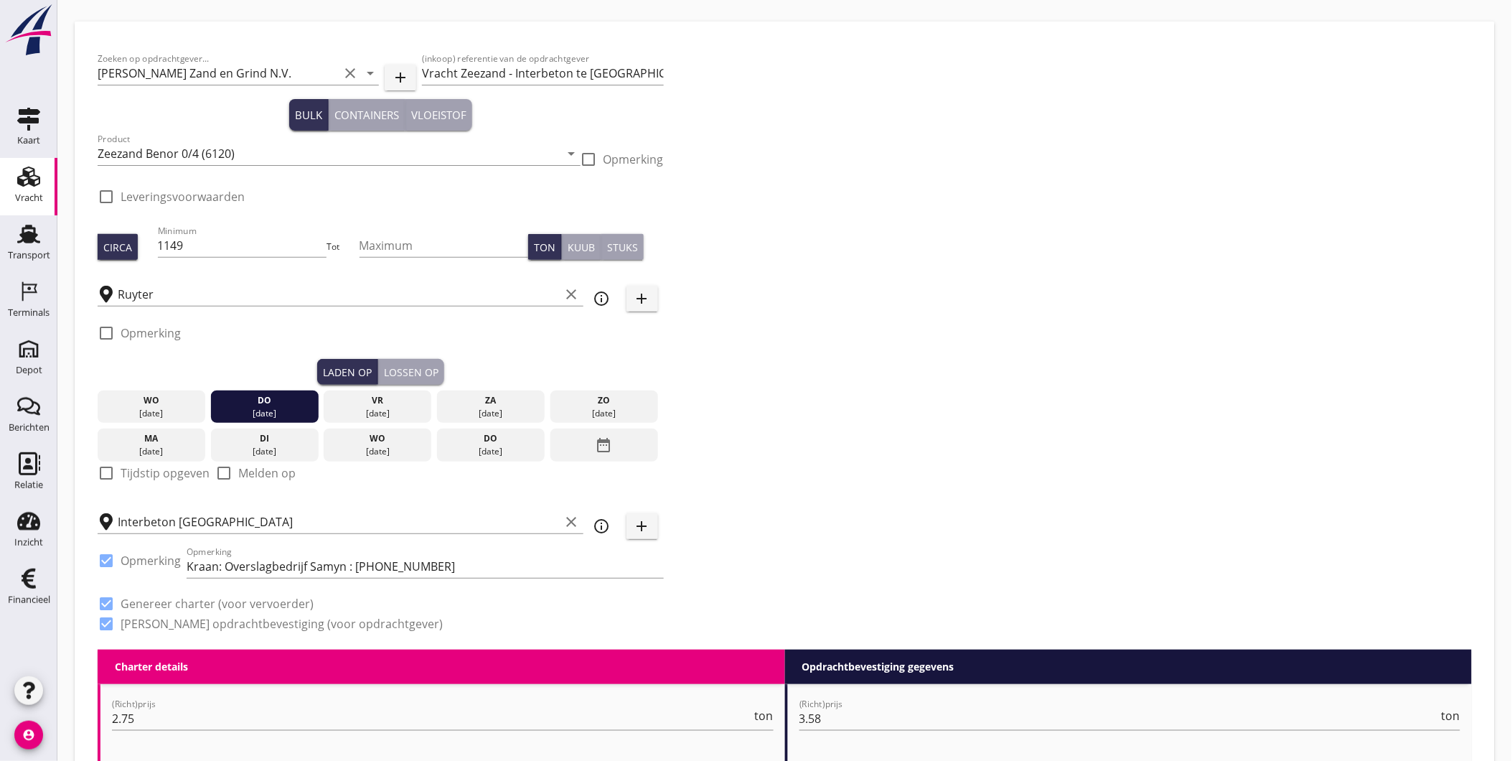
click at [419, 374] on div "Lossen op" at bounding box center [411, 372] width 55 height 15
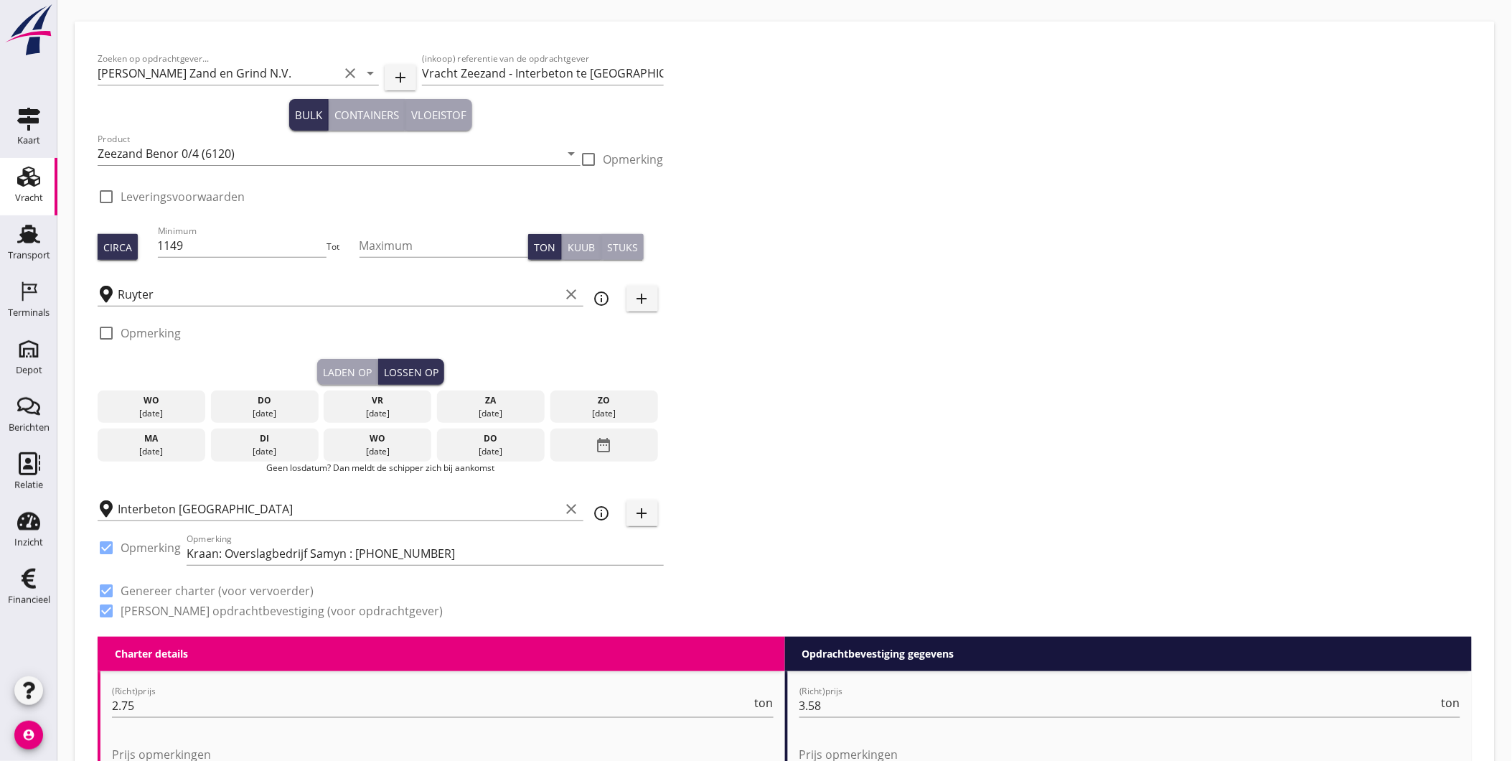
click at [410, 405] on div "vr" at bounding box center [377, 400] width 100 height 13
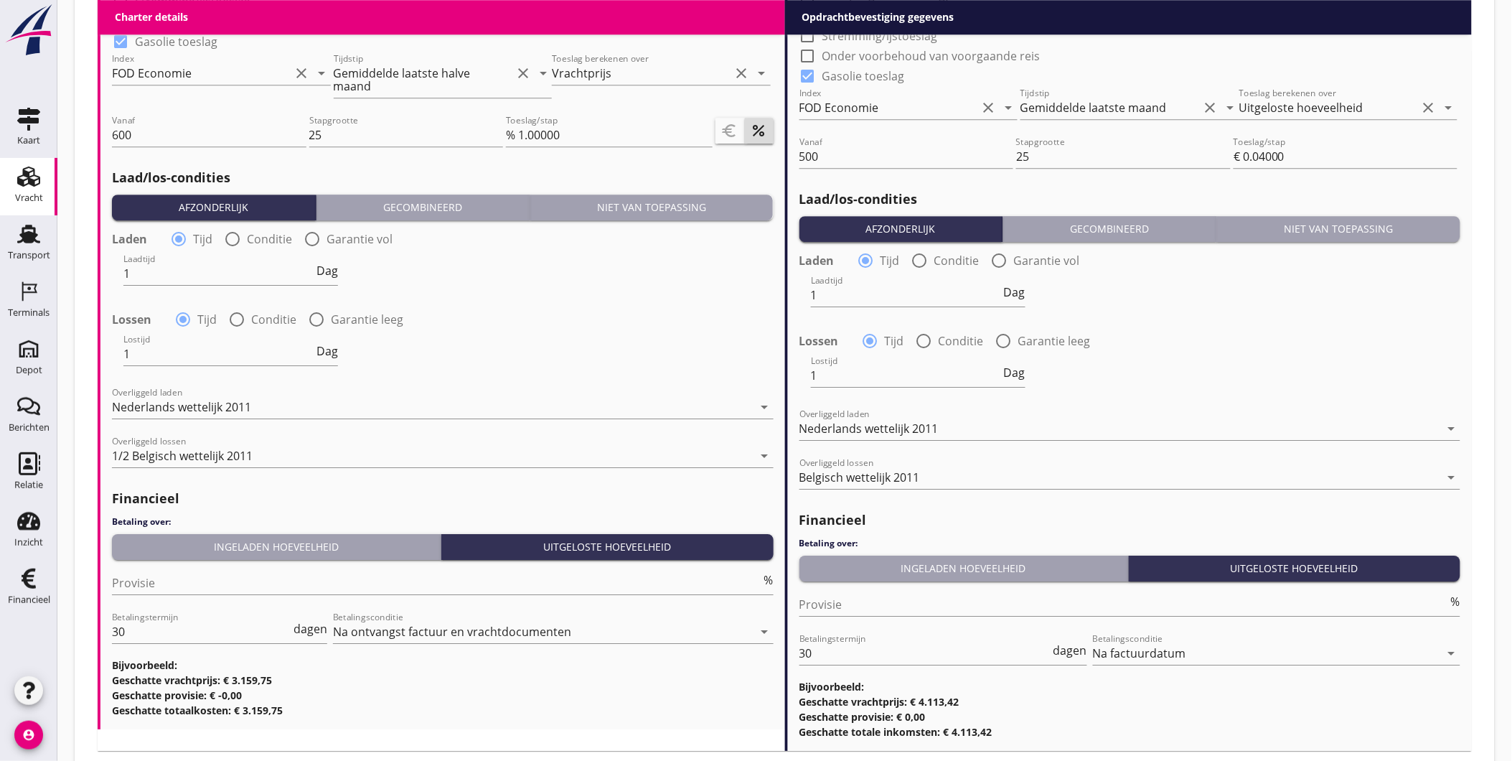
scroll to position [1512, 0]
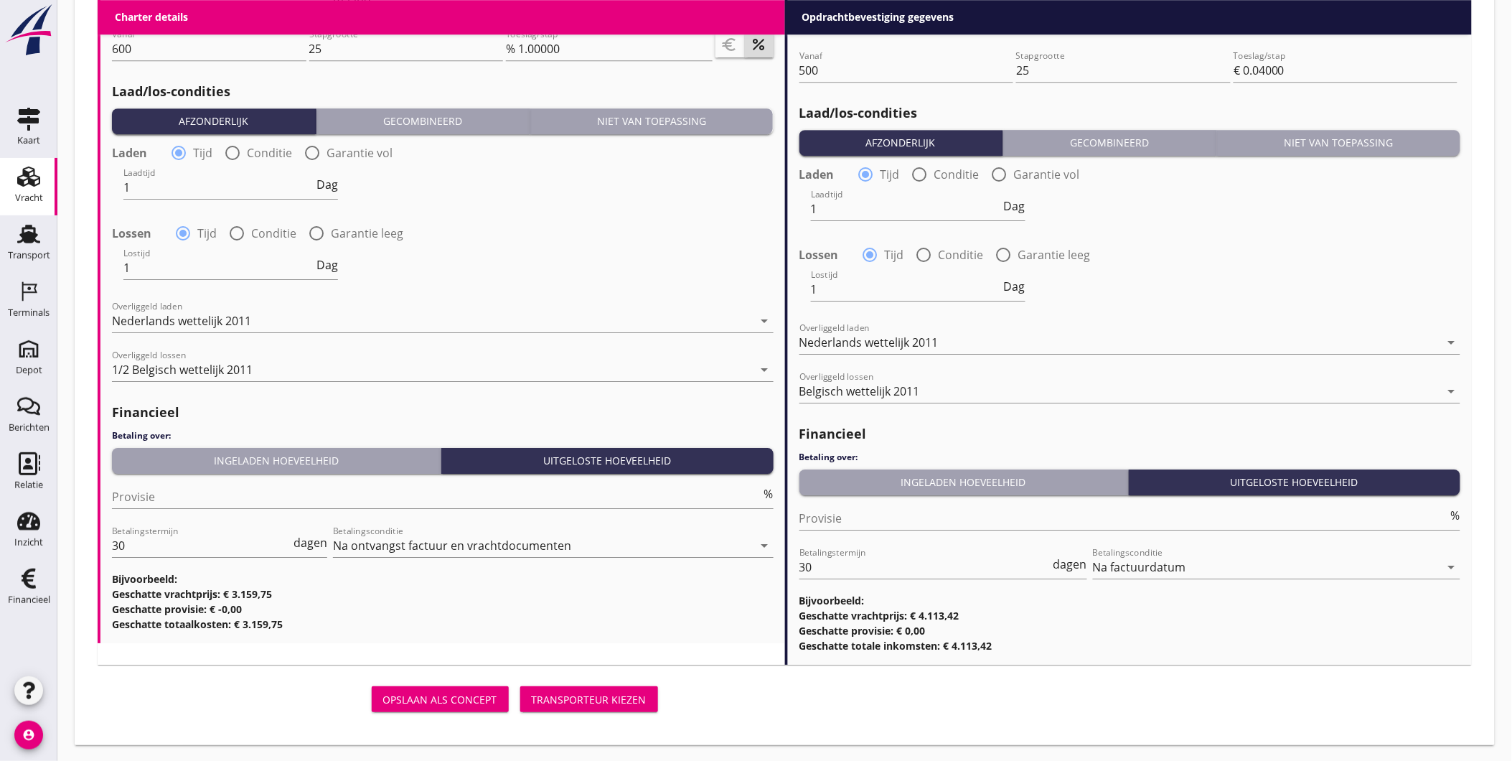
click at [435, 692] on div "Opslaan als concept" at bounding box center [440, 699] width 114 height 15
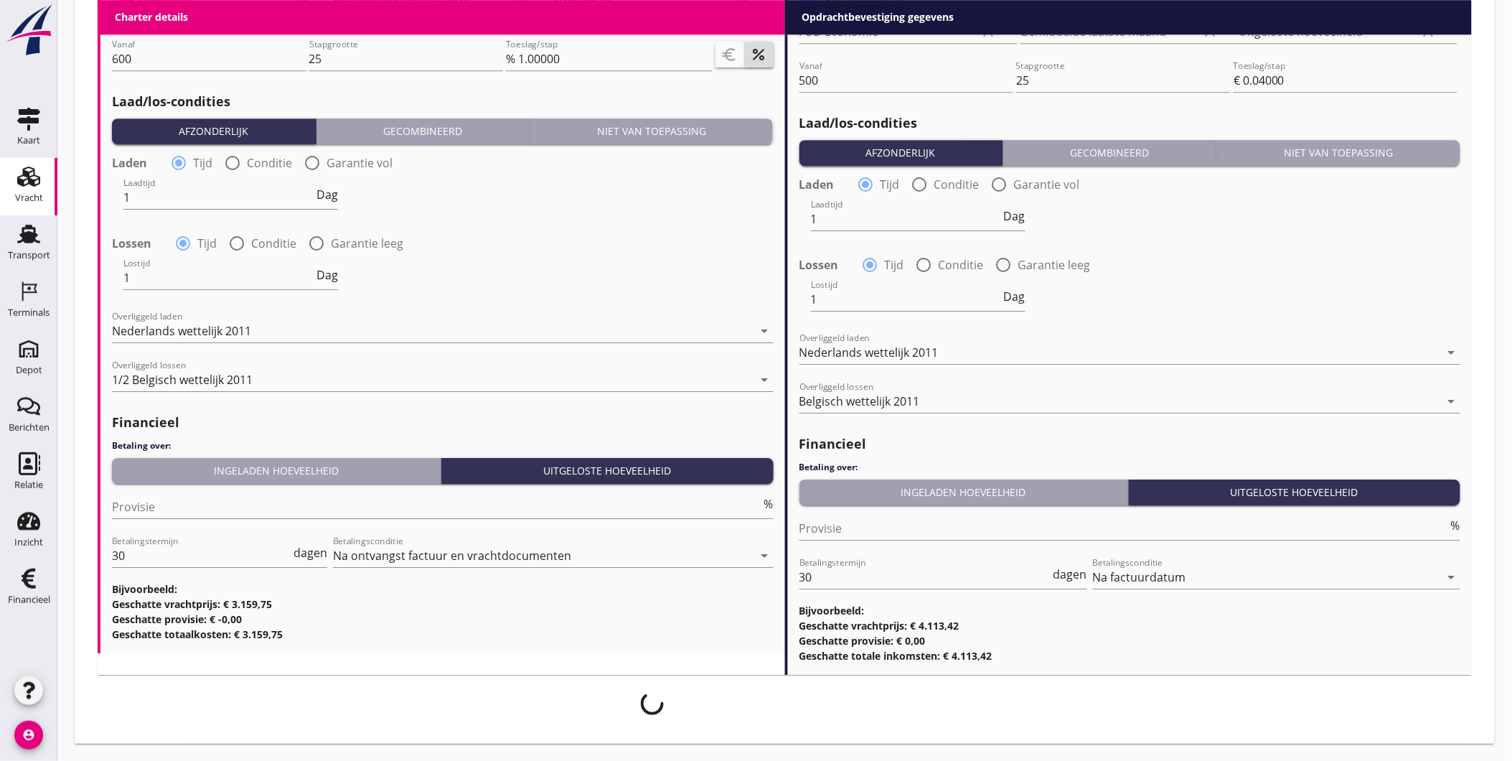
scroll to position [1501, 0]
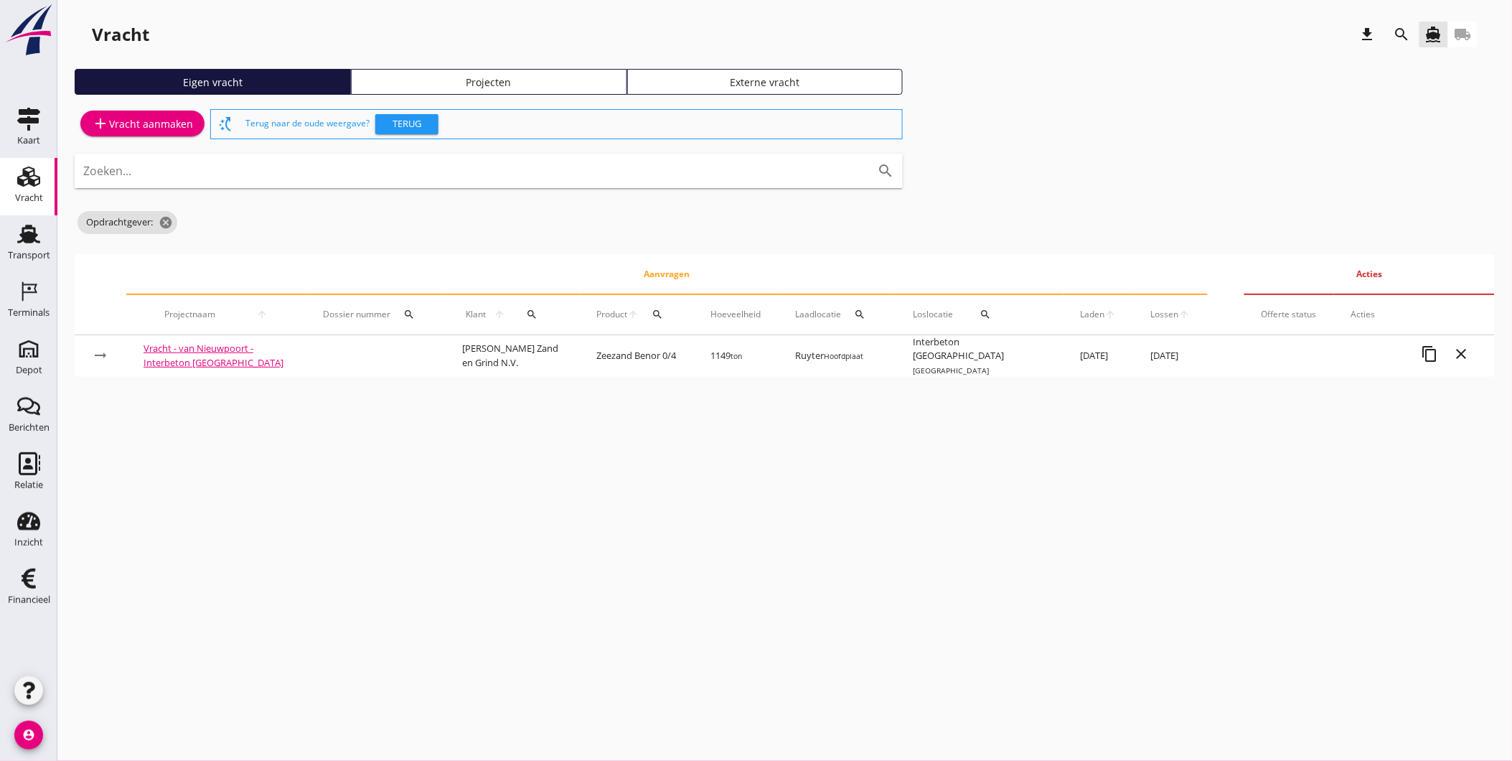
click at [16, 197] on div "Vracht" at bounding box center [29, 197] width 28 height 9
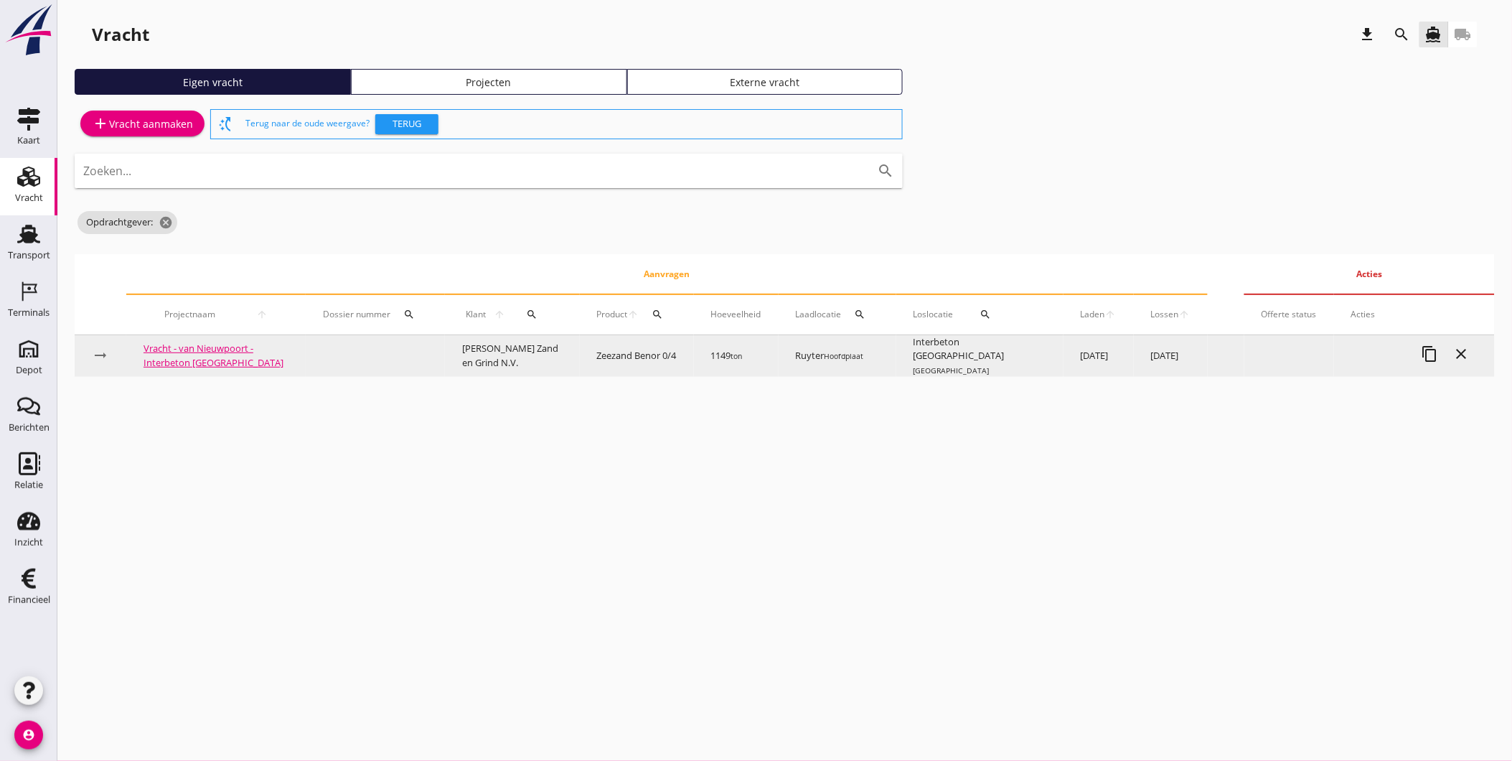
click at [228, 353] on td "Vracht - van Nieuwpoort - Interbeton Brussel" at bounding box center [215, 356] width 179 height 42
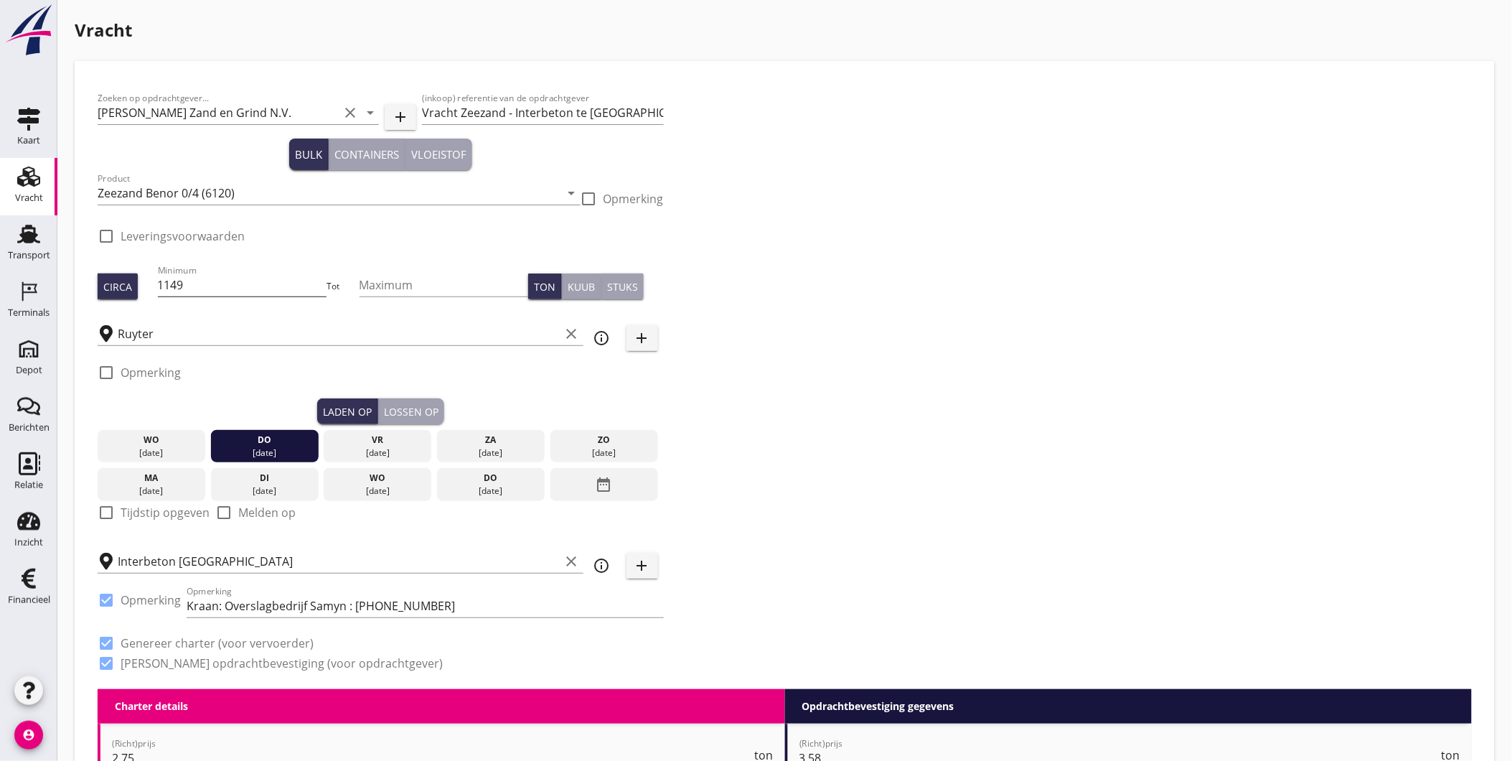
click at [249, 283] on input "1149" at bounding box center [242, 284] width 169 height 23
click at [578, 285] on div "Kuub" at bounding box center [581, 286] width 27 height 15
click at [546, 284] on div "Ton" at bounding box center [545, 286] width 22 height 15
drag, startPoint x: 208, startPoint y: 287, endPoint x: 111, endPoint y: 296, distance: 97.3
click at [111, 296] on div "Circa Minimum 1149 Tot Maximum Ton Kuub Stuks" at bounding box center [381, 286] width 566 height 49
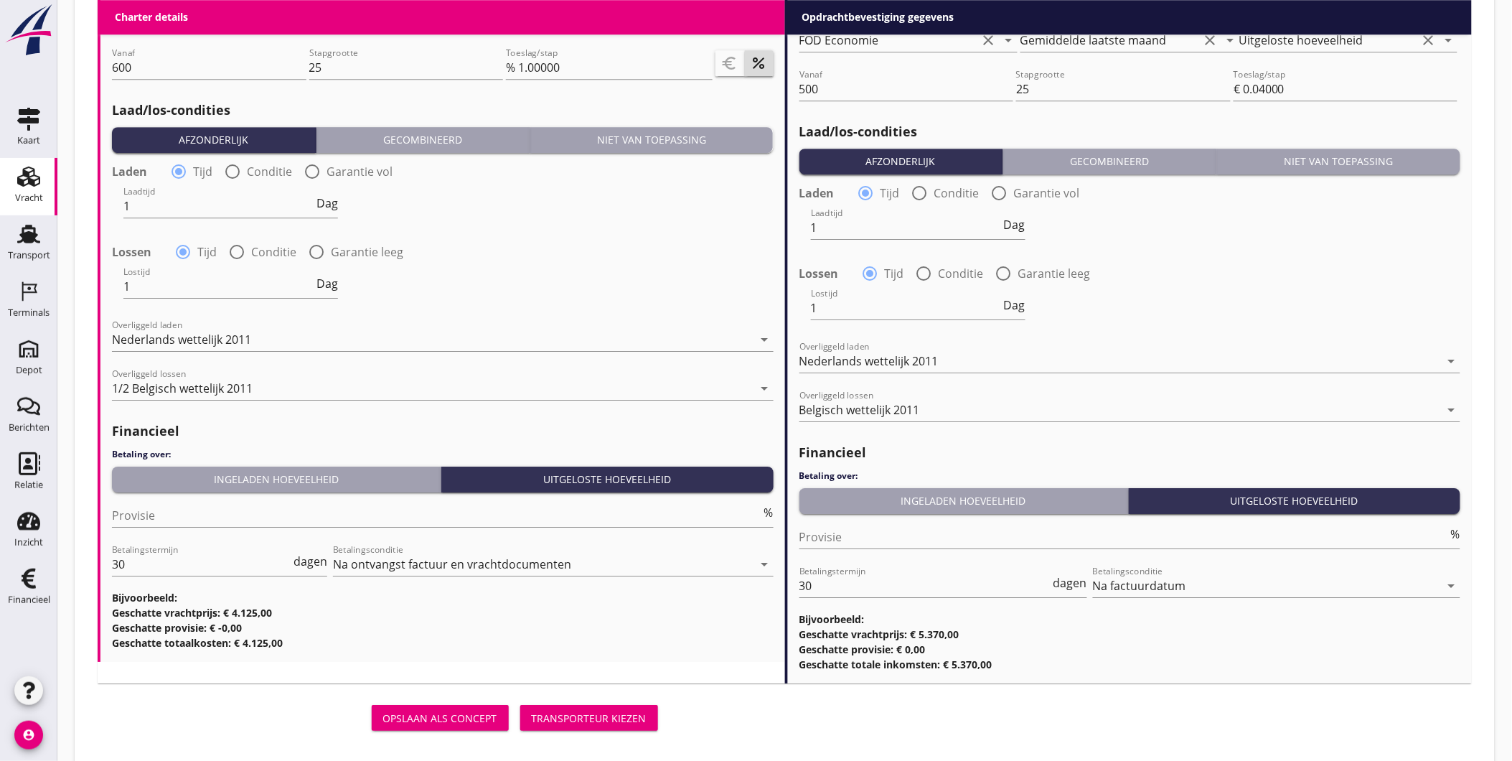
scroll to position [1488, 0]
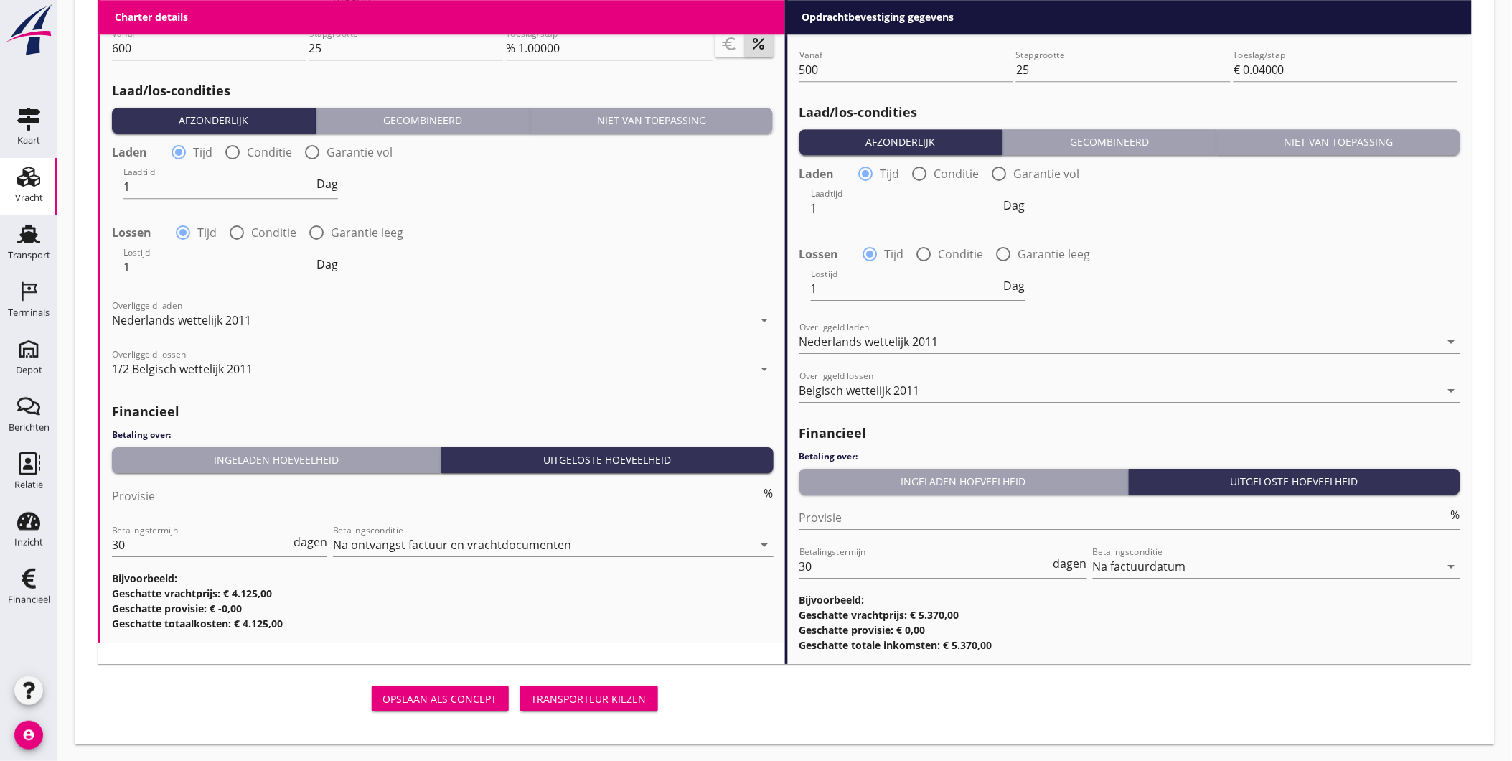
type input "1500"
click at [481, 692] on div "Opslaan als concept" at bounding box center [440, 698] width 114 height 15
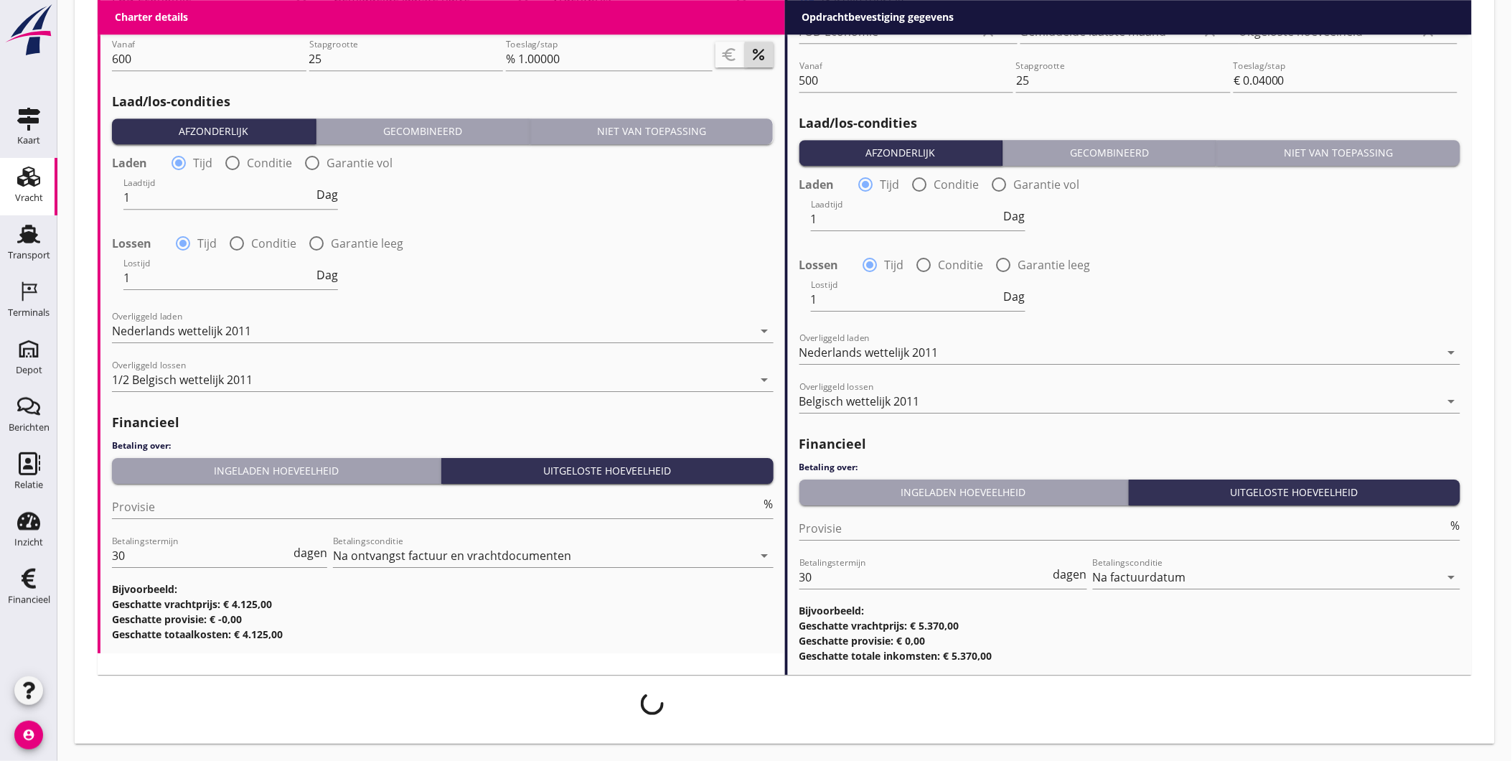
scroll to position [1476, 0]
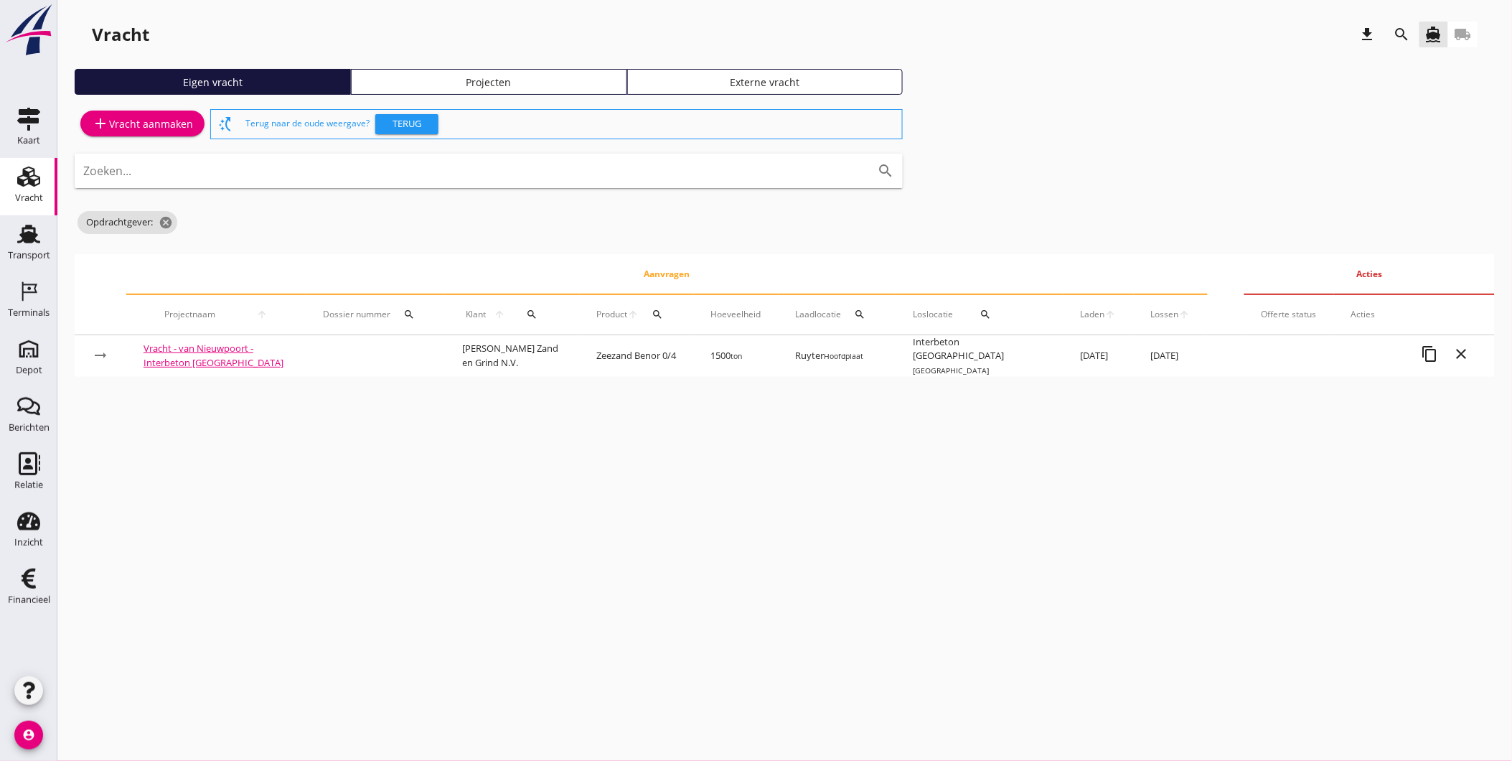
click at [510, 87] on div "Projecten" at bounding box center [488, 82] width 263 height 15
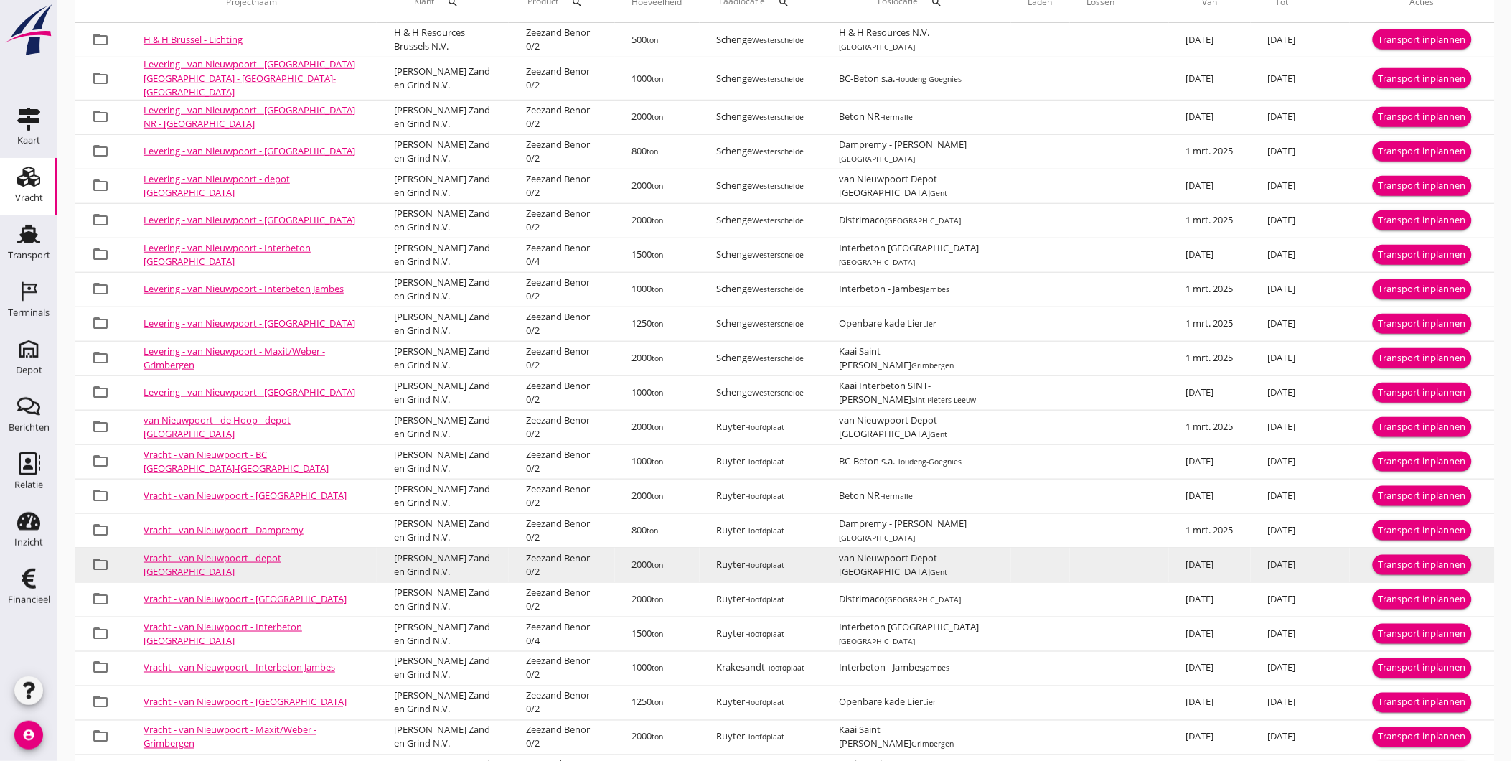
scroll to position [357, 0]
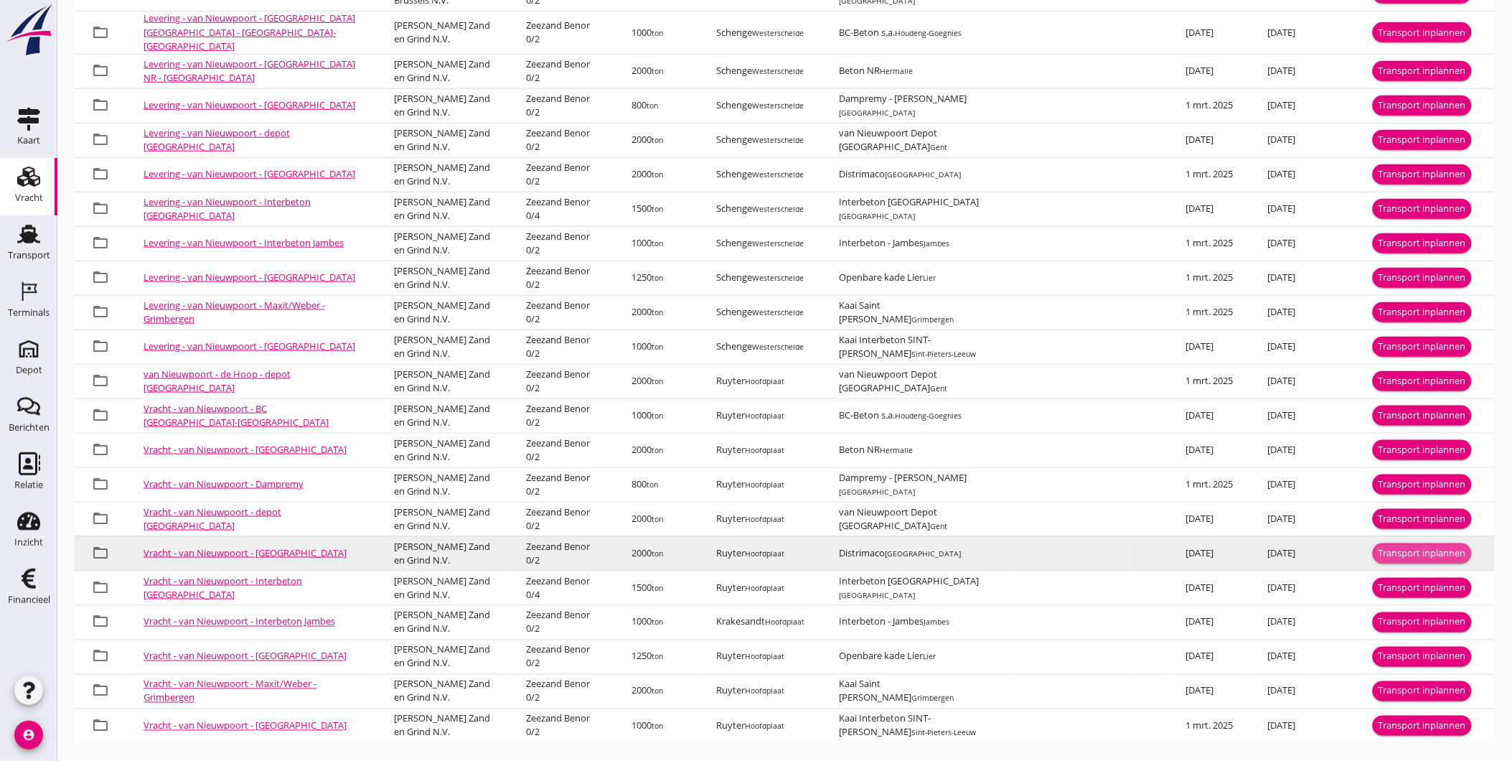
click at [1419, 546] on div "Transport inplannen" at bounding box center [1422, 553] width 88 height 14
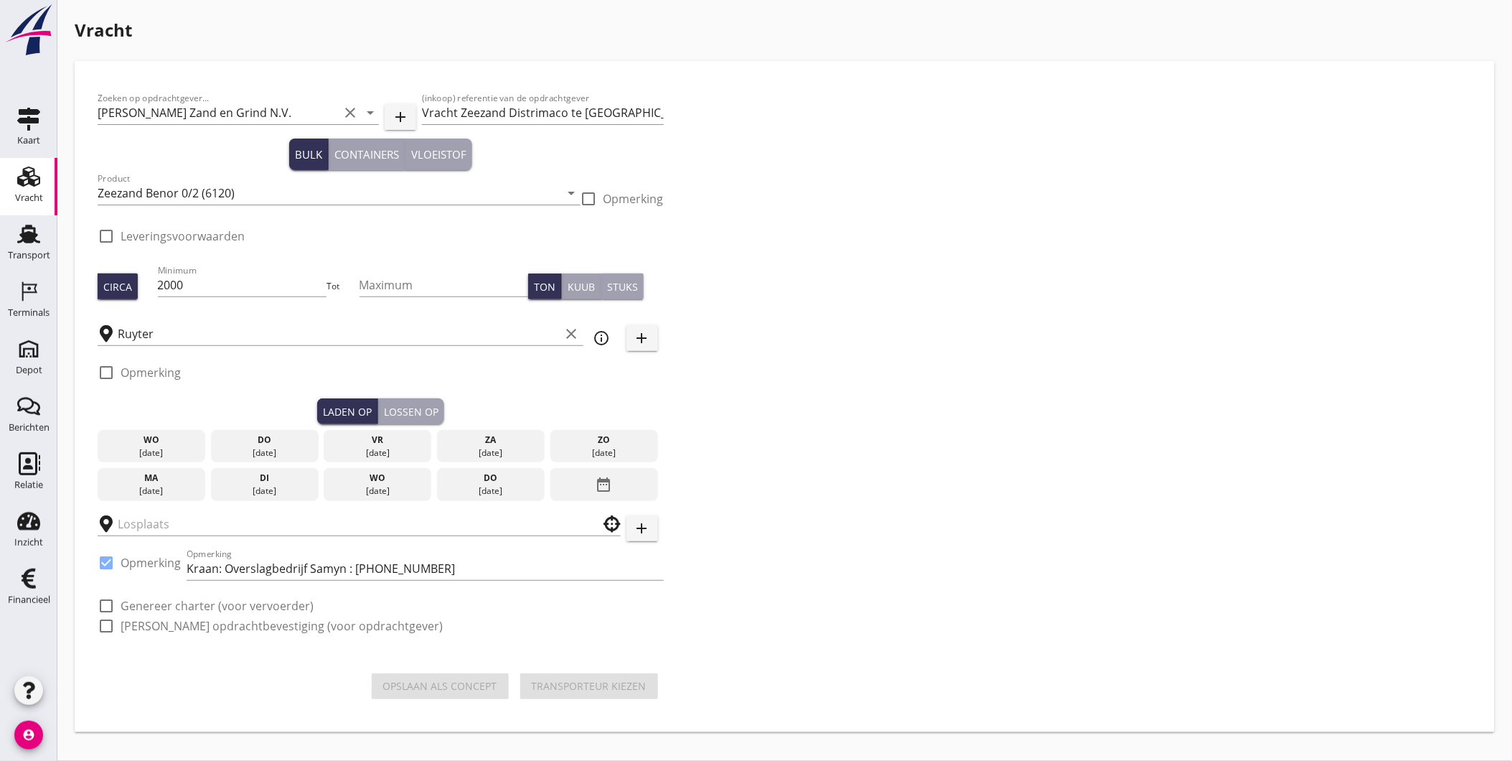
type input "Distrimaco"
checkbox input "true"
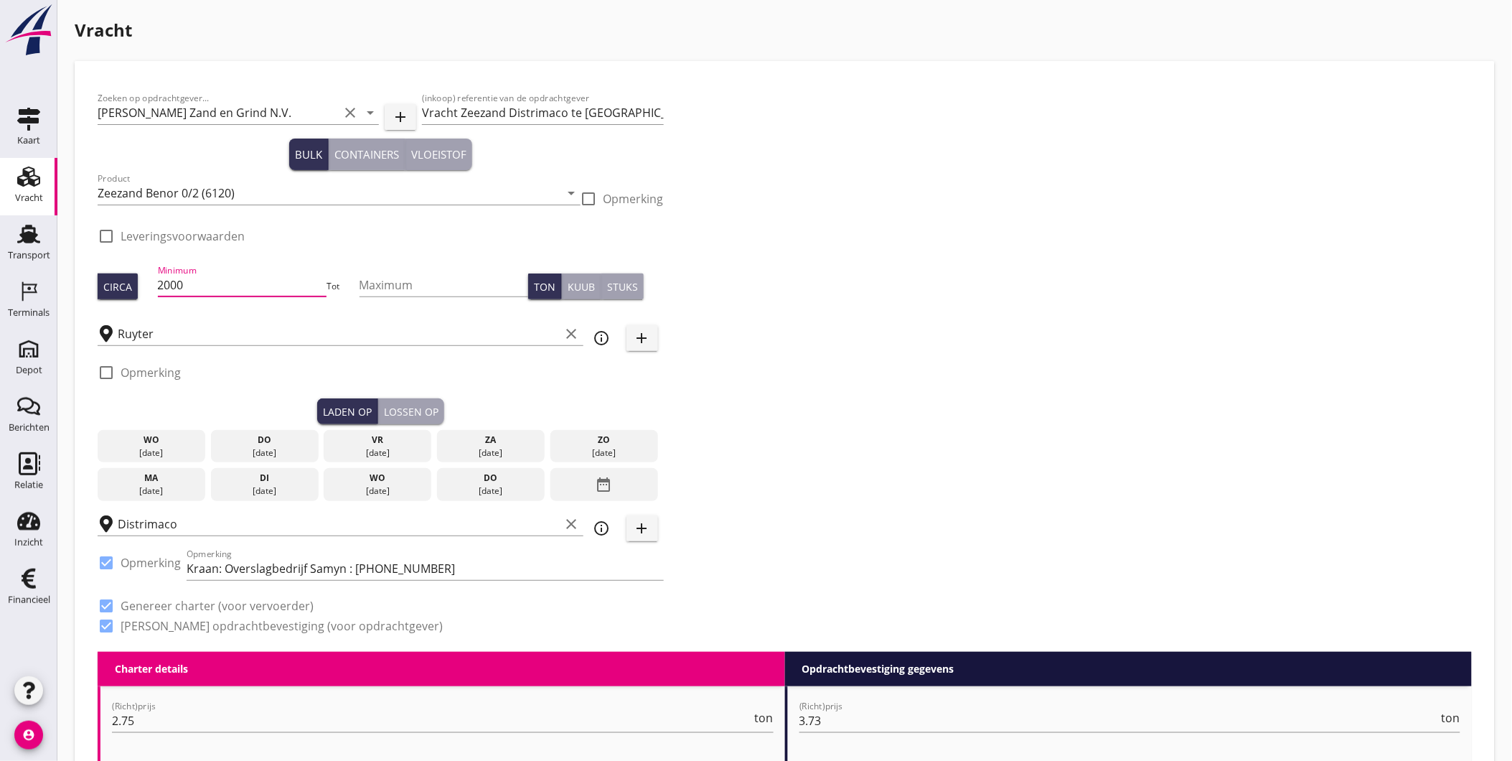
drag, startPoint x: 206, startPoint y: 286, endPoint x: 80, endPoint y: 286, distance: 125.6
type input "400"
click at [263, 196] on input "Zeezand Benor 0/2 (6120)" at bounding box center [329, 193] width 463 height 23
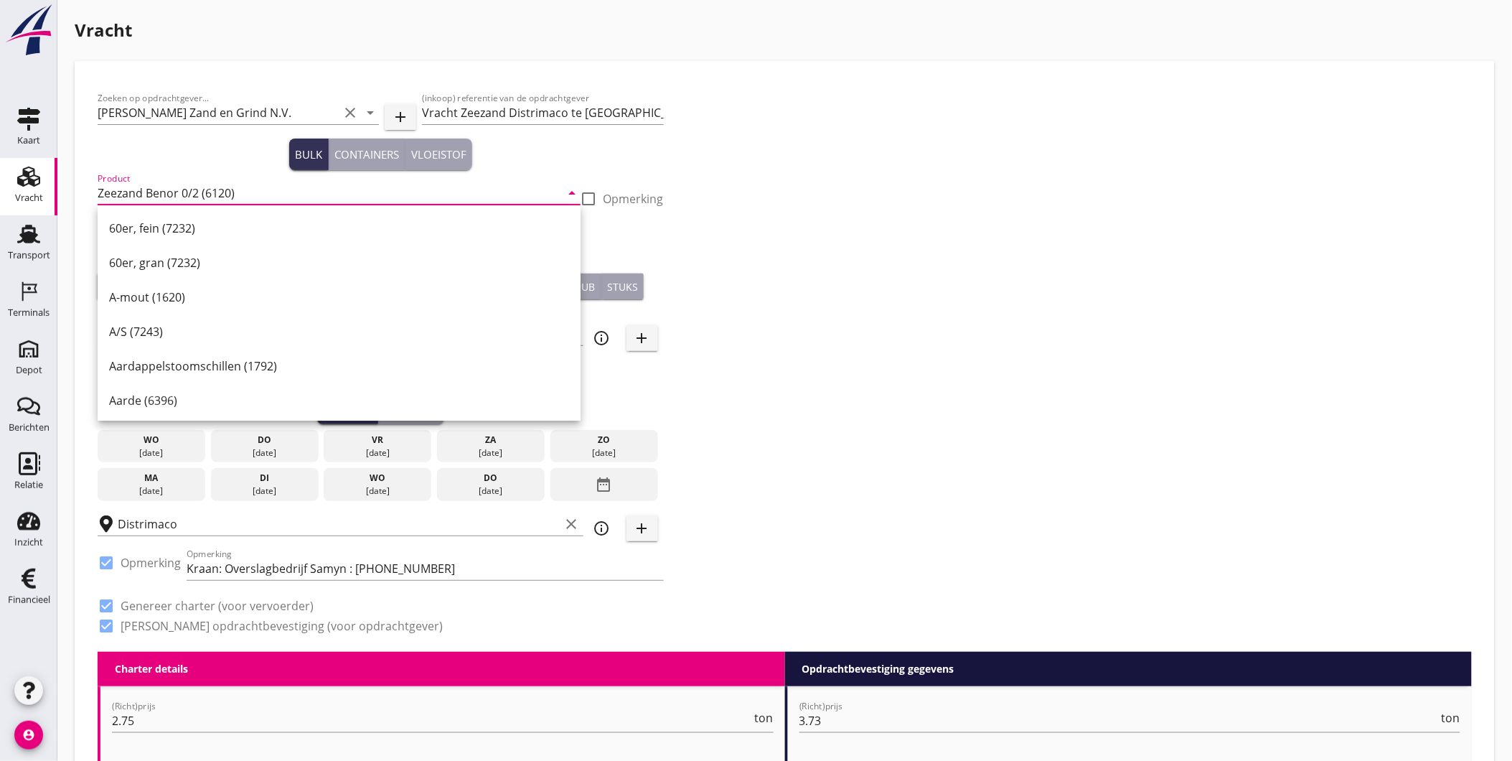
click at [916, 199] on div "Zoeken op opdrachtgever... Van Nieuwpoort Zand en Grind N.V. clear arrow_drop_d…" at bounding box center [785, 368] width 1386 height 568
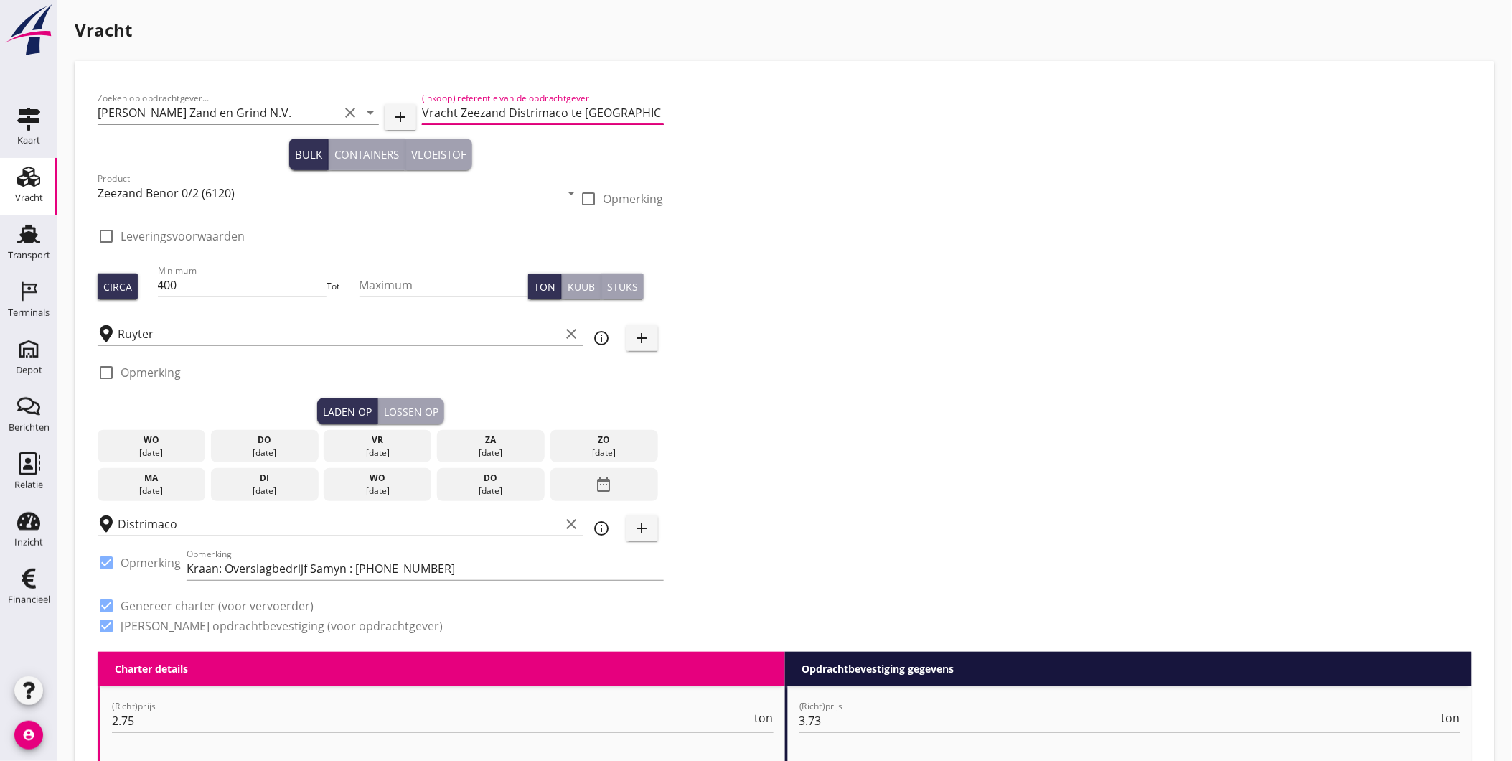
drag, startPoint x: 460, startPoint y: 109, endPoint x: 491, endPoint y: 116, distance: 31.5
click at [498, 117] on input "Vracht Zeezand Distrimaco te Brussel" at bounding box center [542, 112] width 241 height 23
click at [466, 109] on input "Vracht Zeezand Distrimaco te Brussel" at bounding box center [542, 112] width 241 height 23
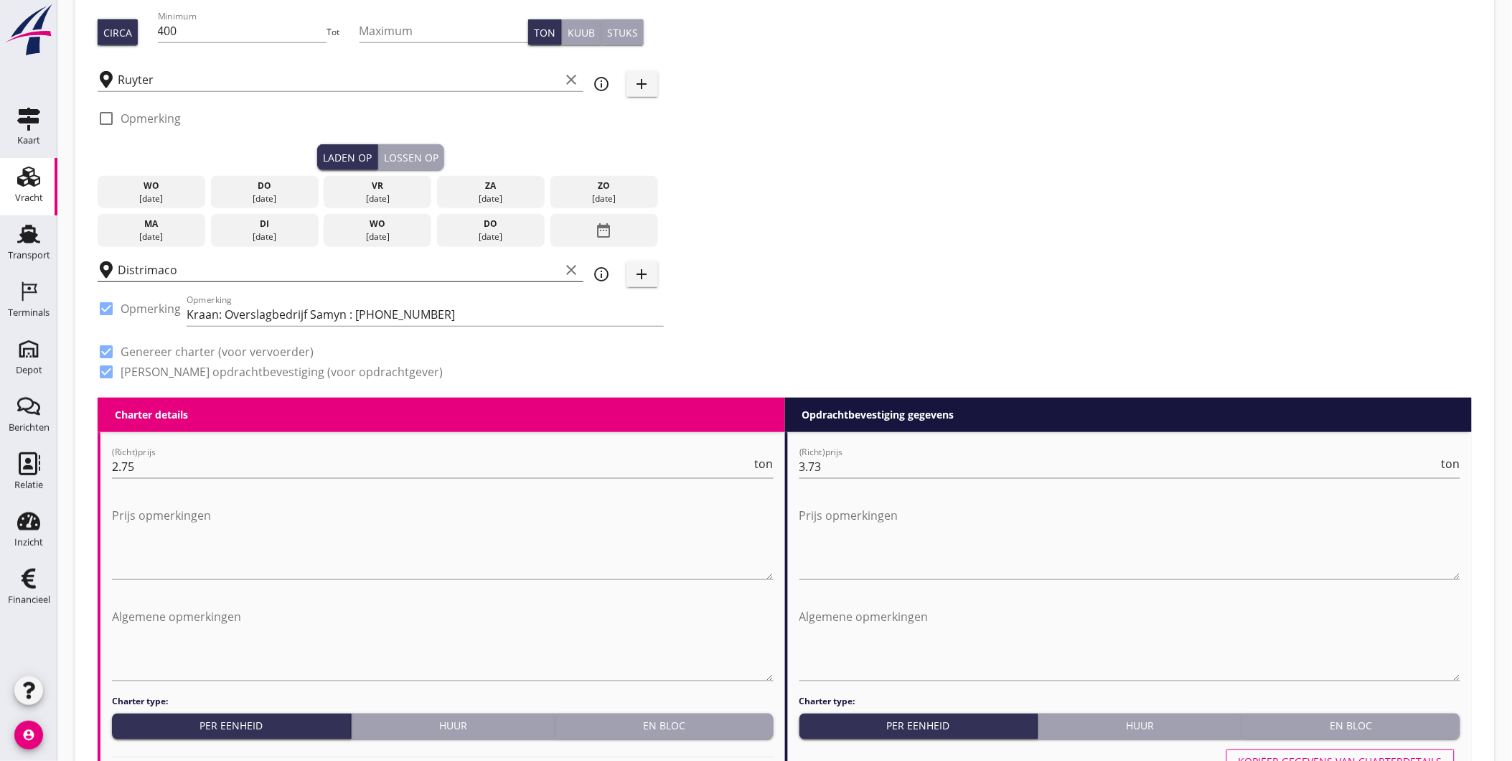
scroll to position [319, 0]
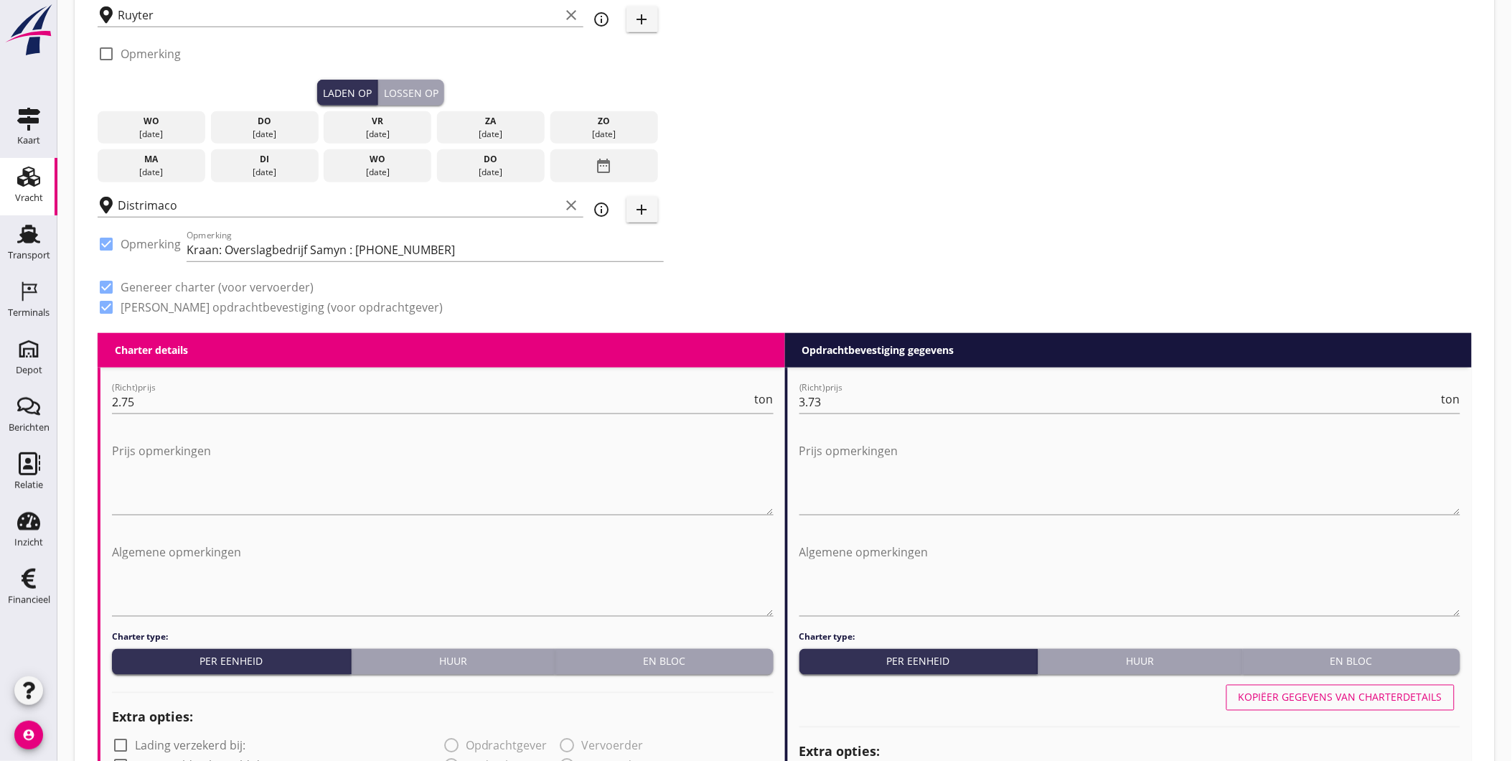
type input "Vracht lichting Zeezand Distrimaco te Brussel"
